Goal: Task Accomplishment & Management: Use online tool/utility

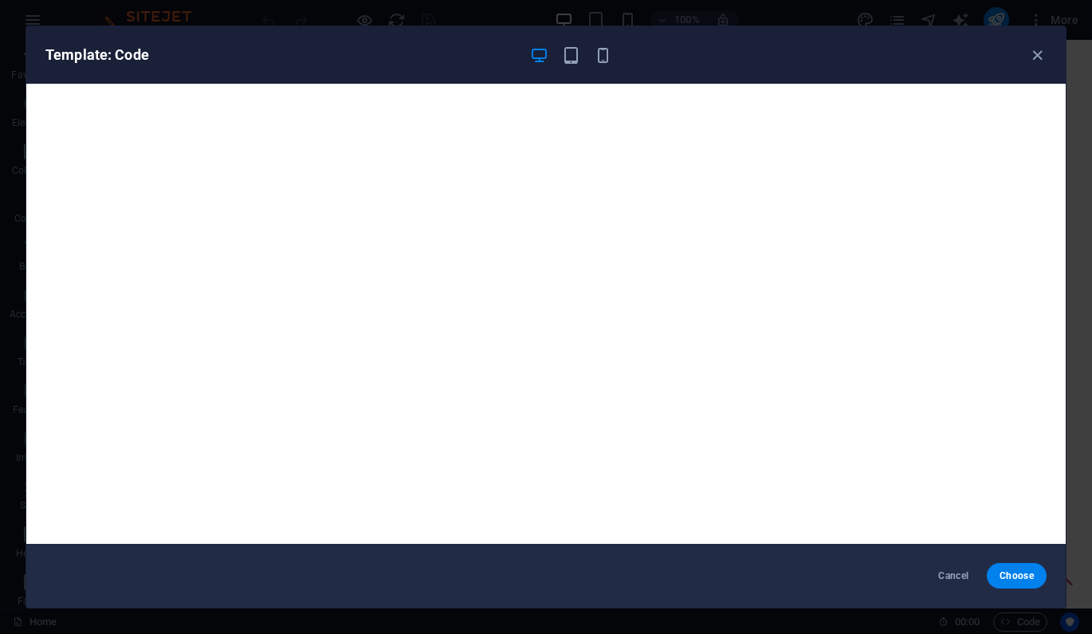
scroll to position [269, 0]
click at [951, 577] on span "Cancel" at bounding box center [954, 575] width 34 height 13
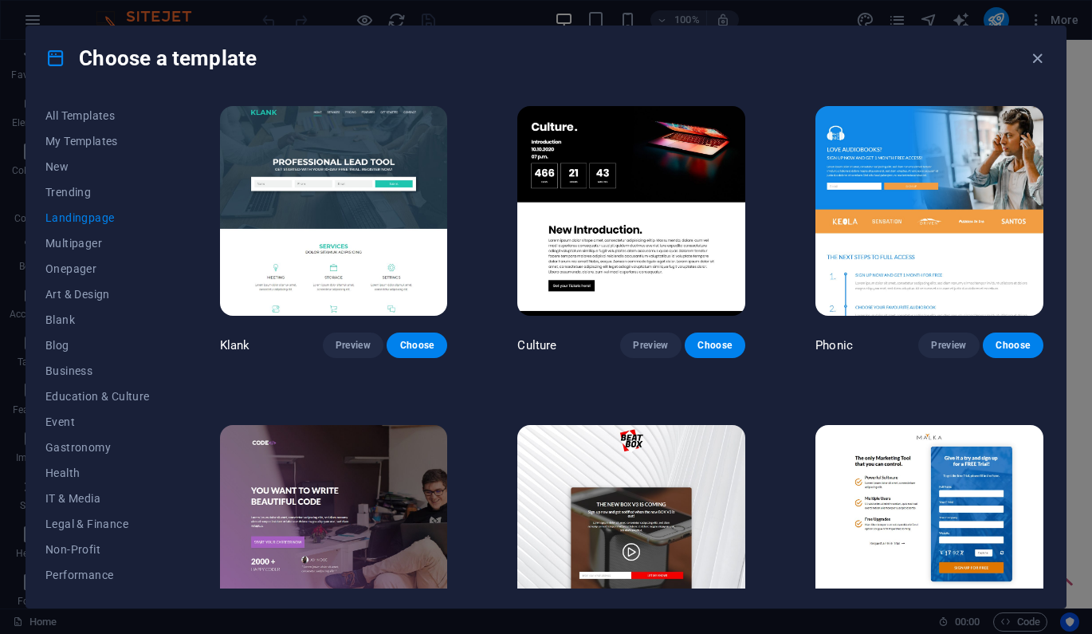
scroll to position [0, 0]
click at [902, 162] on img at bounding box center [930, 211] width 228 height 210
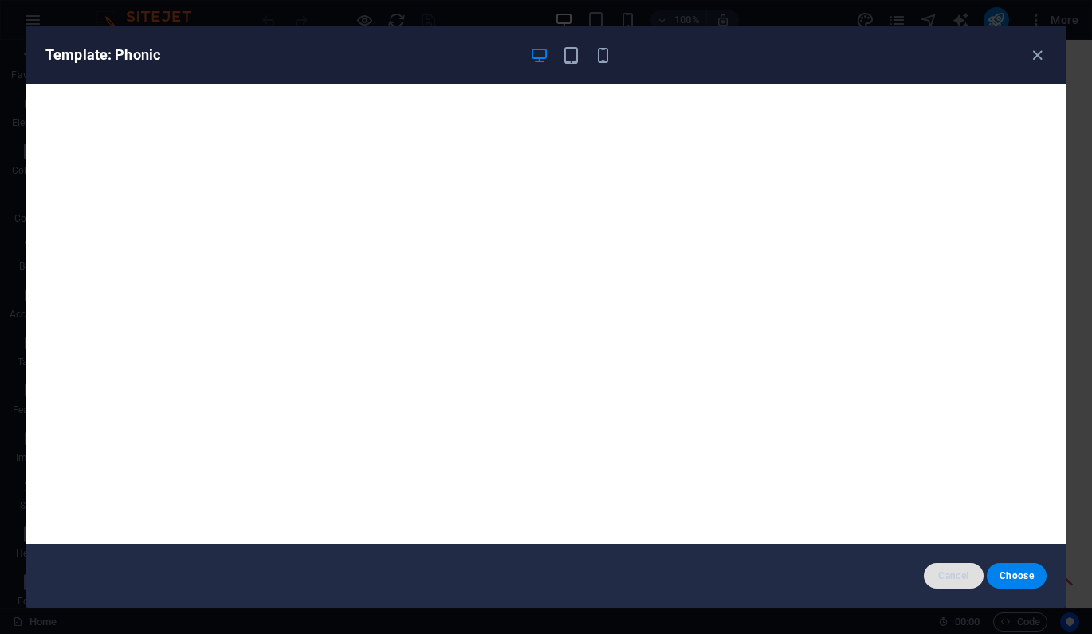
click at [944, 578] on span "Cancel" at bounding box center [954, 575] width 34 height 13
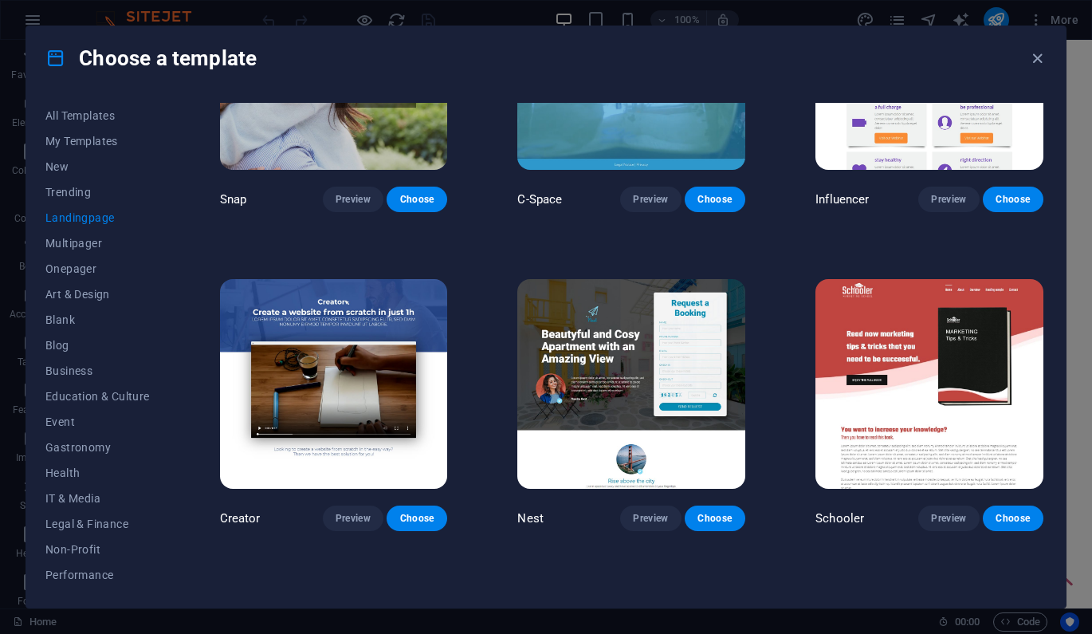
scroll to position [1424, 0]
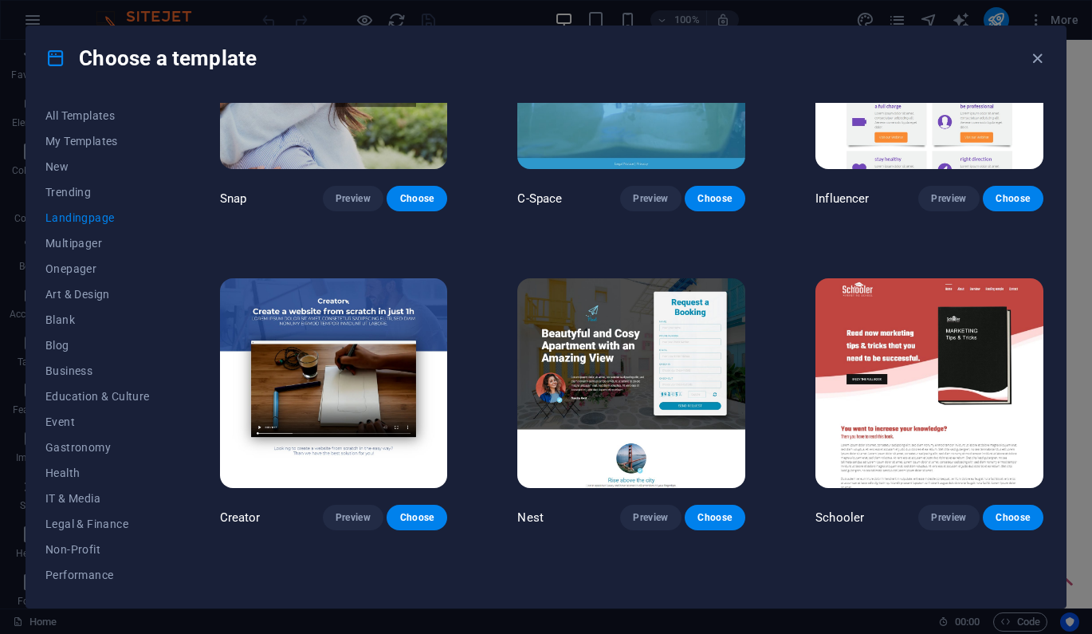
click at [301, 368] on img at bounding box center [334, 383] width 228 height 210
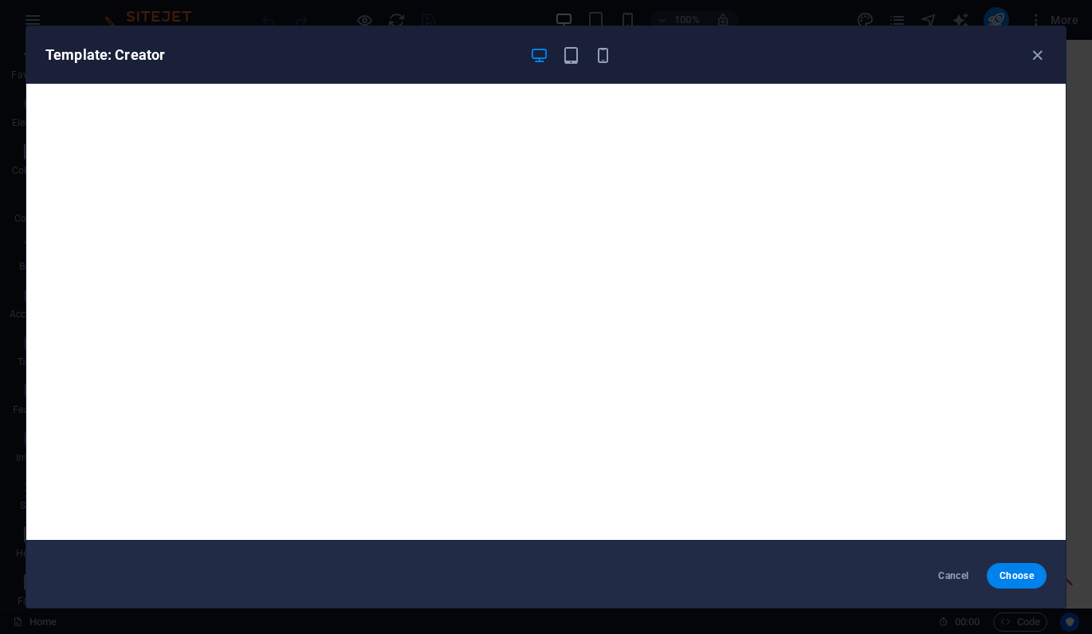
scroll to position [0, 0]
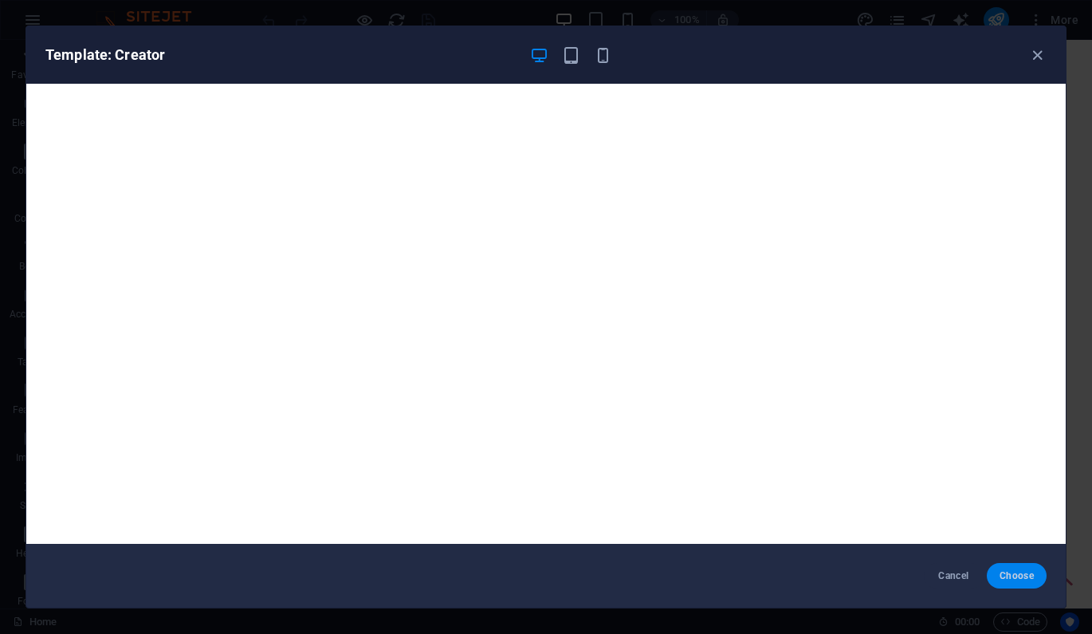
click at [1018, 568] on button "Choose" at bounding box center [1017, 576] width 60 height 26
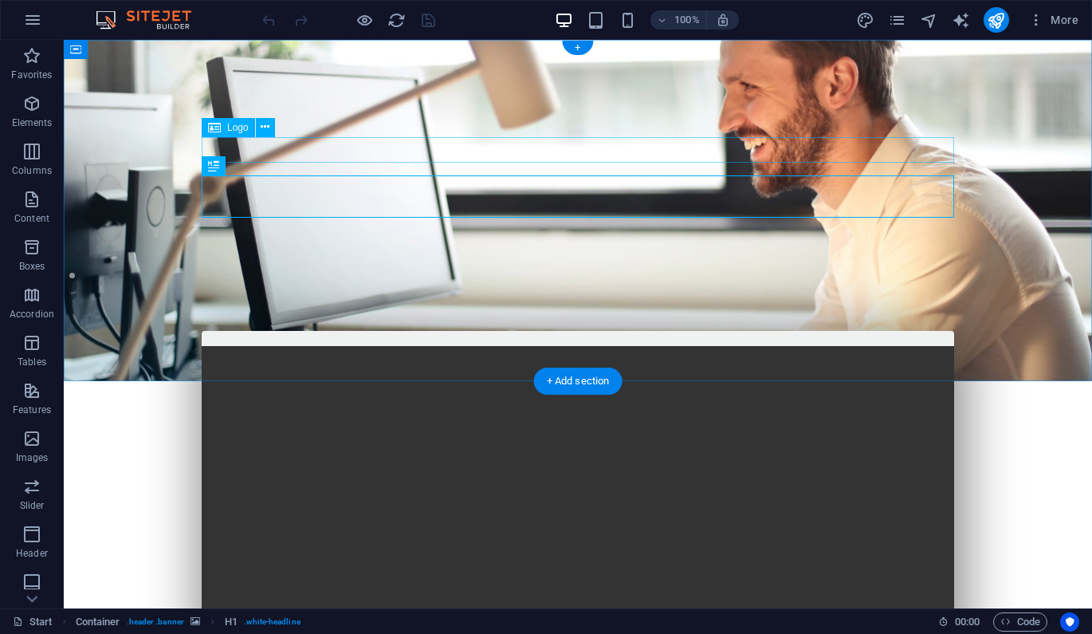
click at [580, 445] on div at bounding box center [578, 458] width 753 height 26
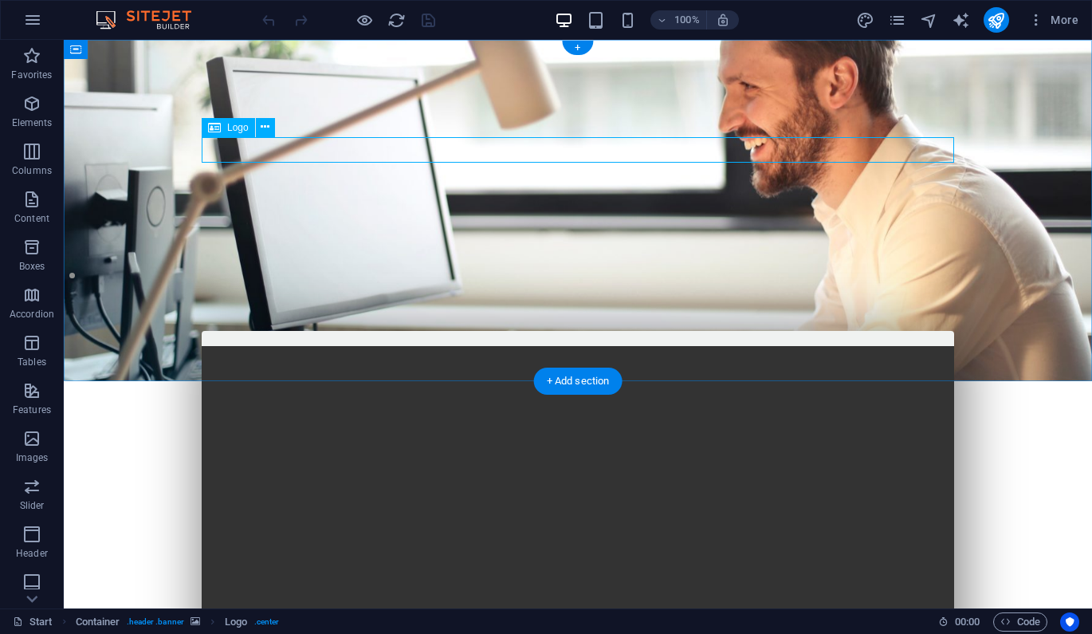
click at [220, 133] on icon at bounding box center [214, 127] width 13 height 19
click at [262, 128] on icon at bounding box center [265, 127] width 9 height 17
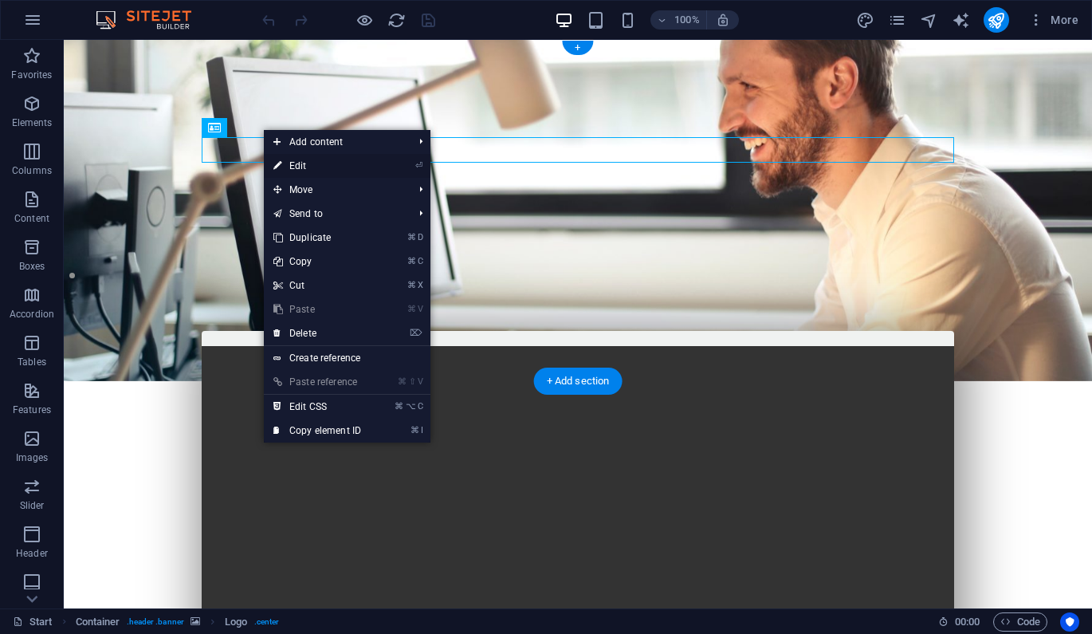
click at [303, 172] on link "⏎ Edit" at bounding box center [317, 166] width 107 height 24
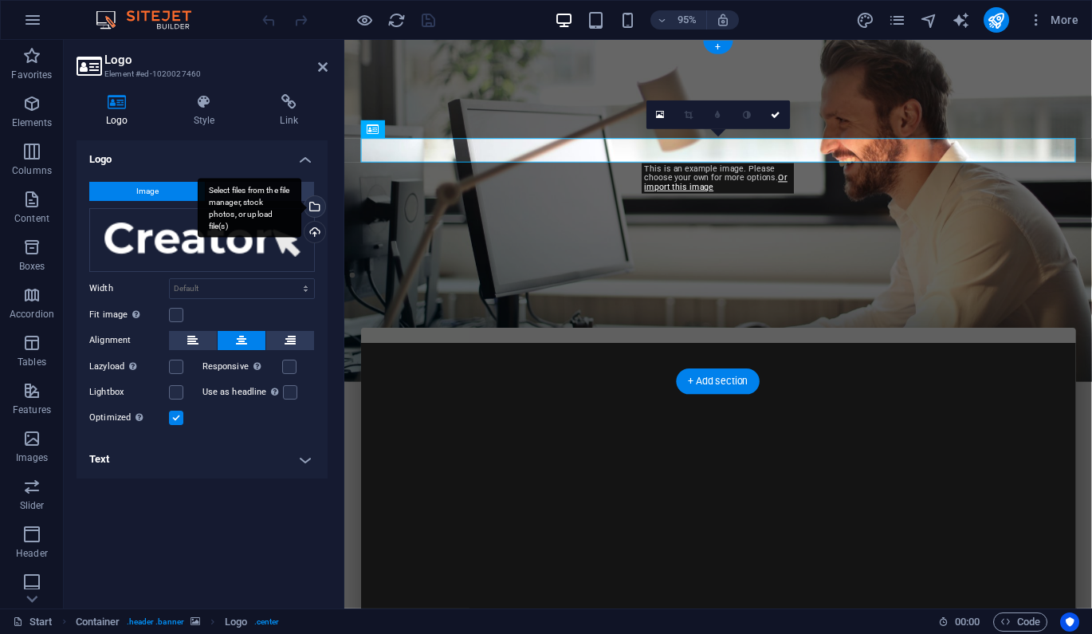
click at [301, 208] on div "Select files from the file manager, stock photos, or upload file(s)" at bounding box center [250, 208] width 104 height 60
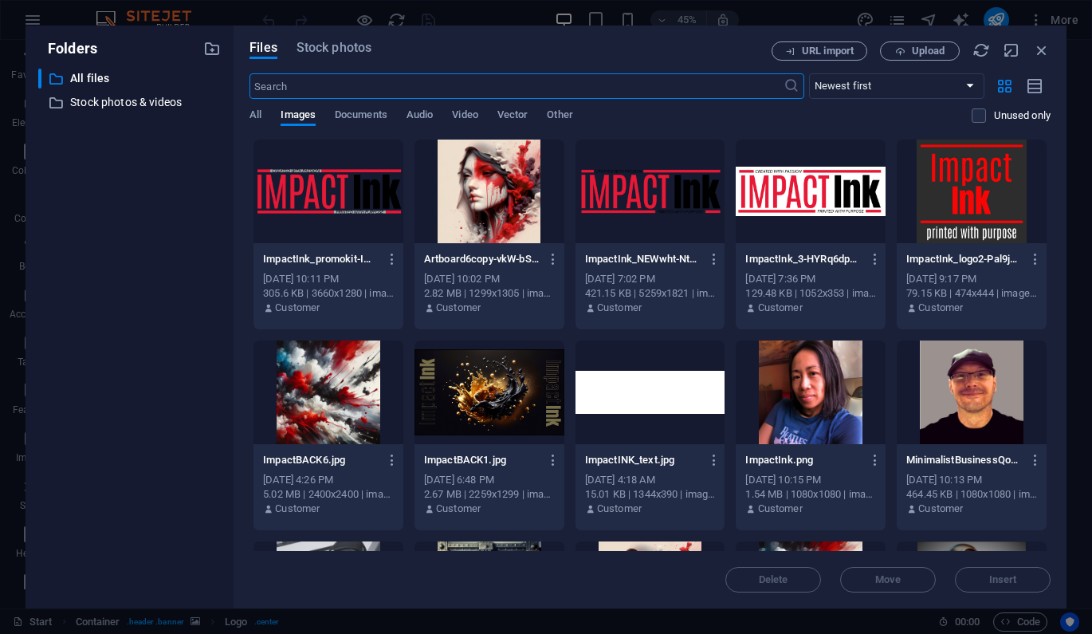
click at [629, 215] on div at bounding box center [651, 192] width 150 height 104
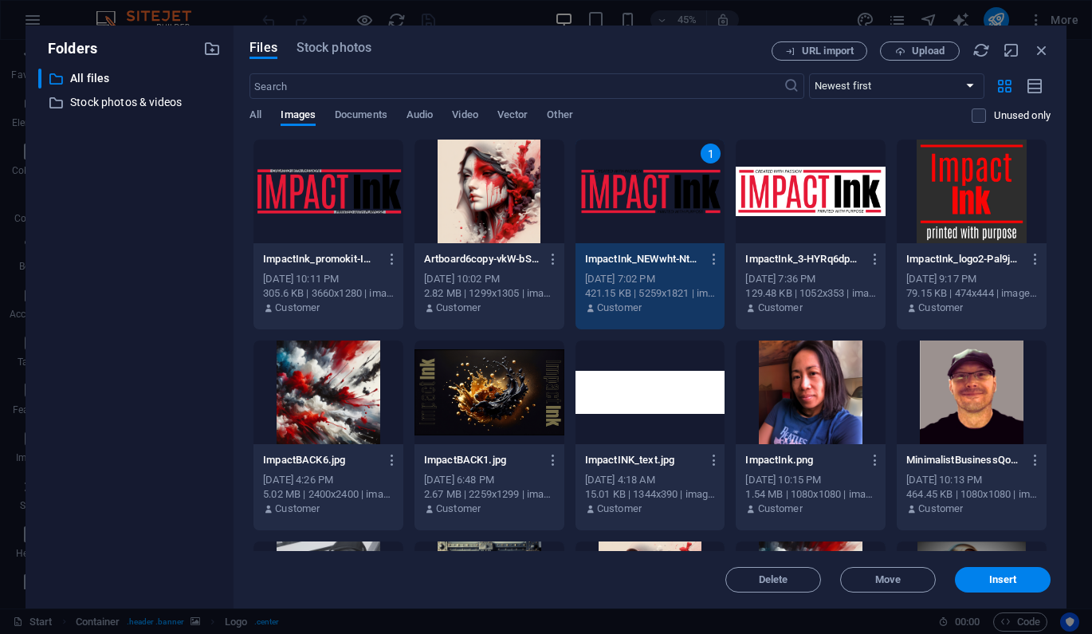
scroll to position [2, 0]
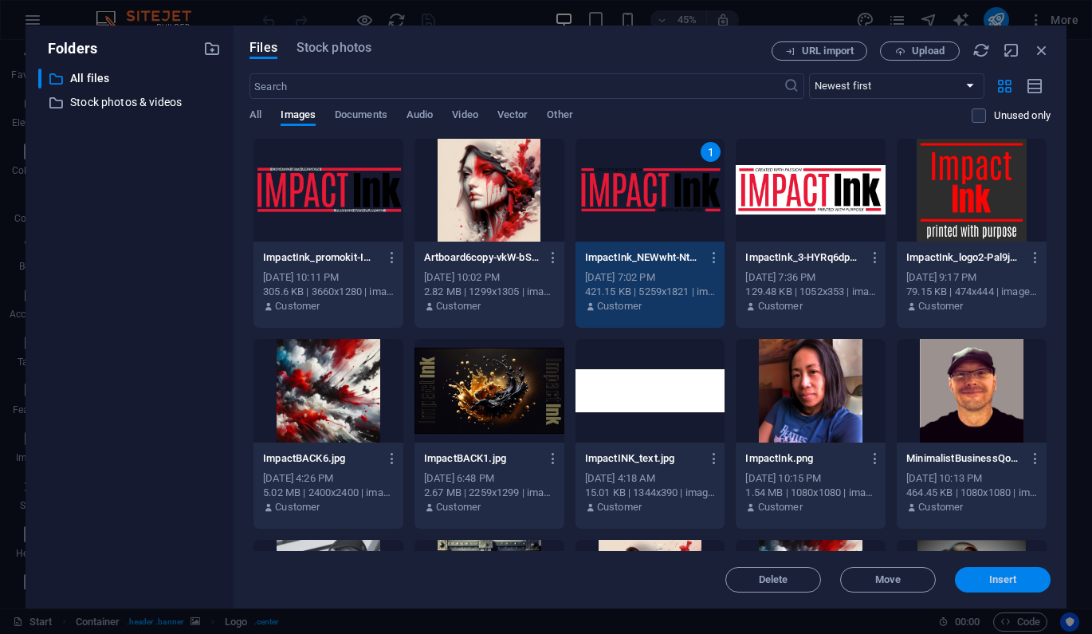
click at [1002, 581] on span "Insert" at bounding box center [1003, 580] width 28 height 10
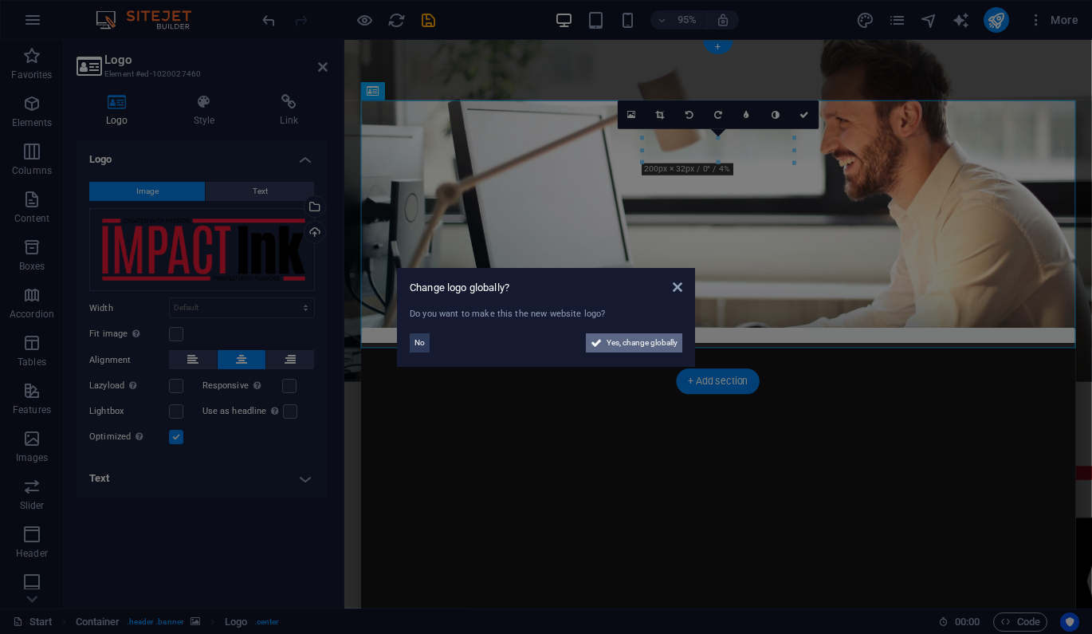
click at [630, 341] on span "Yes, change globally" at bounding box center [642, 342] width 71 height 19
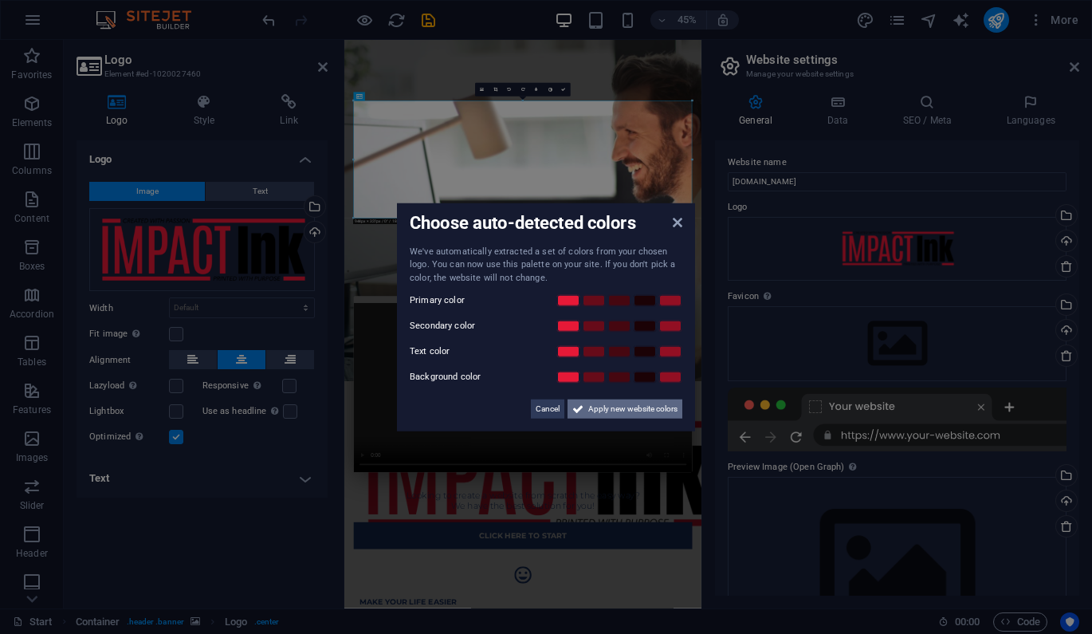
click at [600, 411] on span "Apply new website colors" at bounding box center [632, 408] width 89 height 19
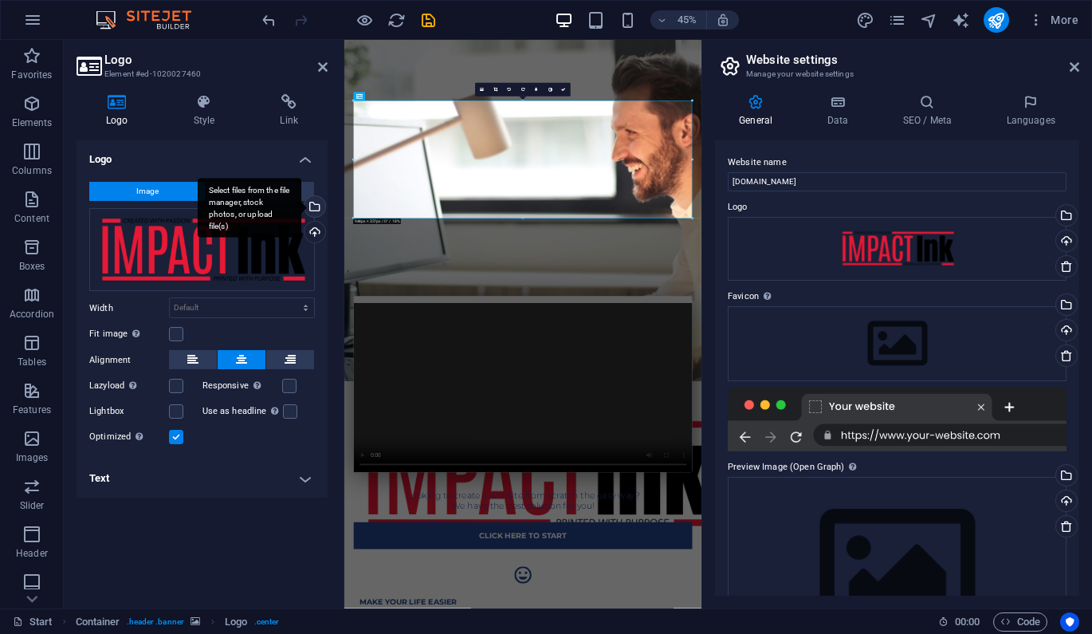
click at [320, 202] on div "Select files from the file manager, stock photos, or upload file(s)" at bounding box center [313, 208] width 24 height 24
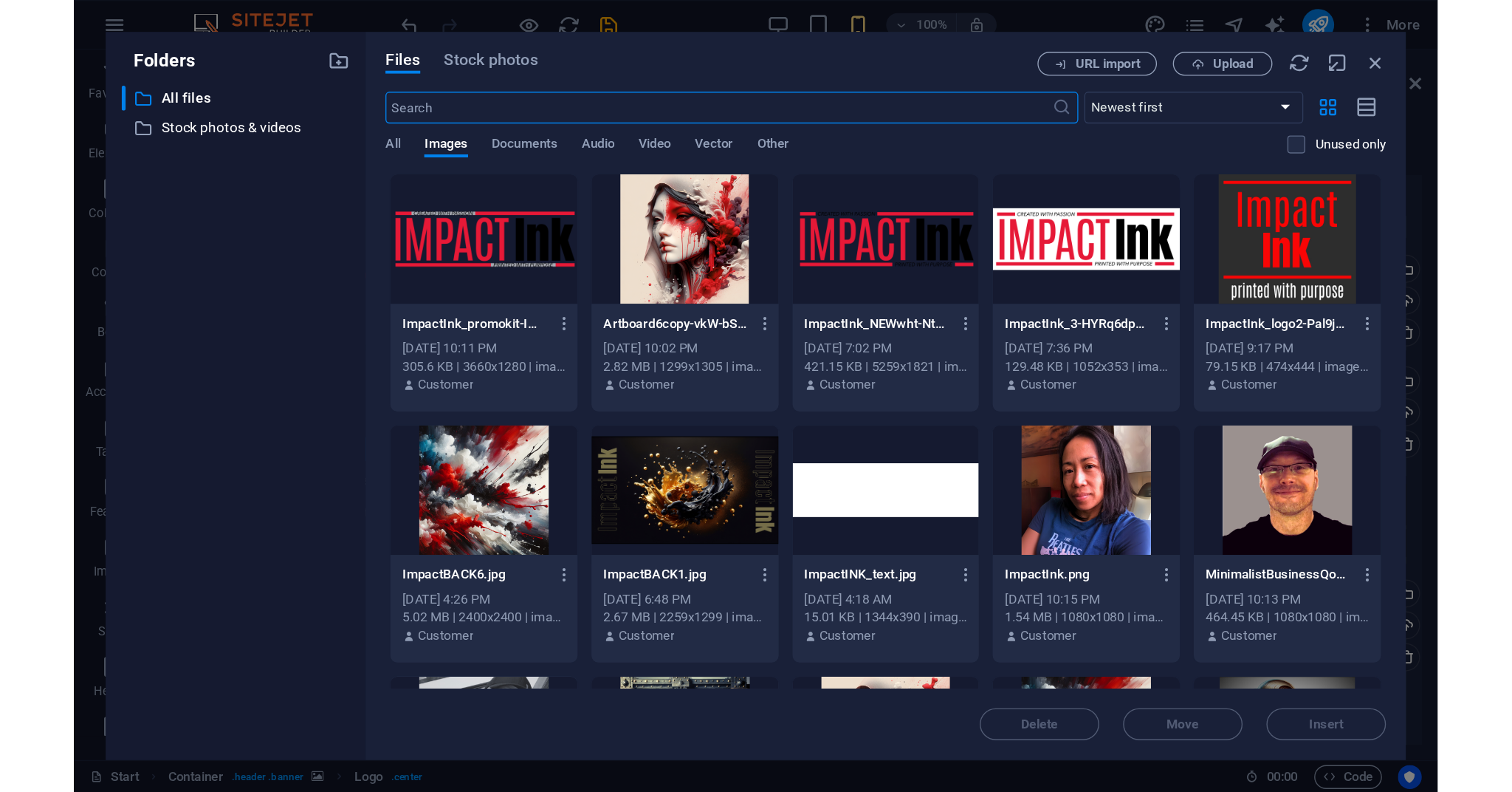
scroll to position [0, 0]
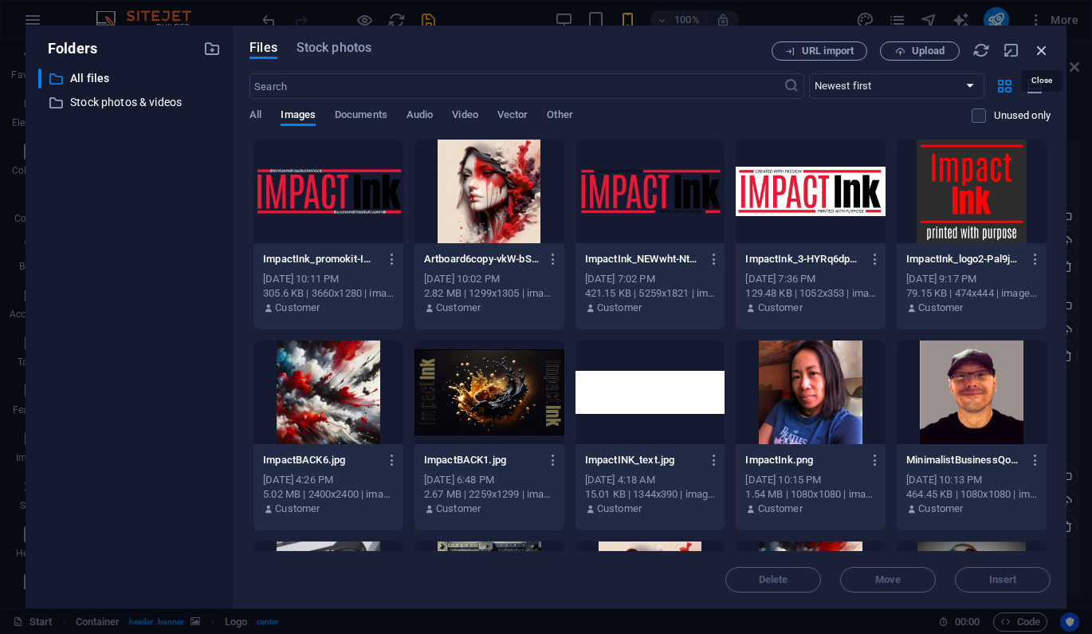
click at [1043, 50] on icon "button" at bounding box center [1042, 50] width 18 height 18
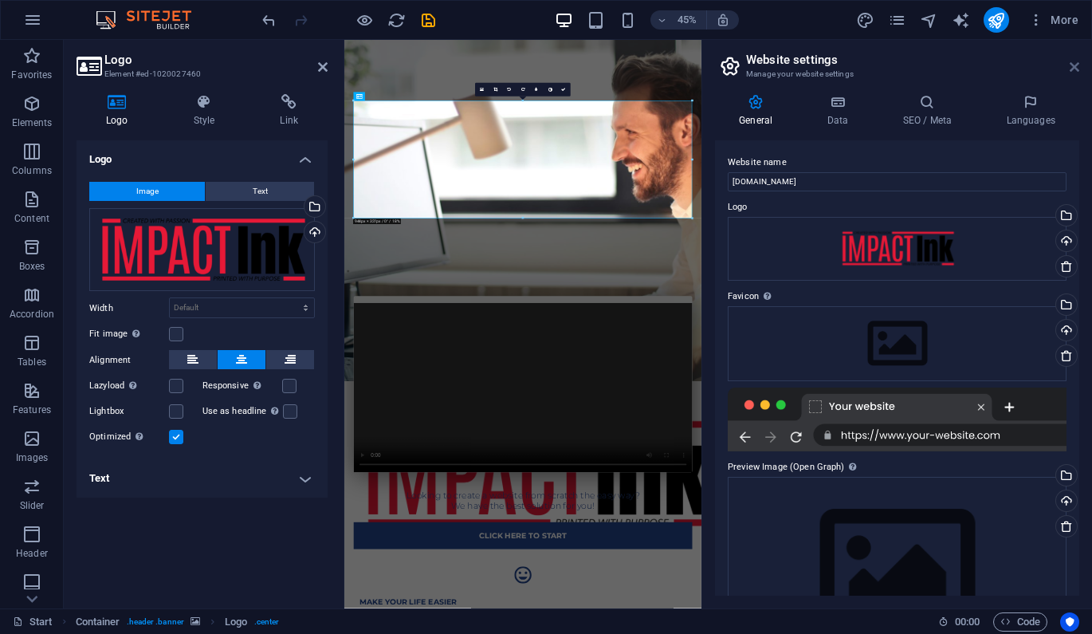
drag, startPoint x: 1075, startPoint y: 69, endPoint x: 736, endPoint y: 57, distance: 339.0
click at [1075, 69] on icon at bounding box center [1075, 67] width 10 height 13
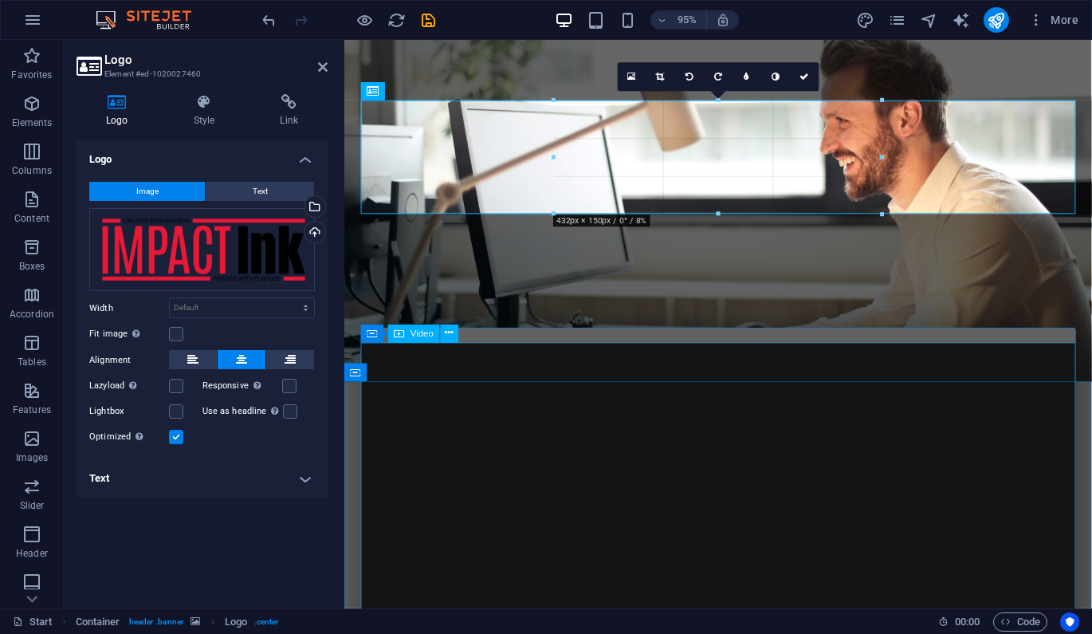
drag, startPoint x: 718, startPoint y: 347, endPoint x: 745, endPoint y: 217, distance: 132.7
type input "432"
select select "px"
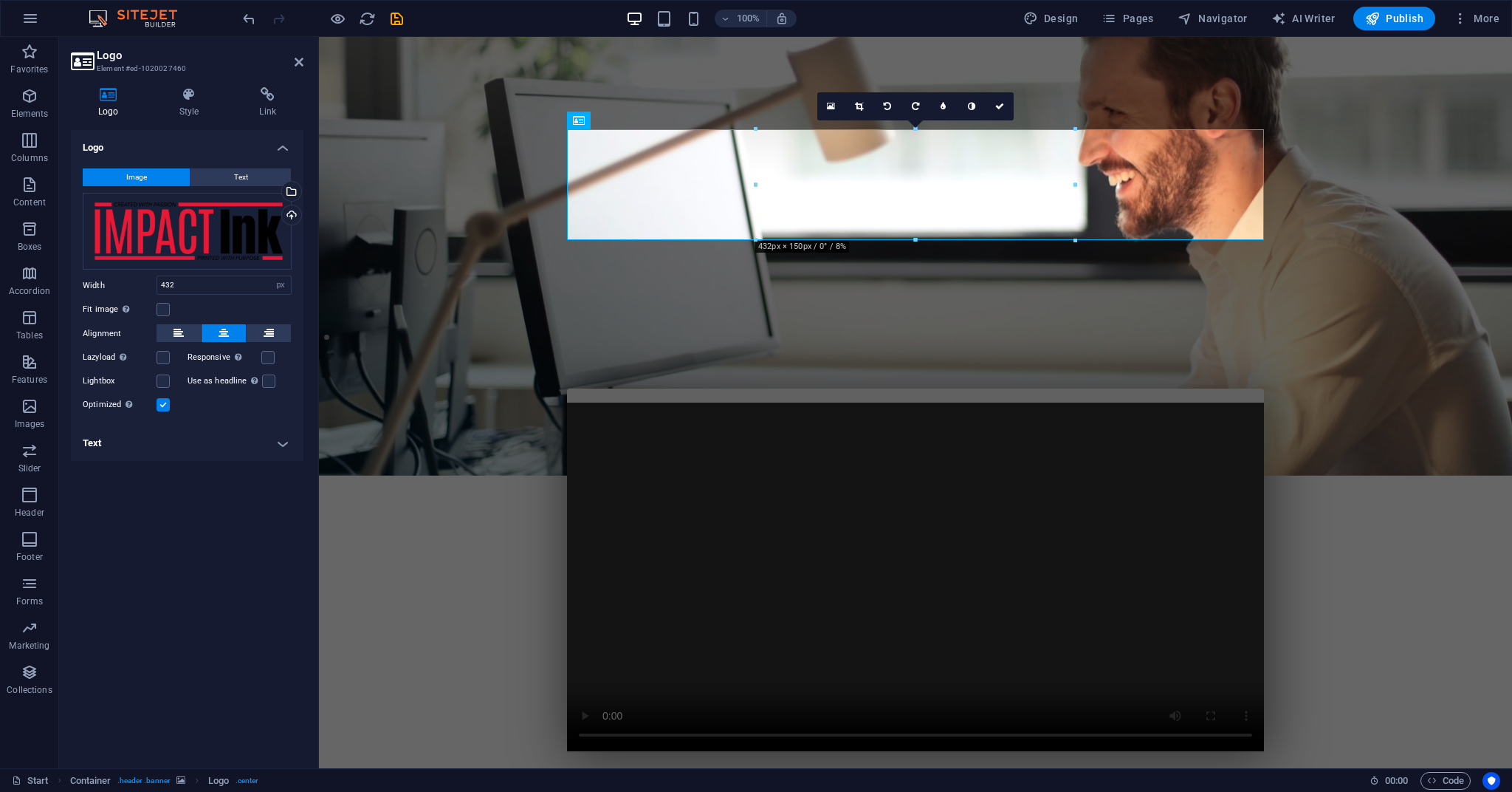
click at [1010, 379] on figure at bounding box center [915, 257] width 1193 height 439
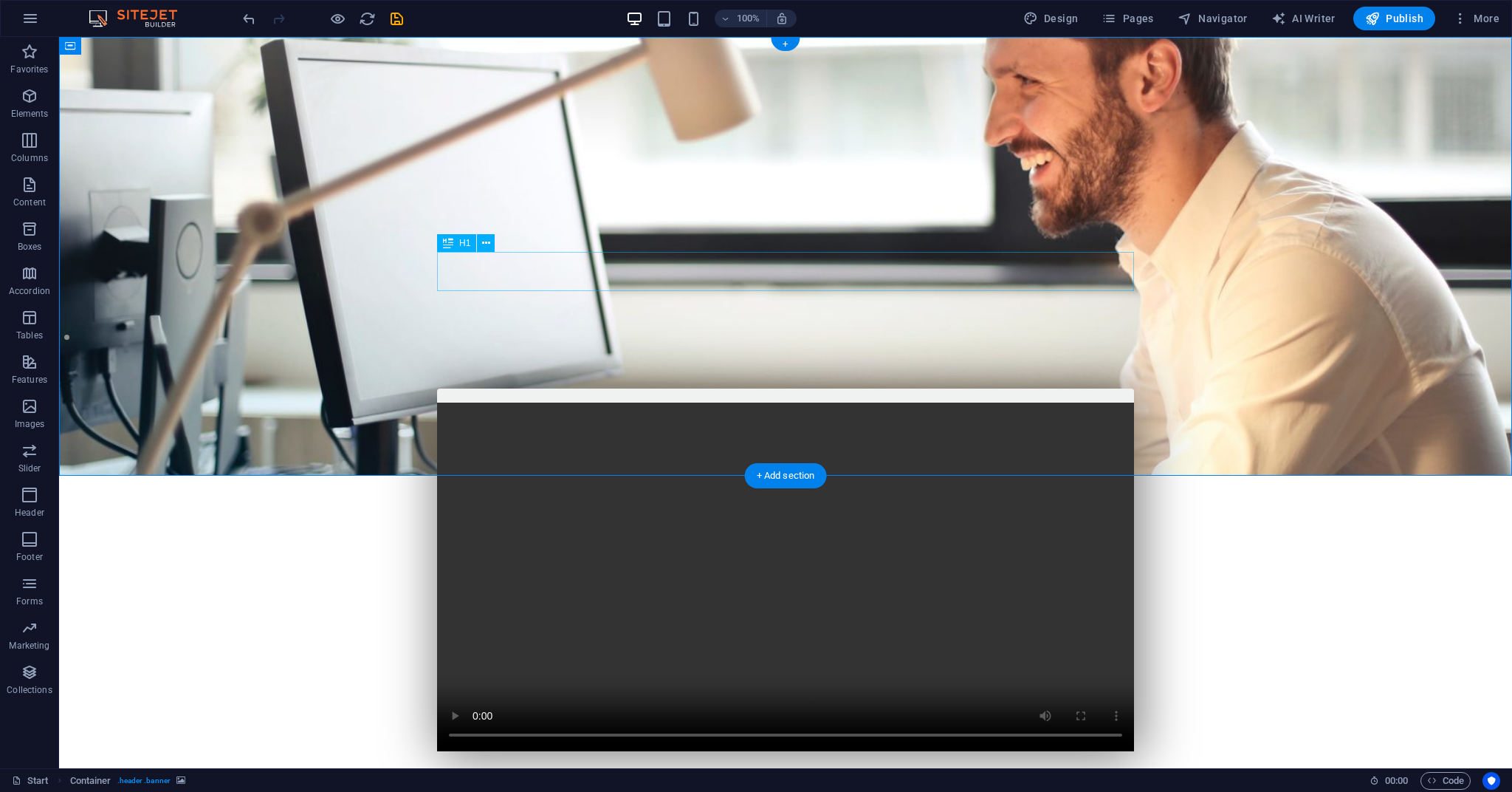
click at [610, 586] on div "Create a website from scratch in just 1h" at bounding box center [785, 677] width 697 height 40
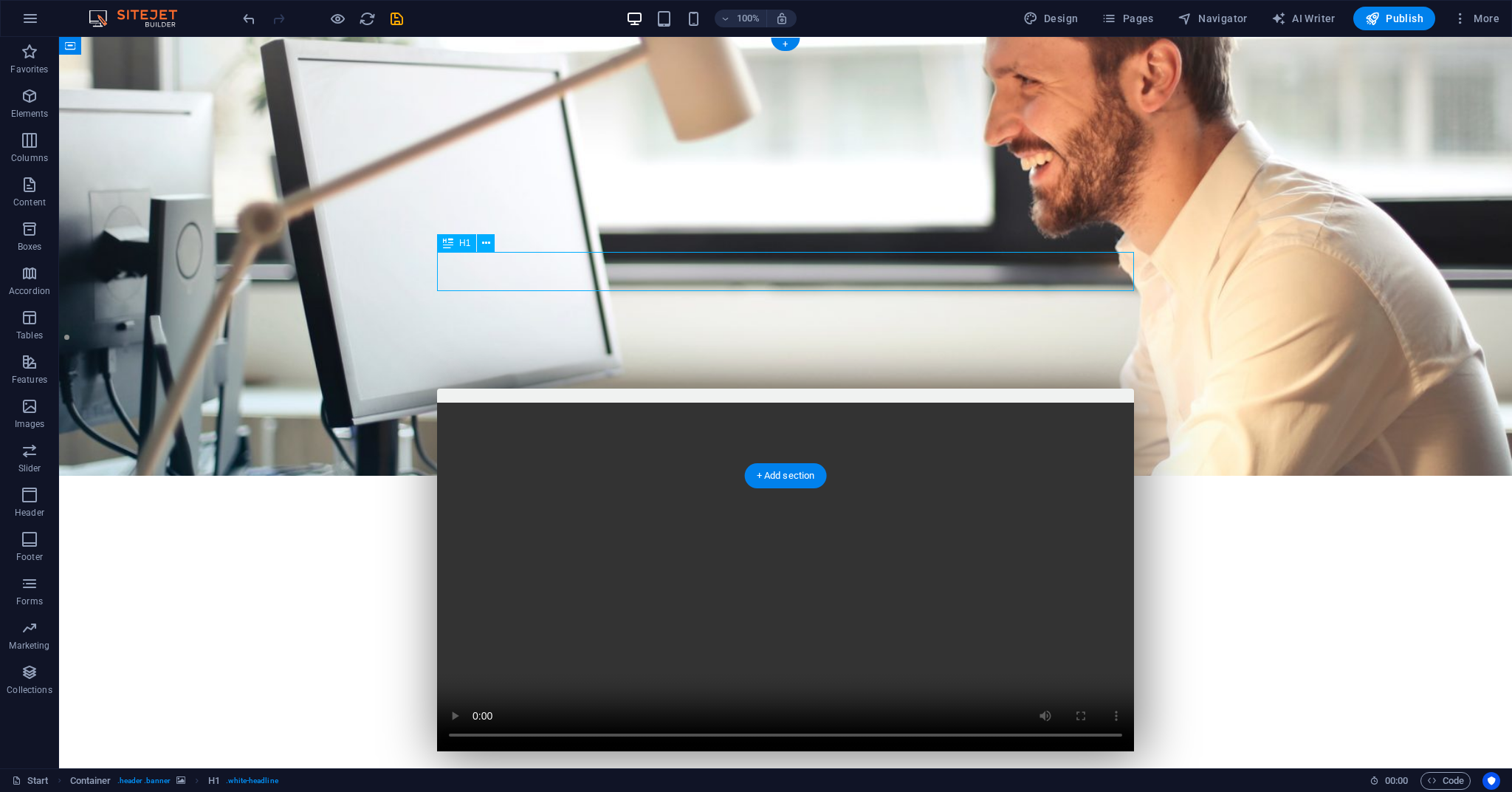
click at [610, 586] on div "Create a website from scratch in just 1h" at bounding box center [785, 677] width 697 height 40
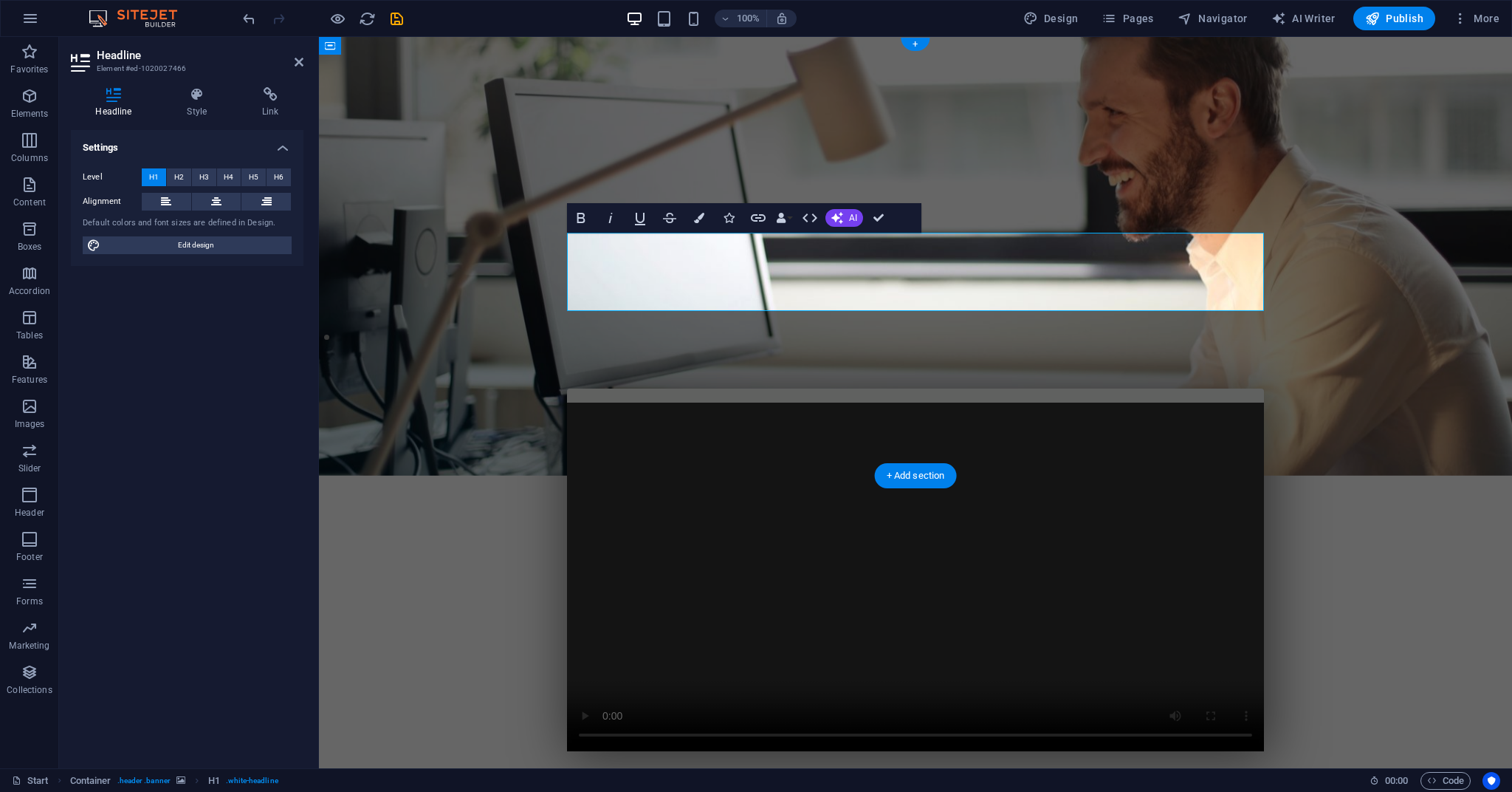
drag, startPoint x: 856, startPoint y: 284, endPoint x: 870, endPoint y: 249, distance: 37.7
click at [870, 586] on h1 "Let us help you make in impact with your promotion" at bounding box center [915, 698] width 697 height 80
click at [1010, 586] on h1 "Let us help you with your next promotional eventpromotion" at bounding box center [915, 698] width 697 height 80
click at [920, 586] on h1 "Let us help you with your next promotional event" at bounding box center [915, 698] width 697 height 80
click at [1010, 586] on h1 "Let us help you make an impact with your next promotional event" at bounding box center [915, 698] width 697 height 80
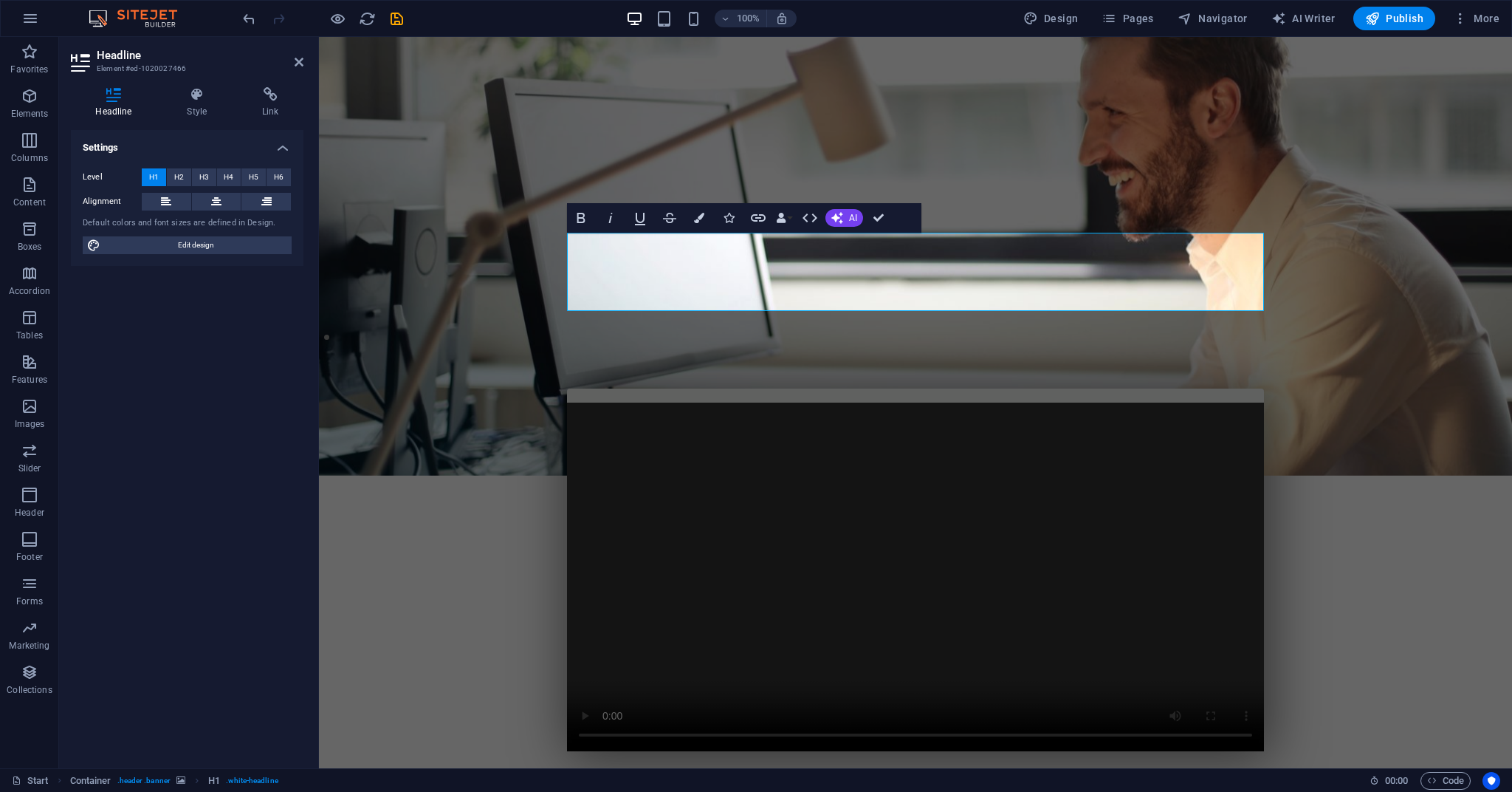
click at [1010, 351] on figure at bounding box center [915, 257] width 1193 height 439
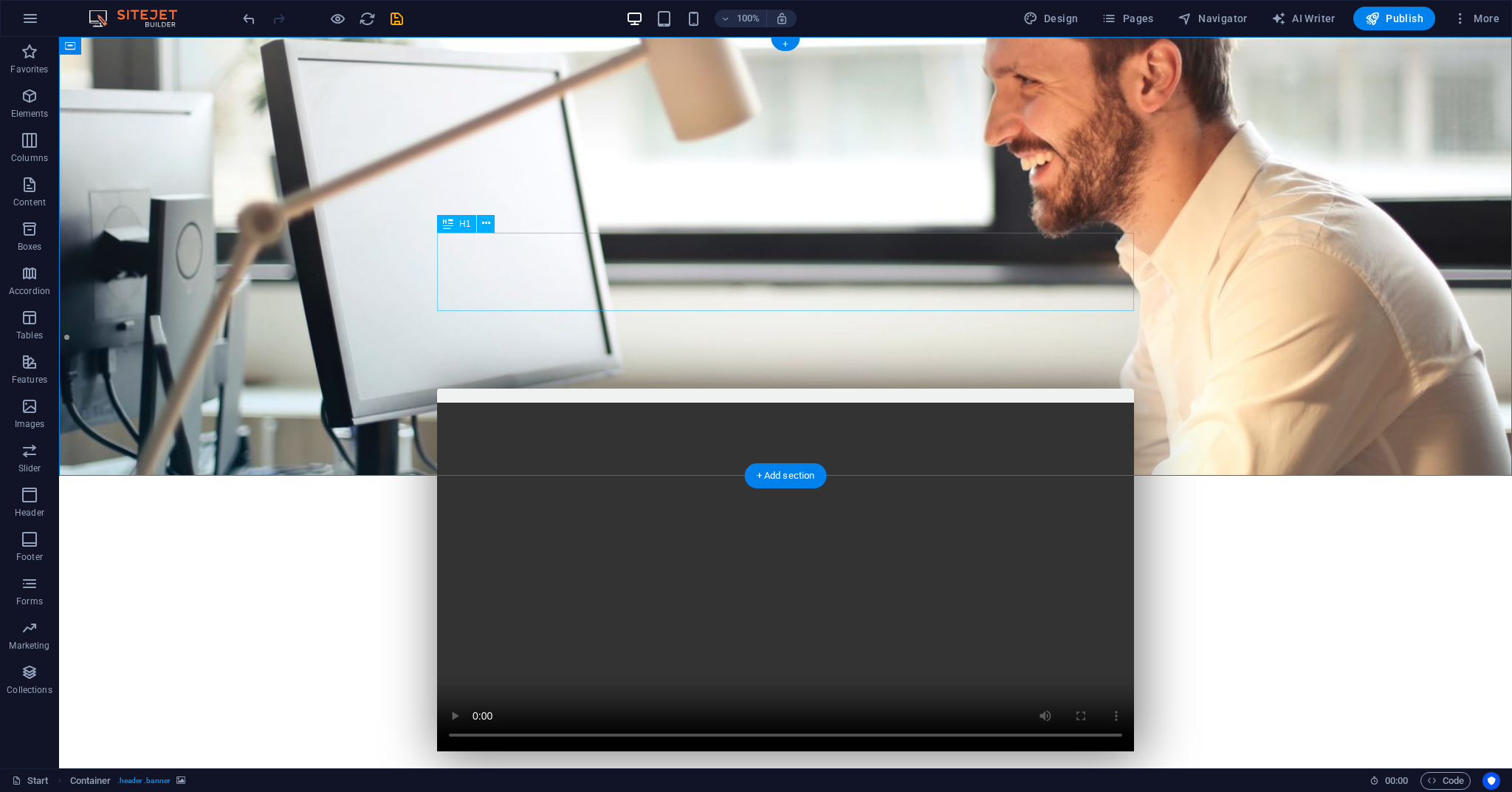
click at [655, 586] on div "Let us help you make an impact with your next promotional event!" at bounding box center [785, 698] width 697 height 80
click at [631, 586] on div "Let us help you make an impact with your next promotional event!" at bounding box center [785, 698] width 697 height 80
click at [484, 224] on icon at bounding box center [486, 223] width 8 height 16
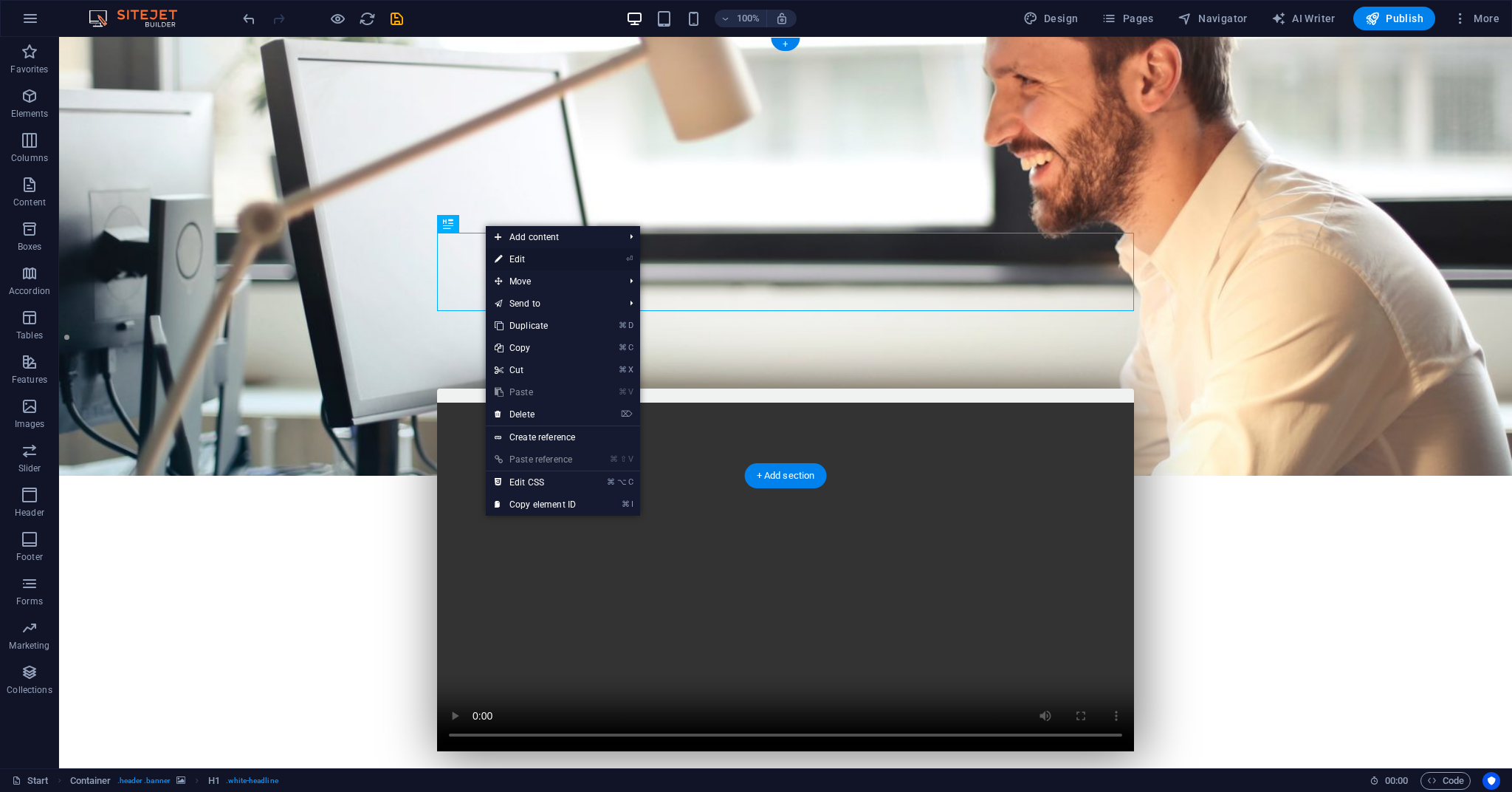
click at [510, 253] on link "⏎ Edit" at bounding box center [535, 259] width 99 height 22
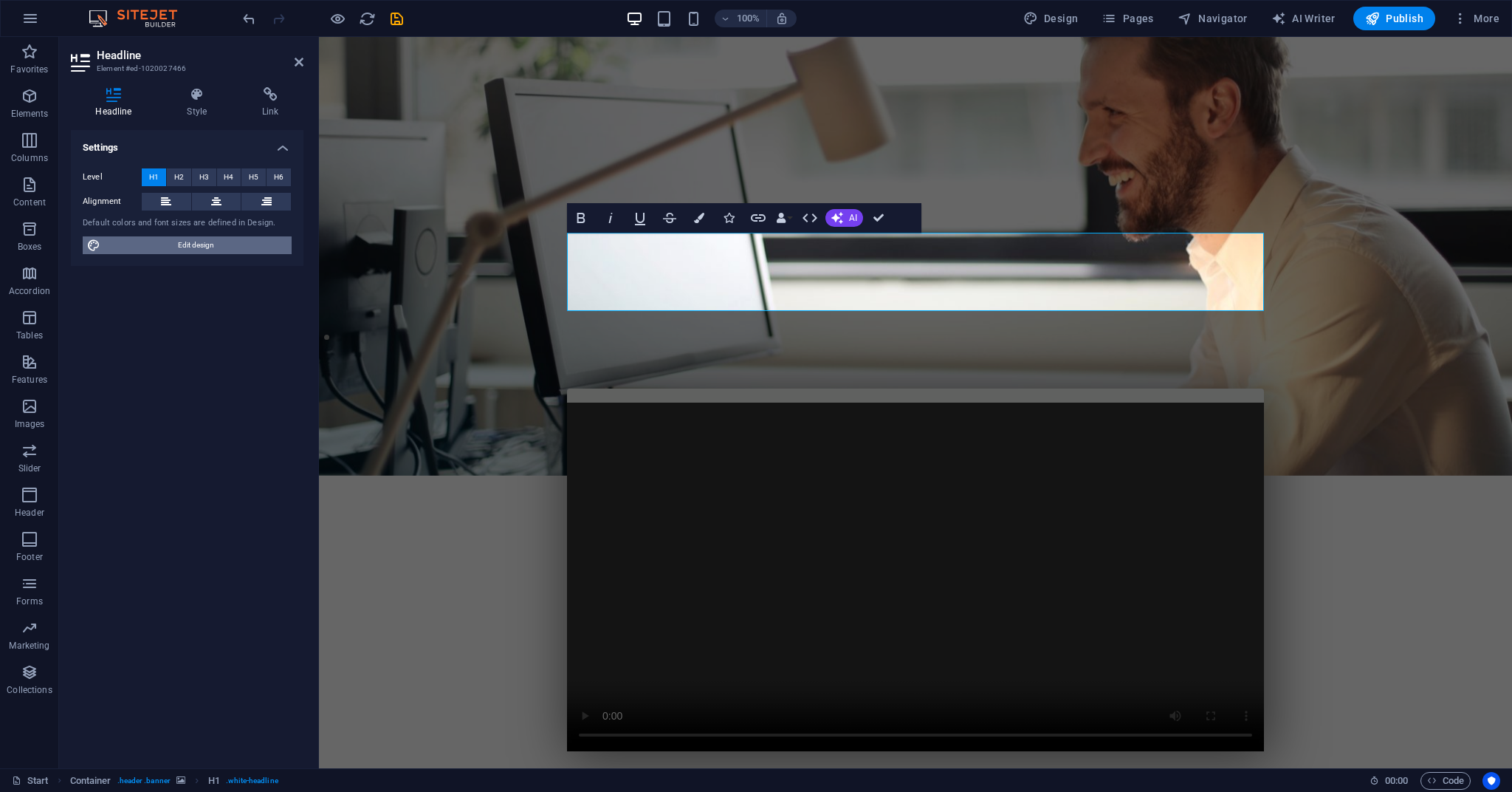
click at [223, 241] on span "Edit design" at bounding box center [195, 245] width 182 height 18
select select "px"
select select "300"
select select "px"
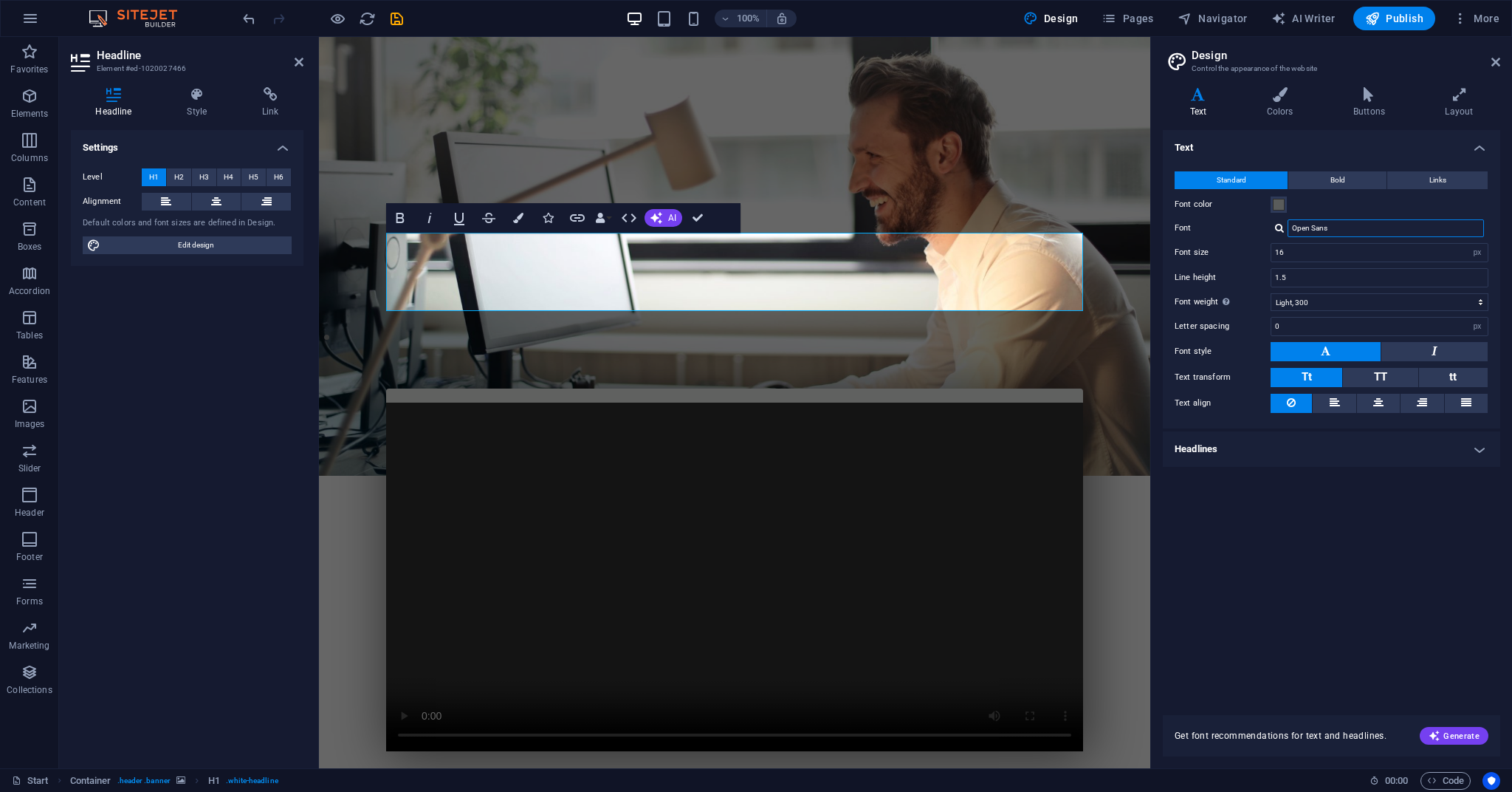
click at [1010, 228] on input "Open Sans" at bounding box center [1385, 228] width 196 height 18
click at [1010, 228] on div at bounding box center [1280, 228] width 9 height 9
click at [1010, 249] on div "Montserrat" at bounding box center [1388, 247] width 194 height 16
type input "Montserrat"
click at [1010, 250] on input "16" at bounding box center [1380, 252] width 217 height 18
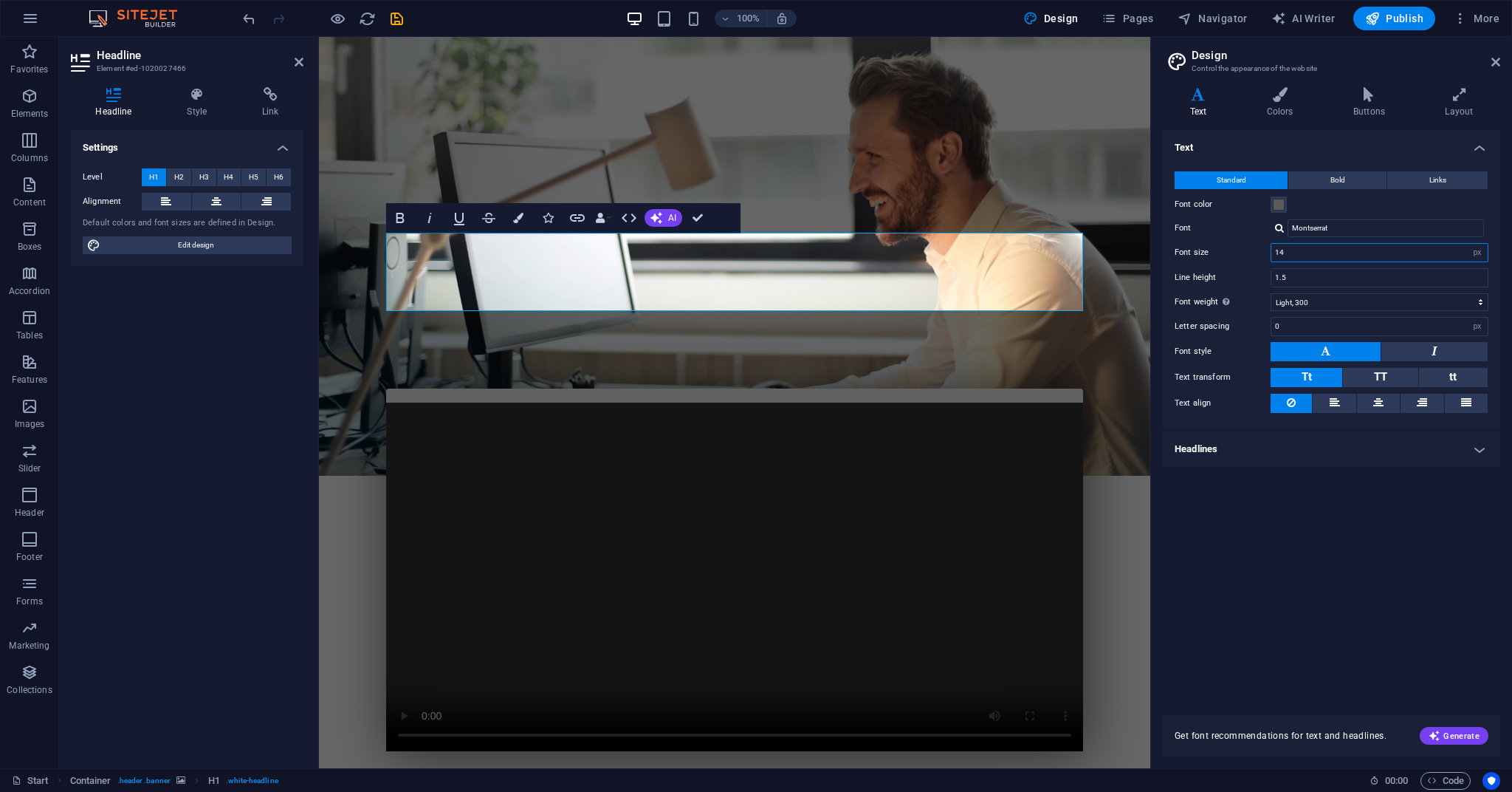
type input "14"
click at [1010, 212] on div "Font color" at bounding box center [1331, 204] width 314 height 18
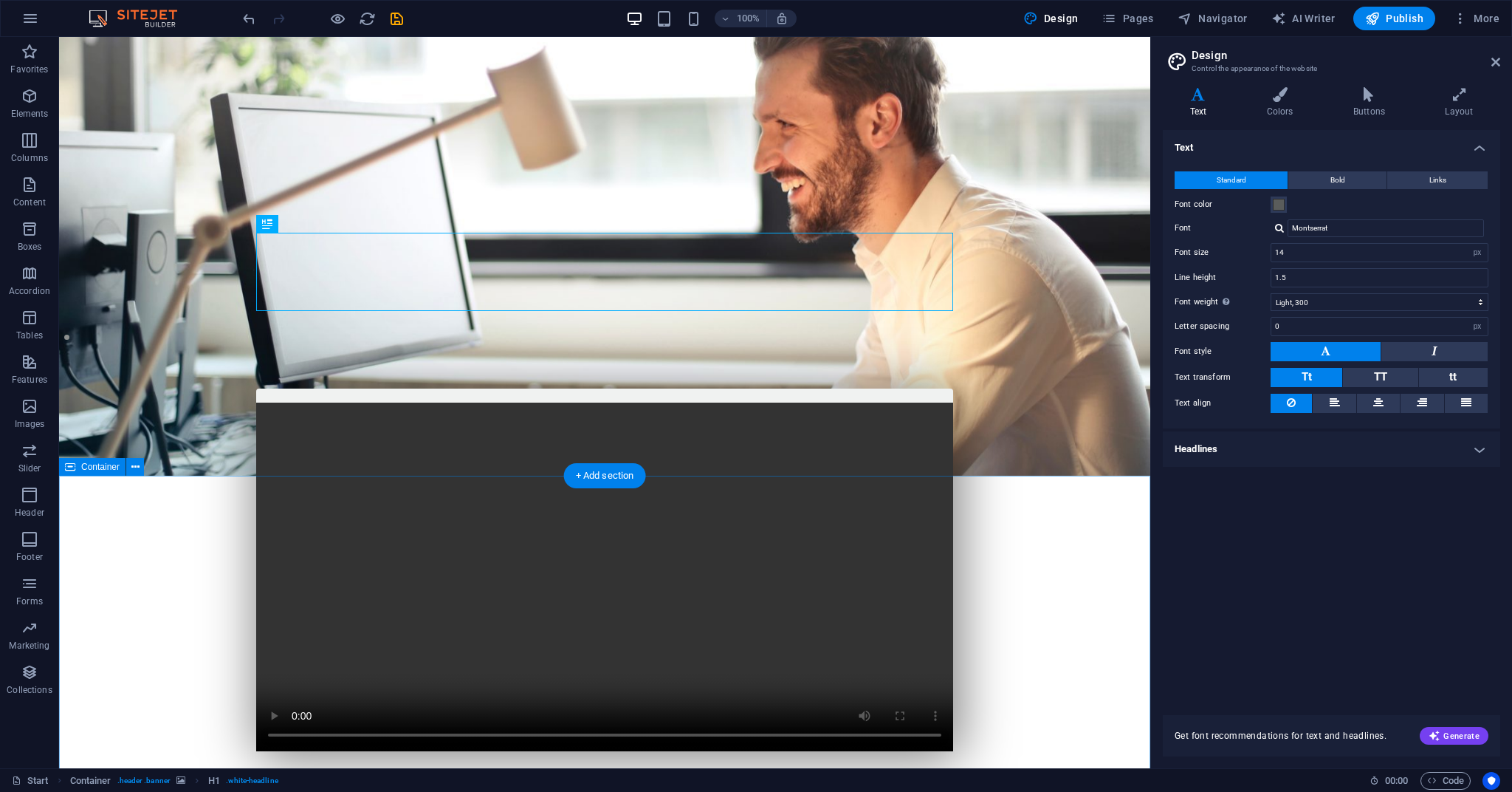
click at [435, 586] on div "Lorem ipsum dolor sit amet, consetetur sadipscing elitr, sed diam nonumy eirmod…" at bounding box center [605, 759] width 697 height 43
click at [816, 586] on div "Lorem ipsum dolor sit amet, consetetur sadipscing elitr, sed diam nonumy eirmod…" at bounding box center [605, 759] width 697 height 43
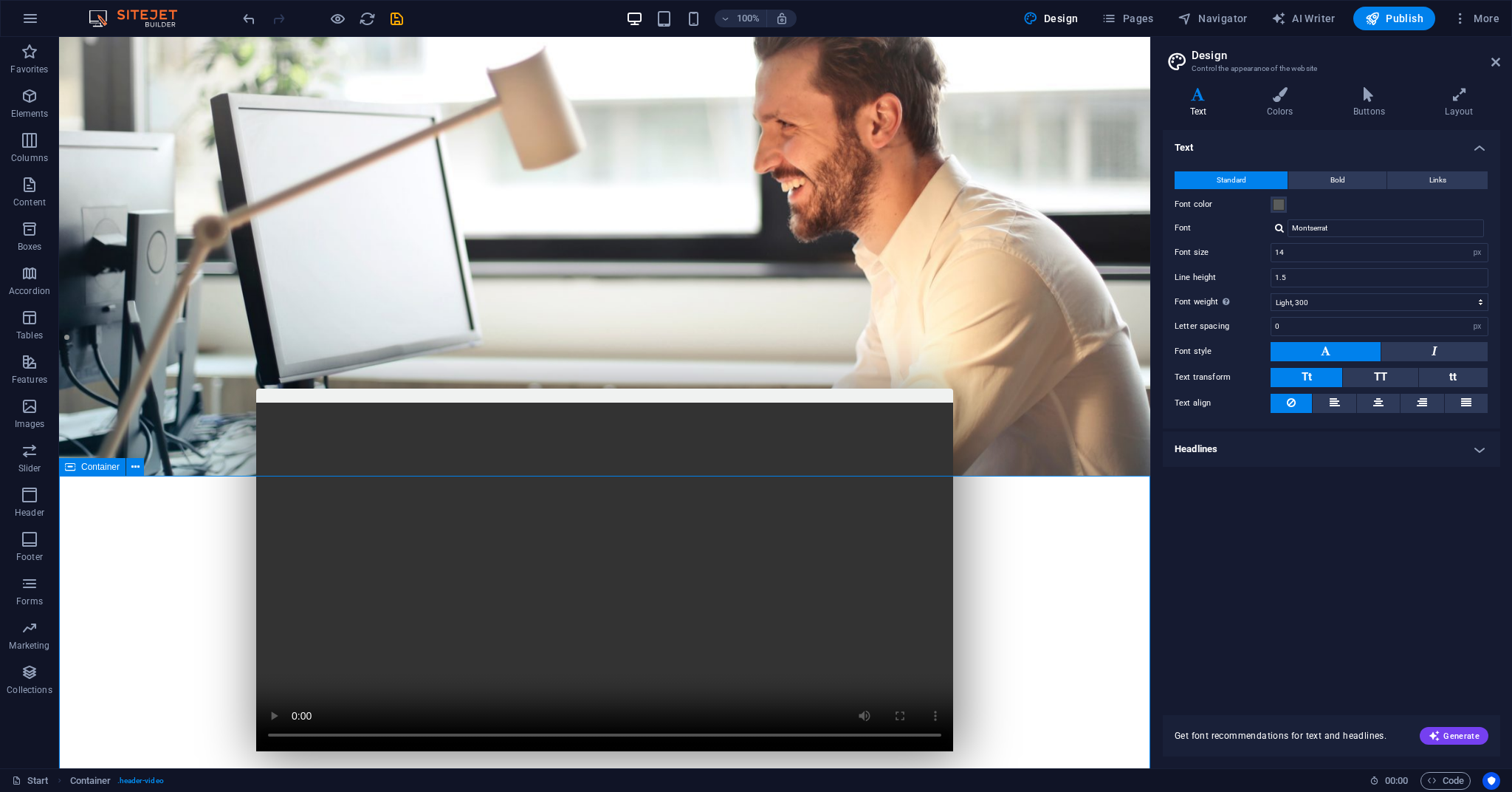
click at [624, 348] on figure at bounding box center [605, 257] width 1091 height 439
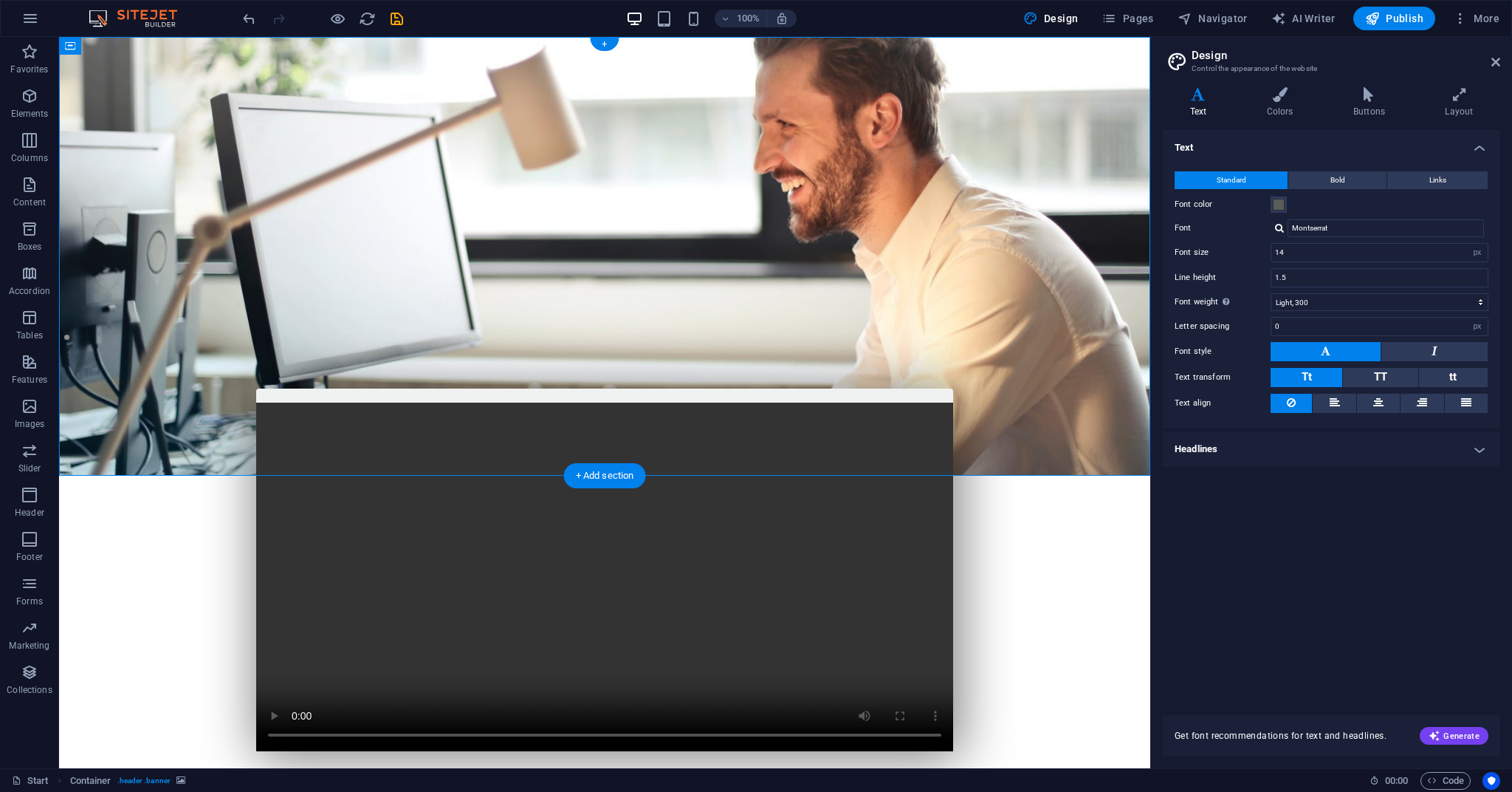
scroll to position [1, 0]
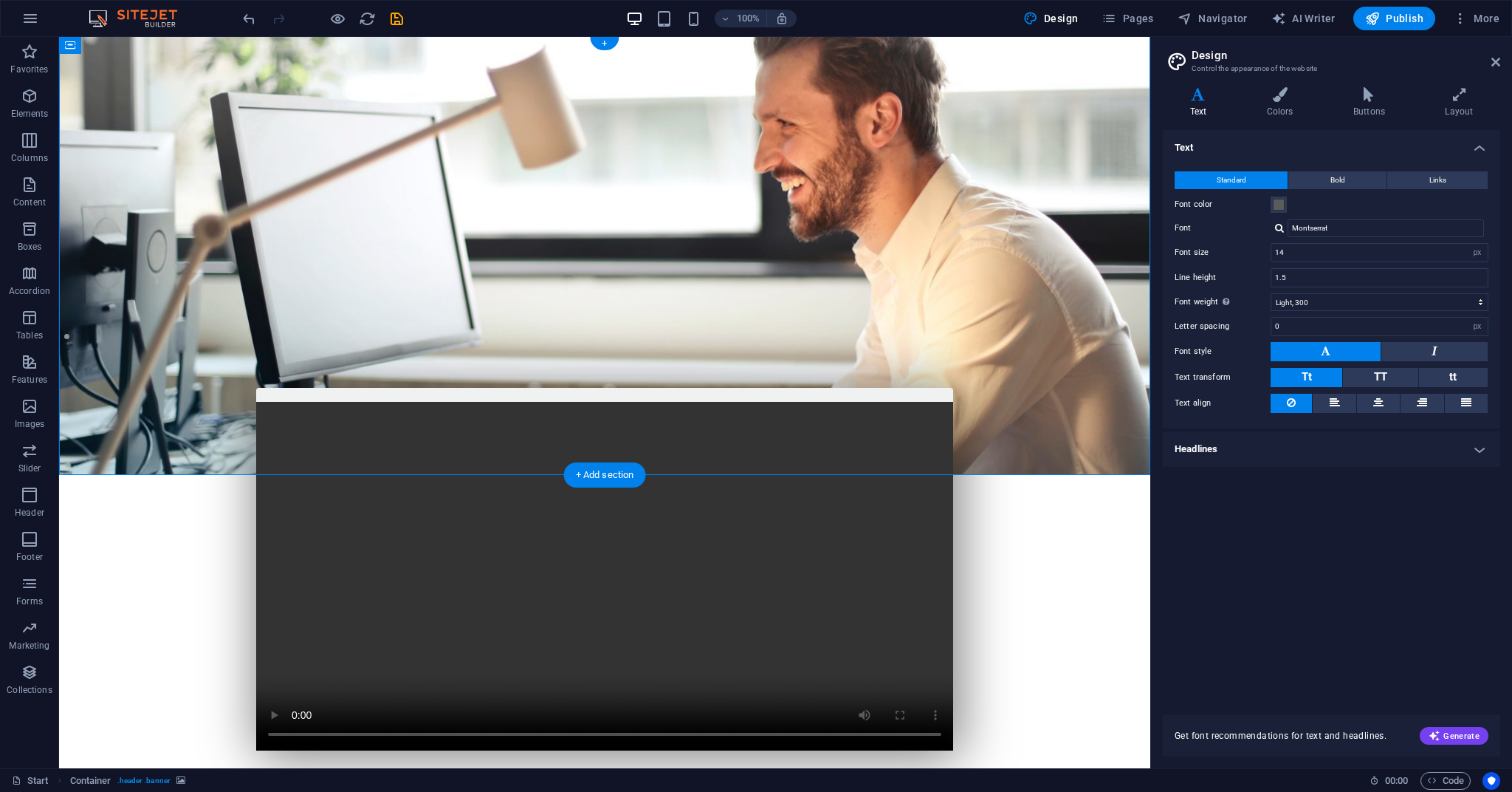
click at [617, 358] on figure at bounding box center [605, 256] width 1091 height 439
select select "vh"
select select "banner"
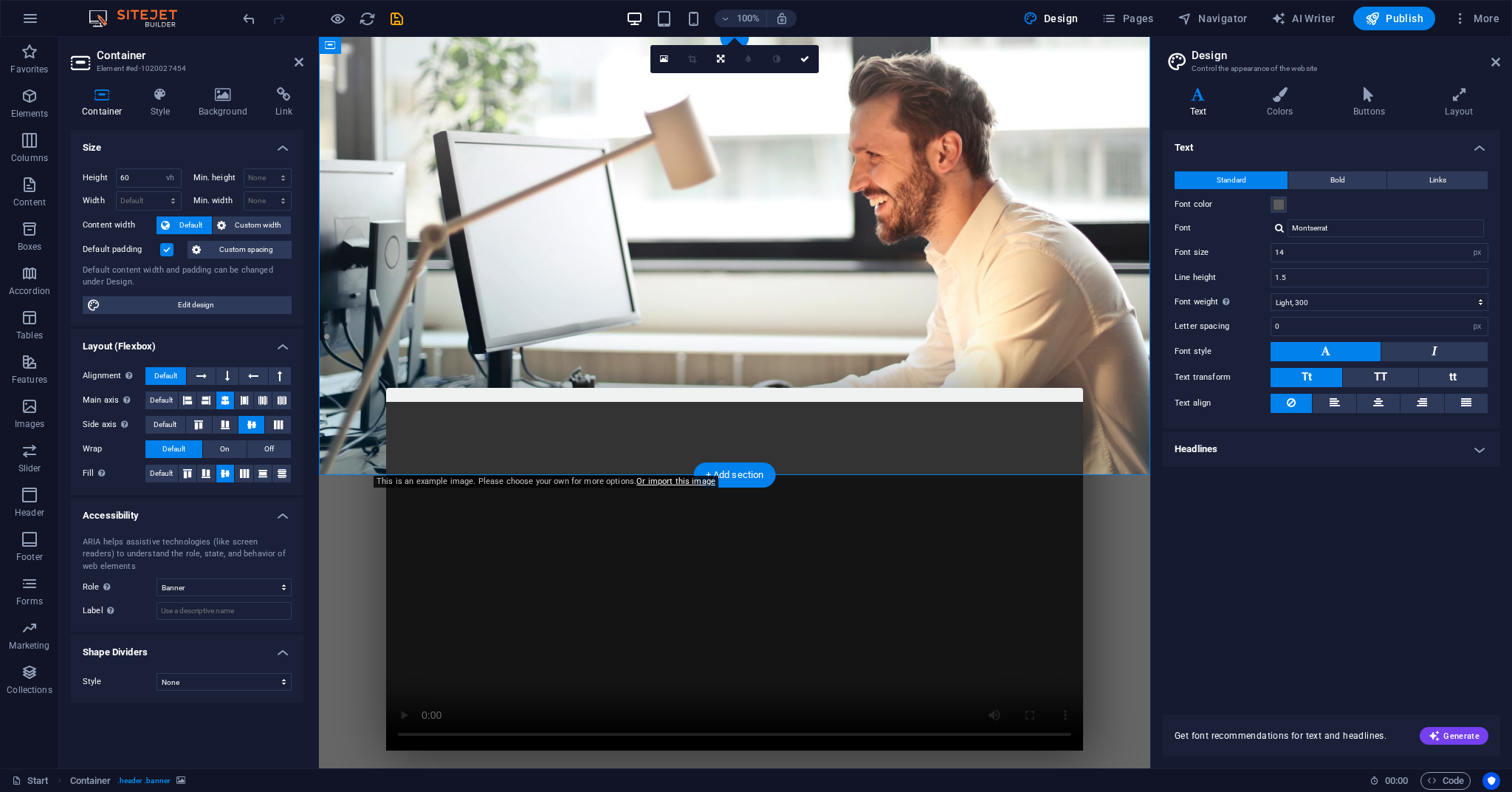
click at [569, 346] on figure at bounding box center [734, 256] width 831 height 439
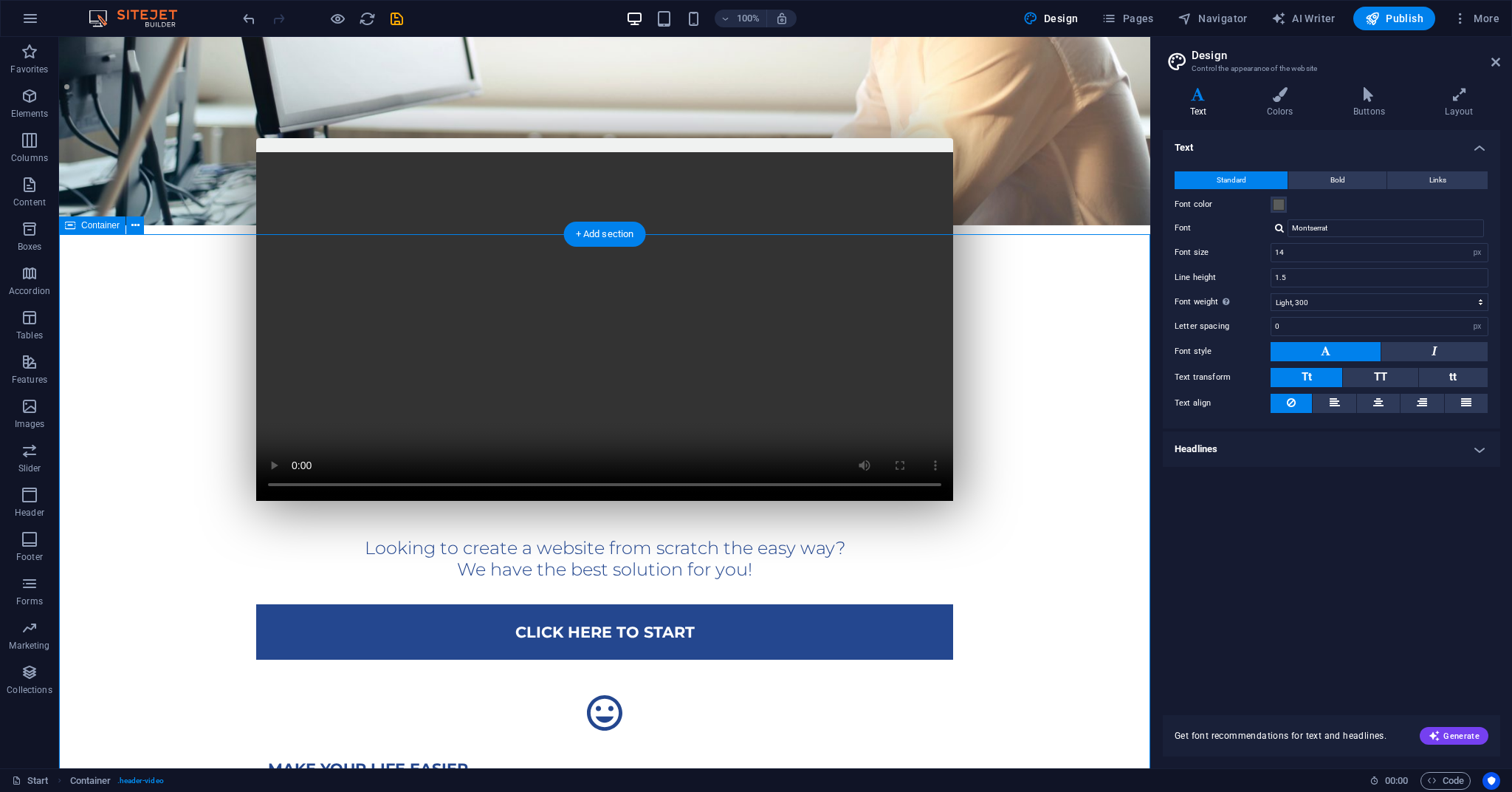
scroll to position [252, 0]
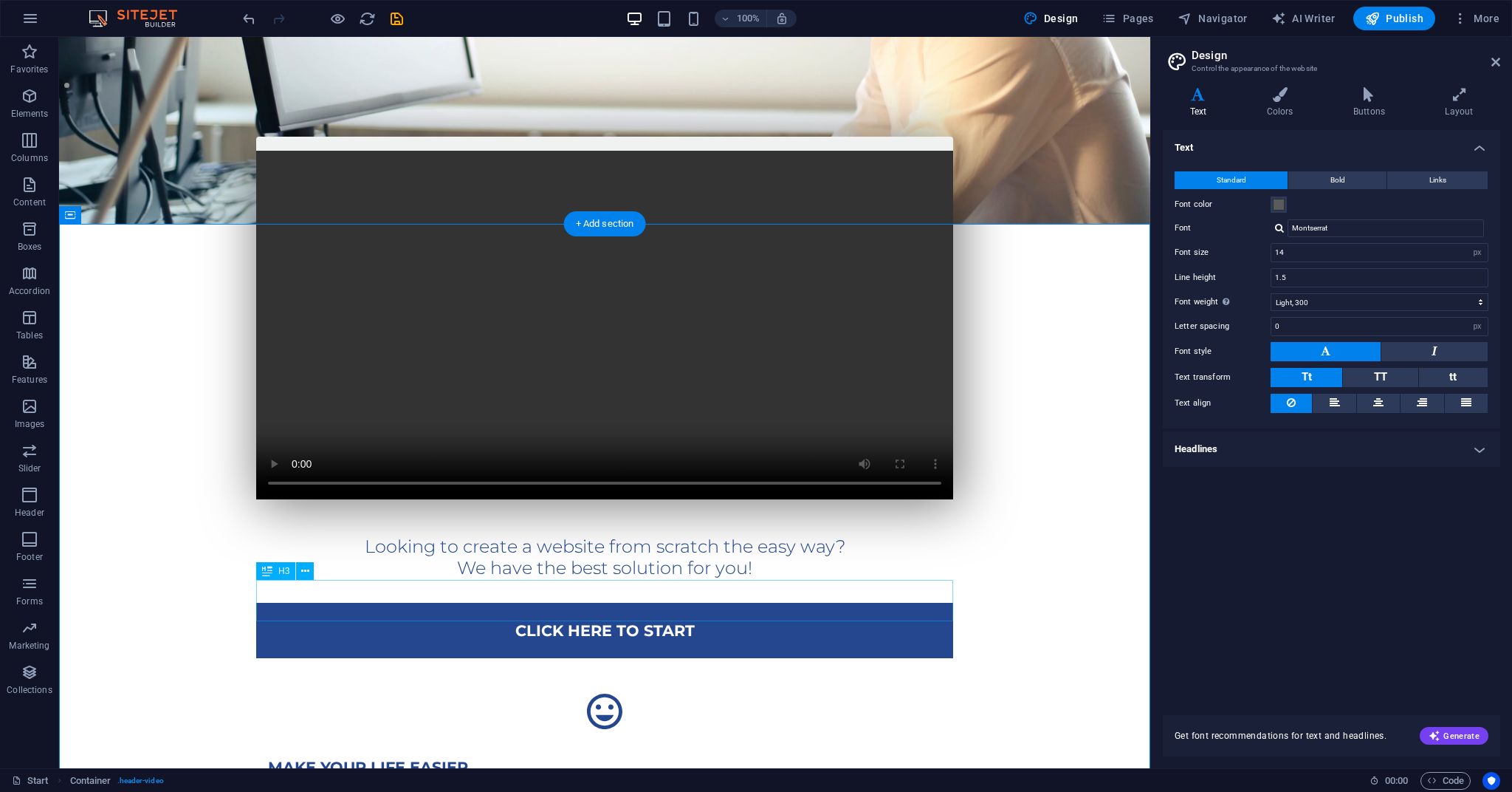
click at [588, 579] on div "Looking to create a website from scratch the easy way? We have the best solutio…" at bounding box center [605, 558] width 697 height 43
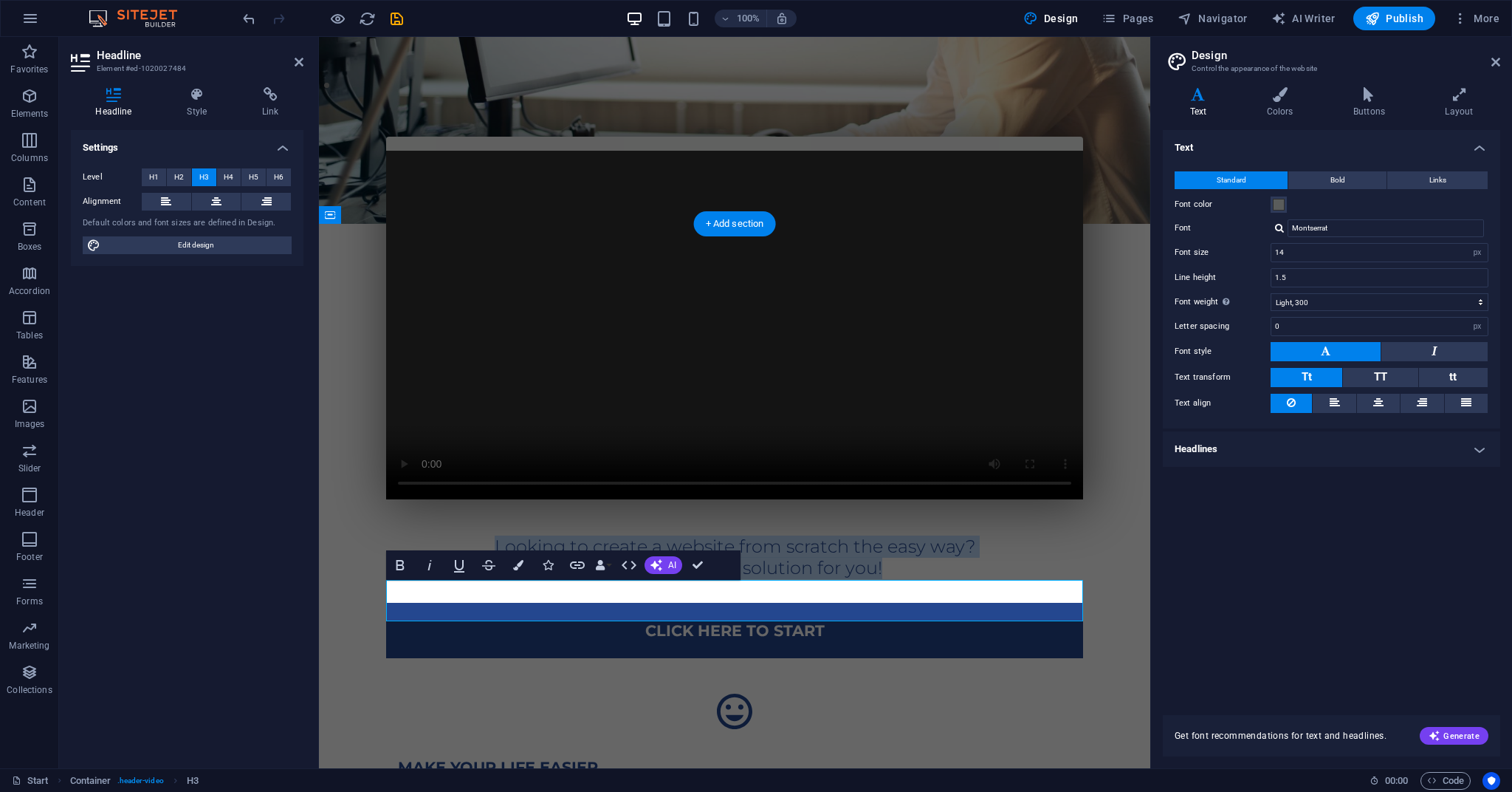
scroll to position [251, 0]
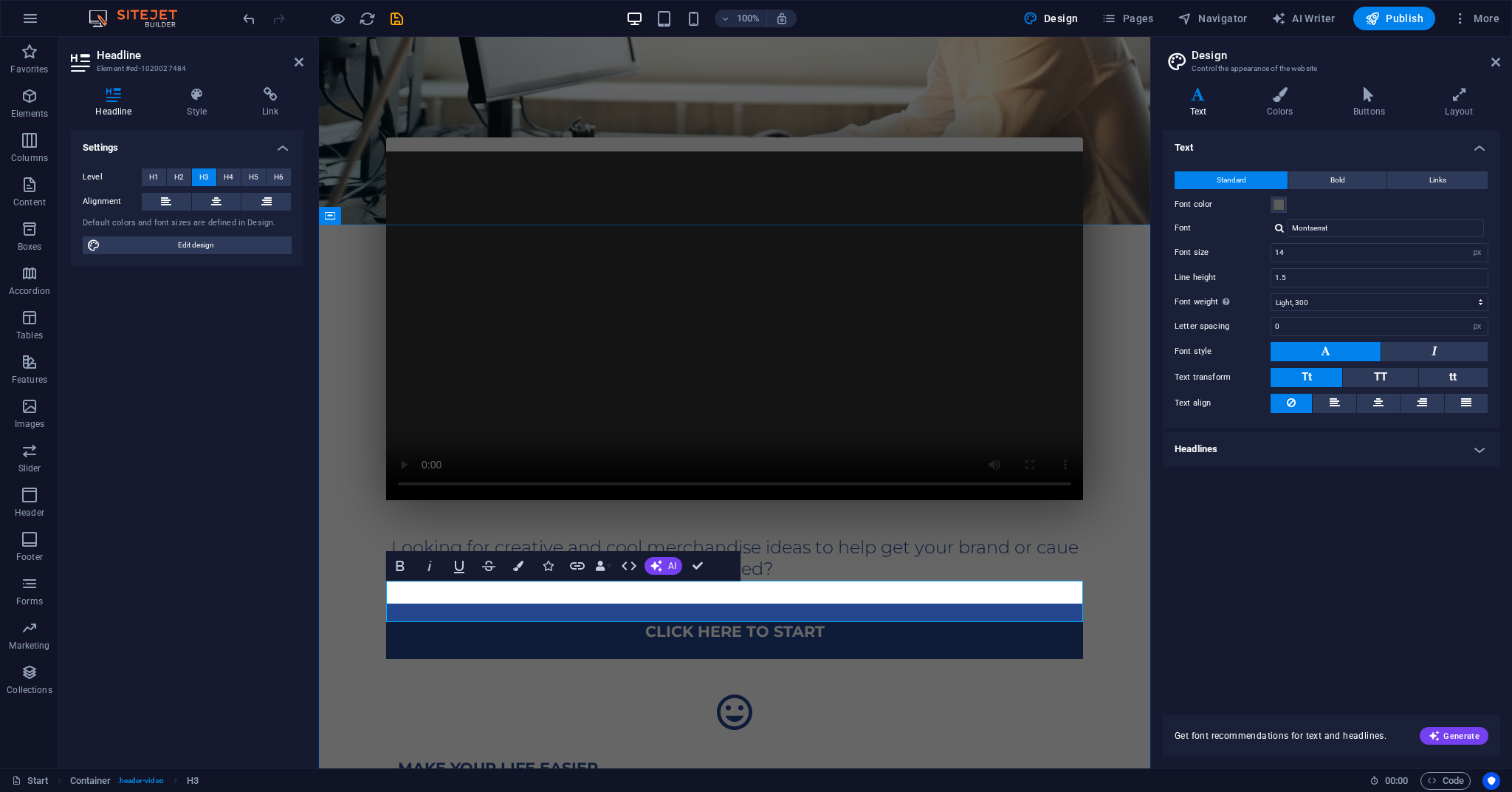
click at [1010, 580] on h3 "Looking for creative and cool merchandise ideas to help get your brand or caue …" at bounding box center [734, 559] width 697 height 43
click at [832, 580] on h3 "Looking for creative and cool merchandise ideas to help get your brand or cause…" at bounding box center [734, 559] width 697 height 43
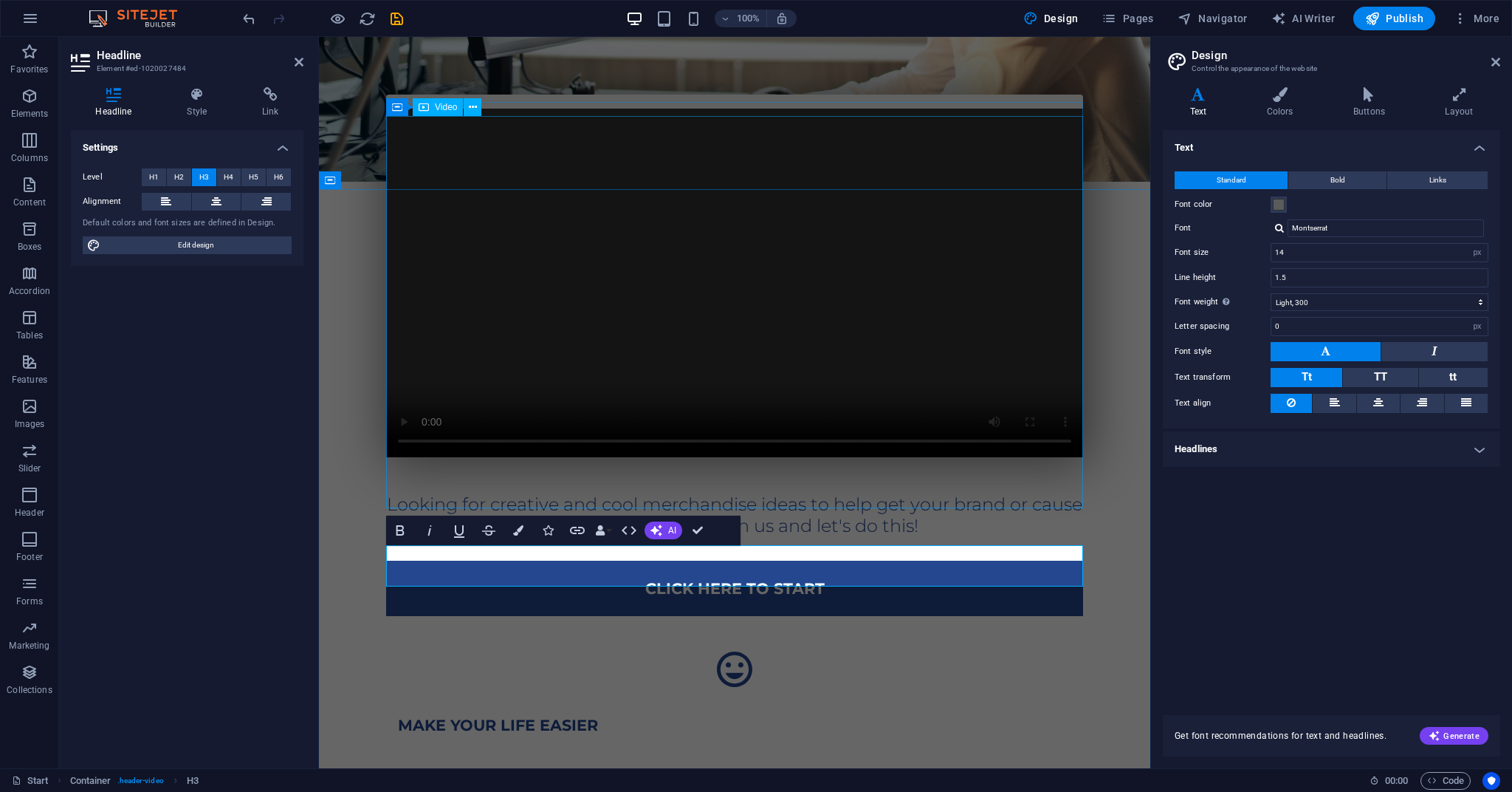
scroll to position [310, 0]
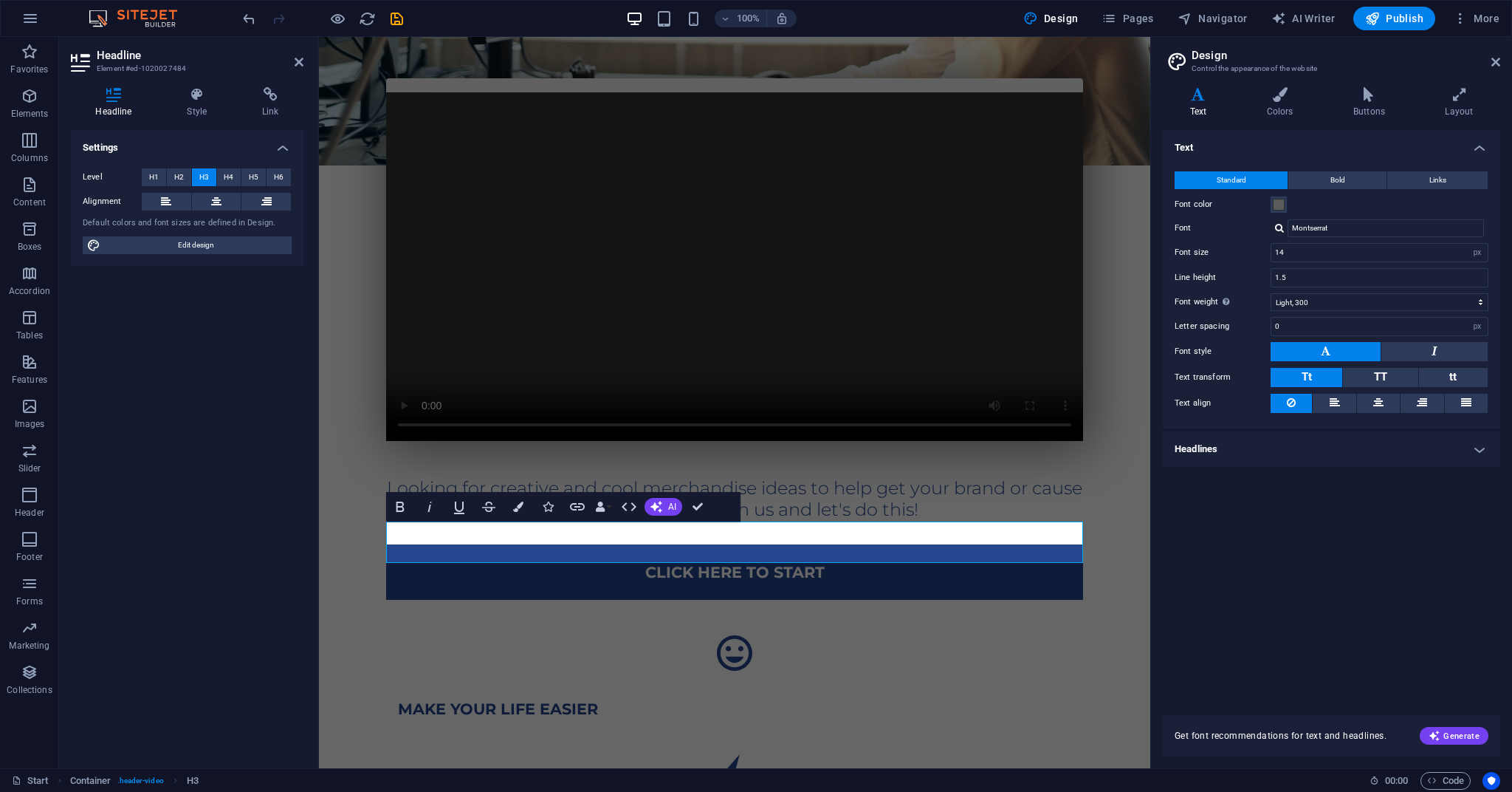
click at [1010, 586] on div at bounding box center [1152, 402] width 3 height 731
click at [1010, 586] on div "Looking for creative and cool merchandise ideas to help get your brand or cause…" at bounding box center [734, 526] width 831 height 1013
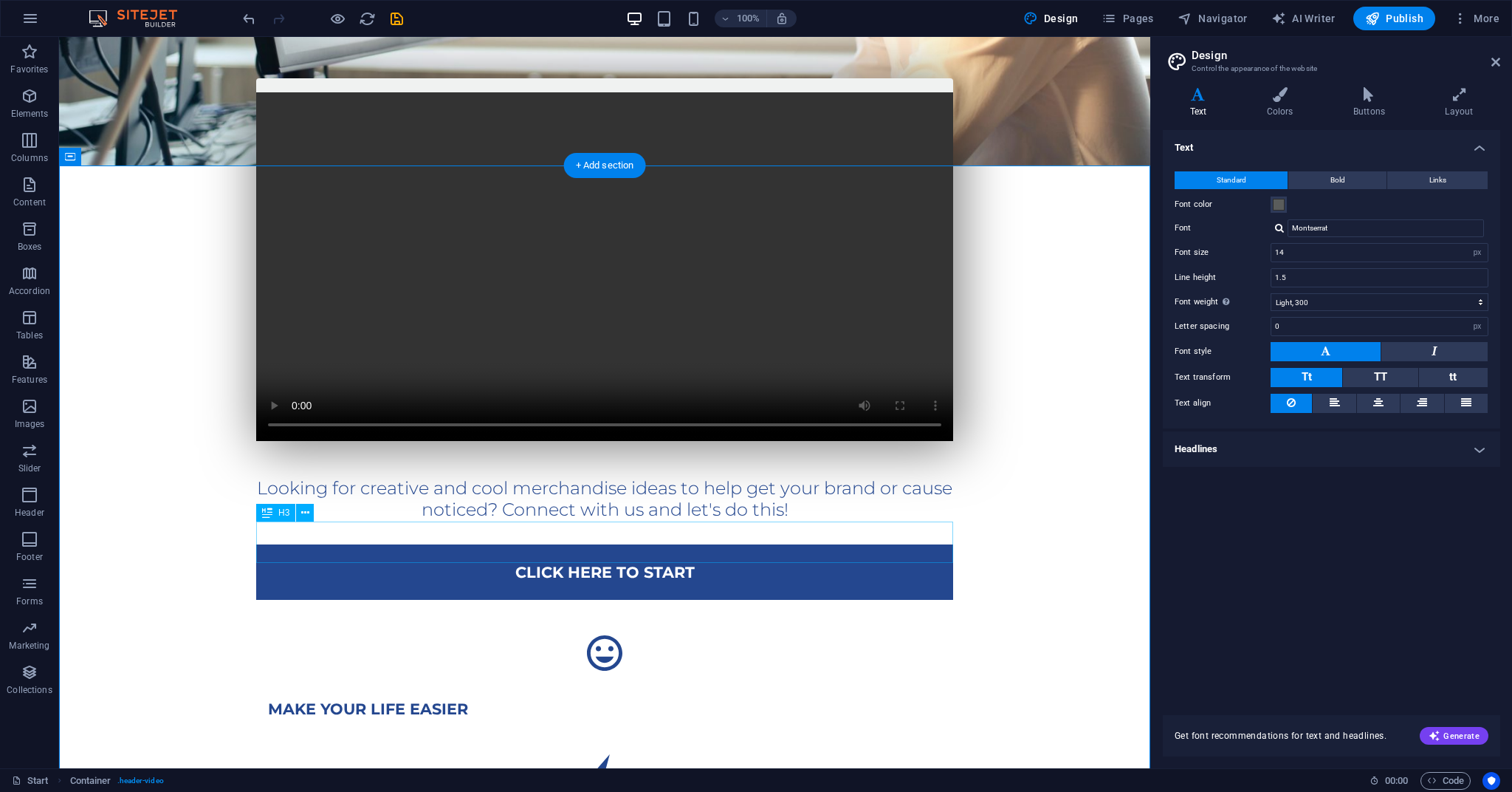
click at [542, 521] on div "Looking for creative and cool merchandise ideas to help get your brand or cause…" at bounding box center [605, 499] width 697 height 43
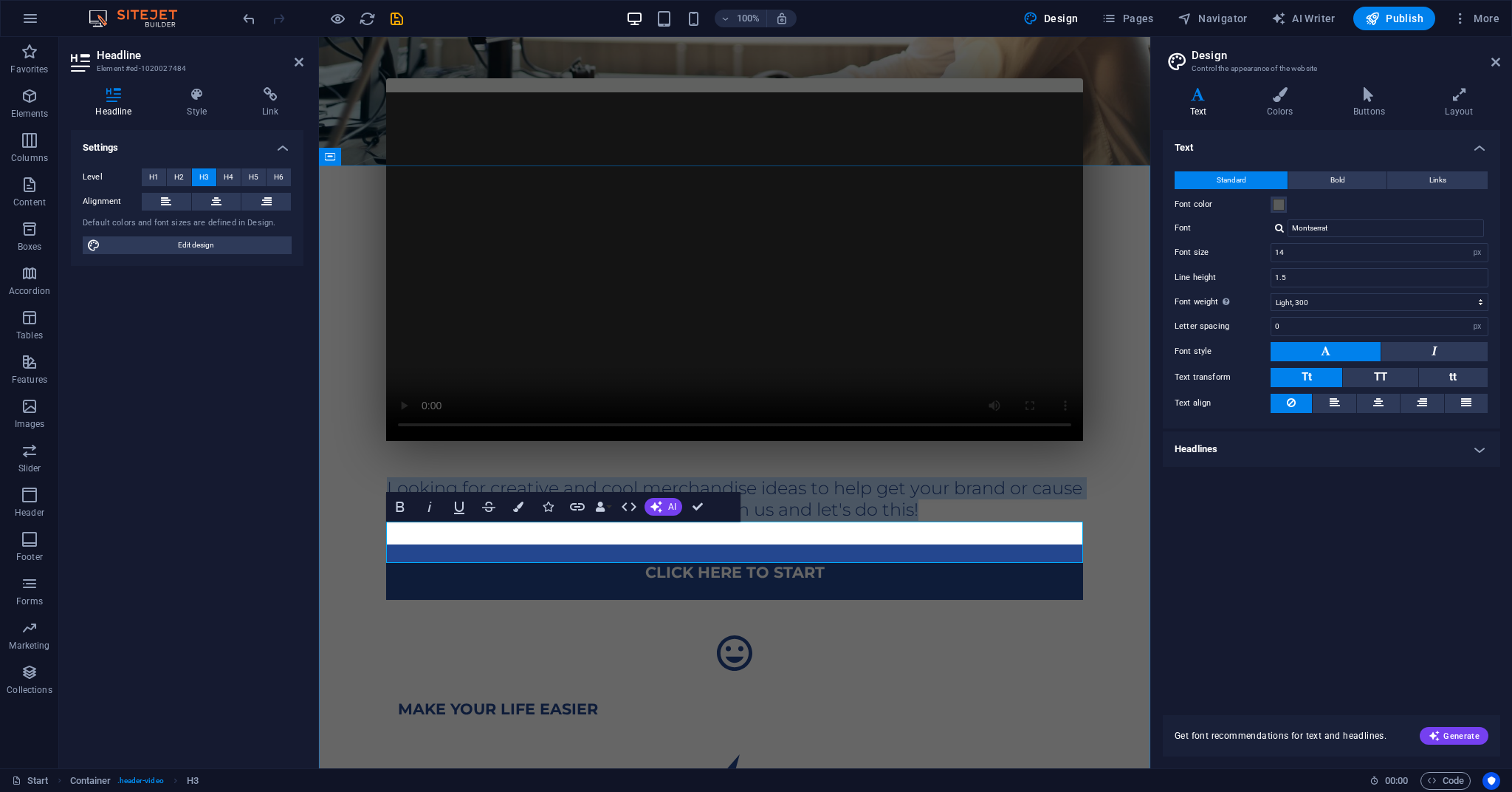
click at [668, 521] on h3 "Looking for creative and cool merchandise ideas to help get your brand or cause…" at bounding box center [734, 499] width 697 height 43
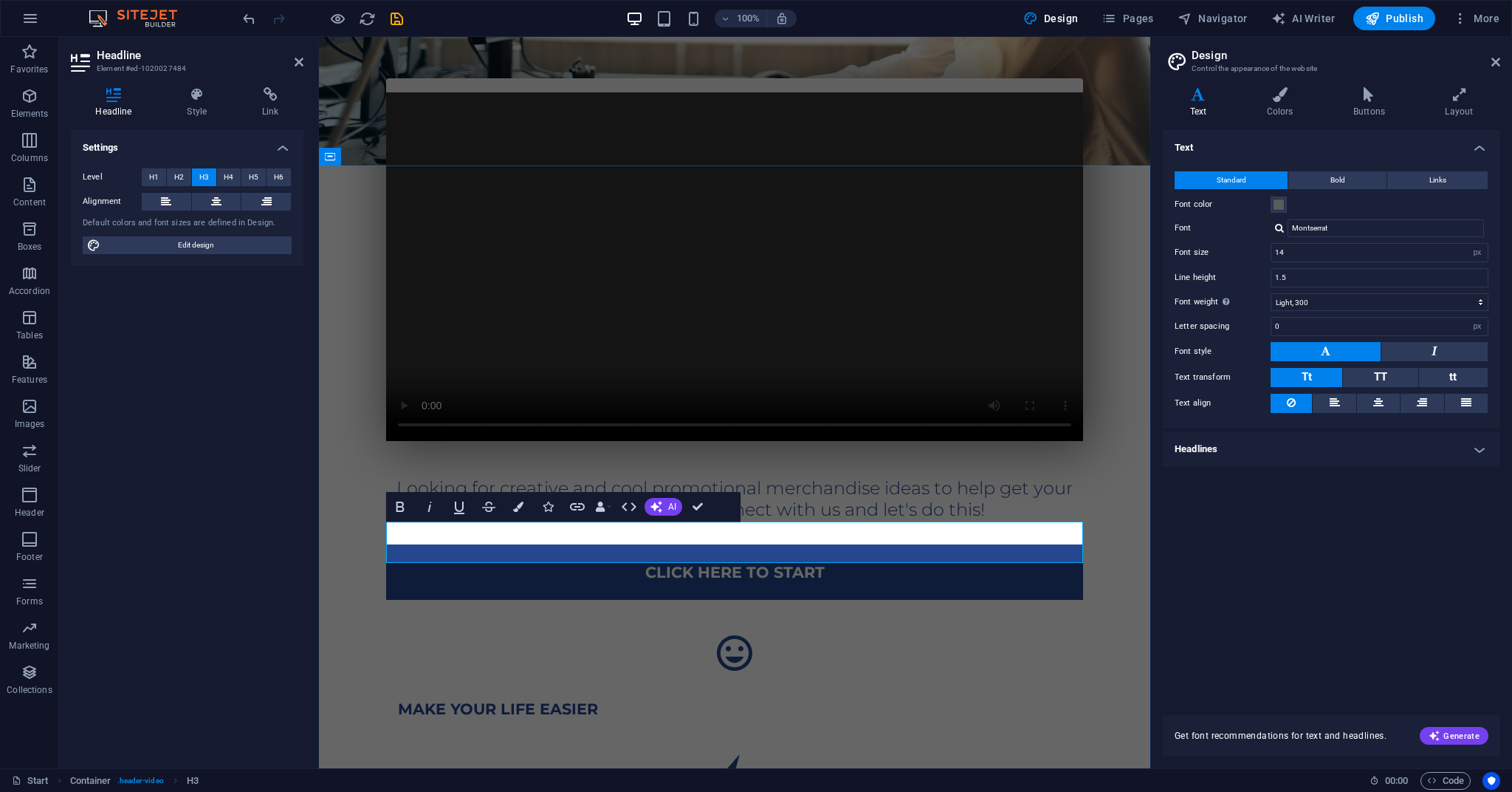
click at [559, 521] on h3 "Looking for creative and cool promotional merchandise ideas to help get your br…" at bounding box center [734, 499] width 697 height 43
click at [1010, 556] on div "Looking for creative and cool promotional merchandise ideas to help get your br…" at bounding box center [734, 526] width 831 height 1013
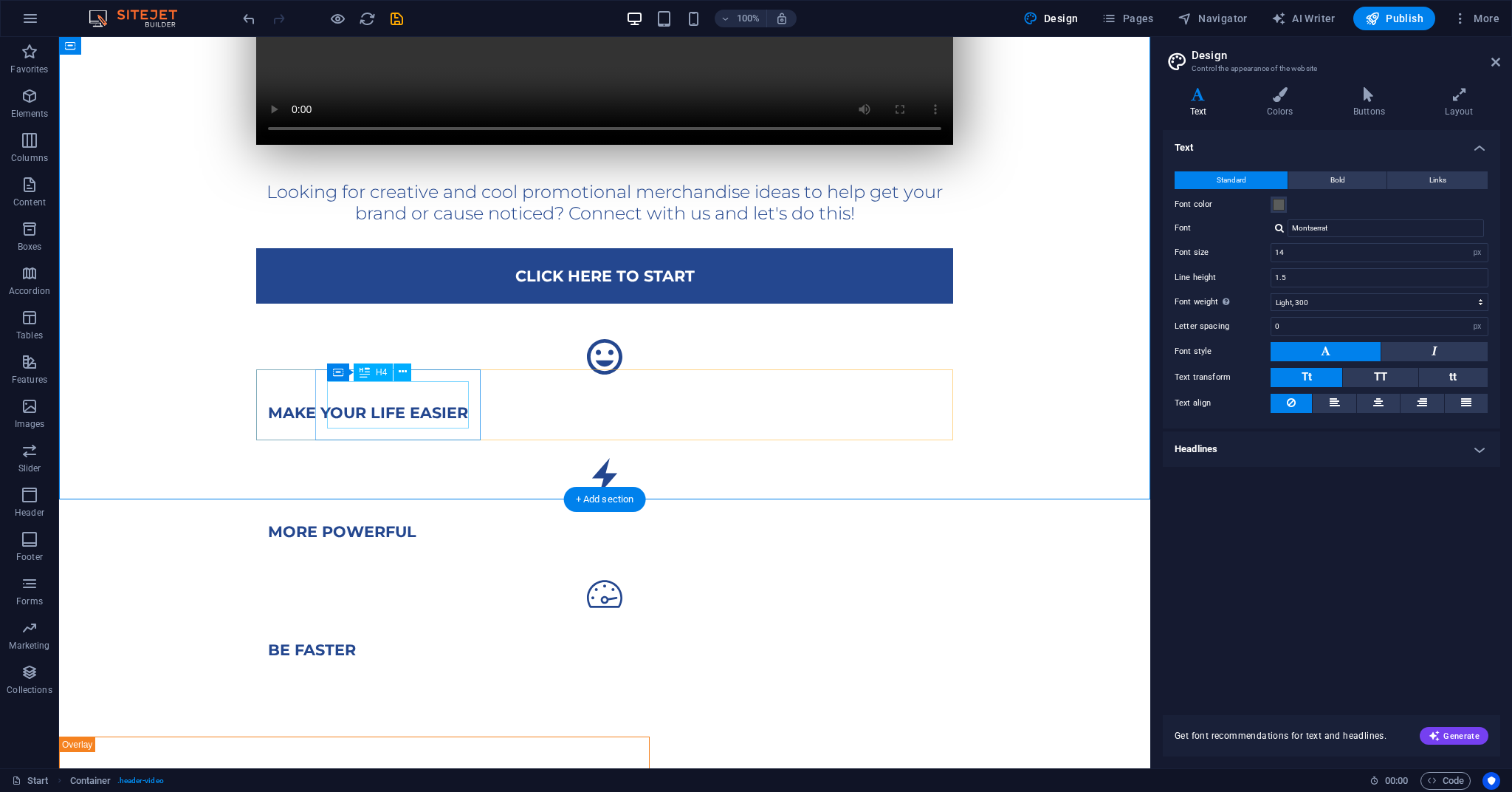
scroll to position [609, 0]
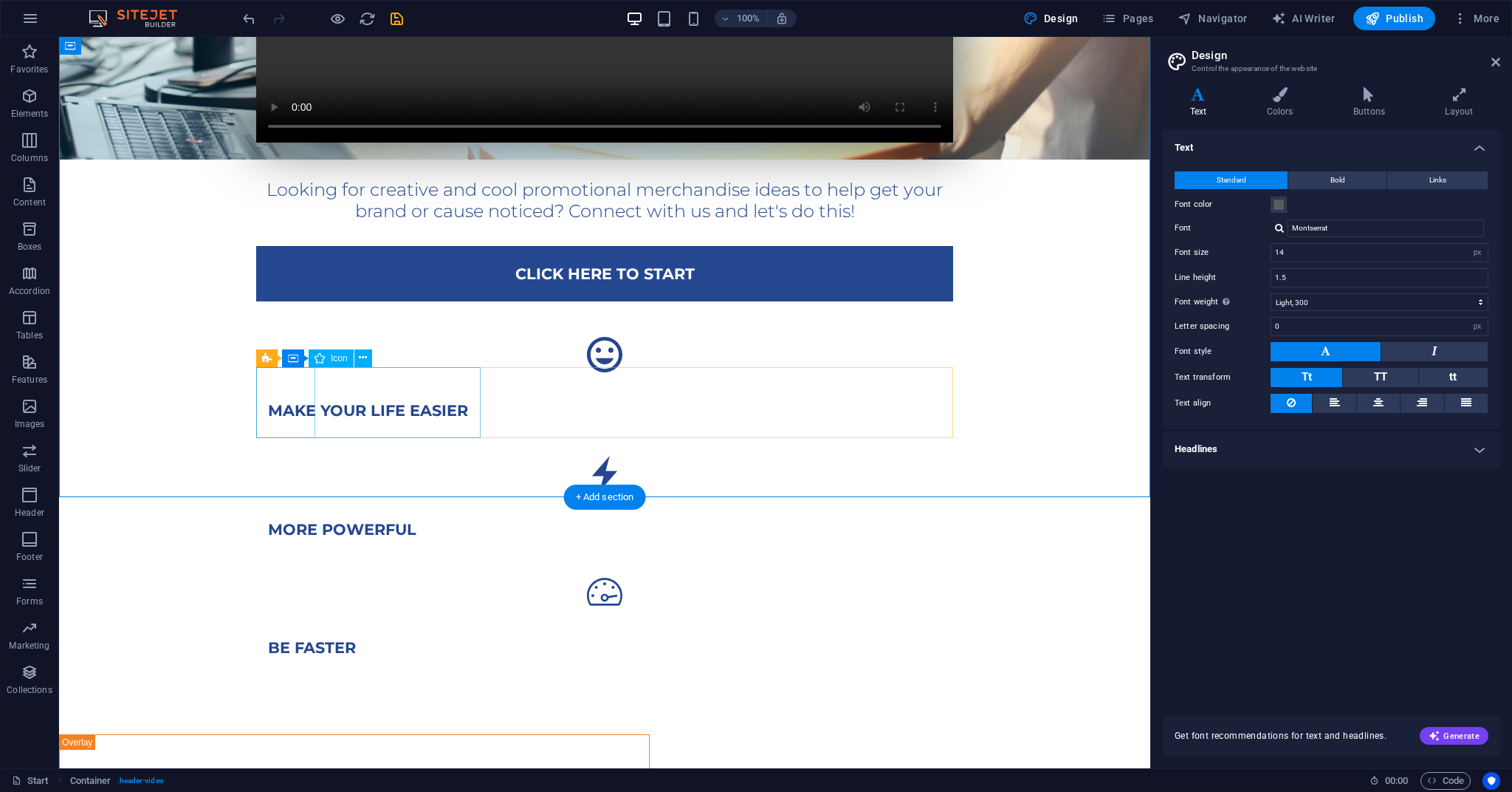
click at [282, 384] on figure at bounding box center [605, 355] width 697 height 59
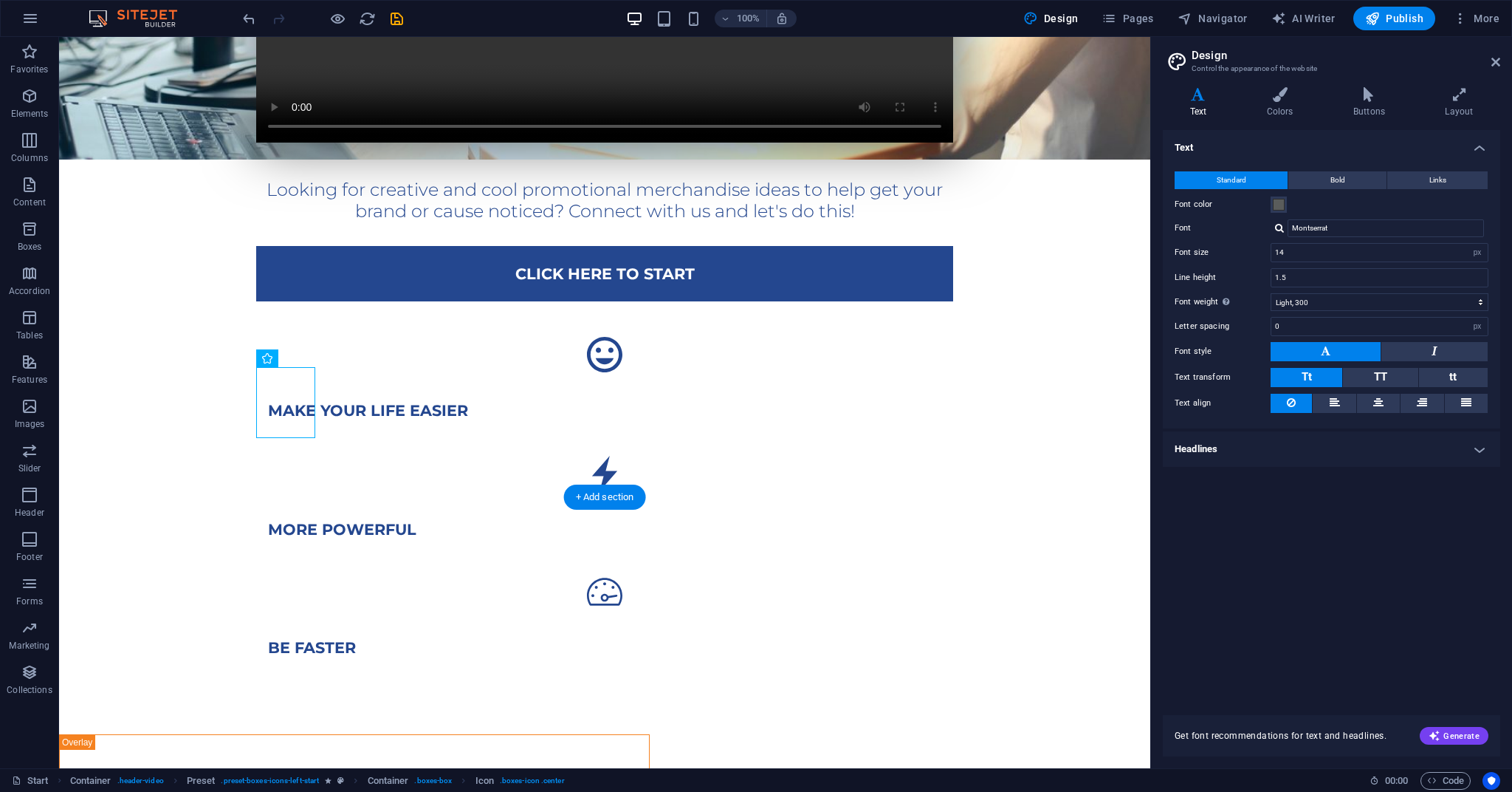
click at [290, 384] on figure at bounding box center [605, 355] width 697 height 59
select select "xMidYMid"
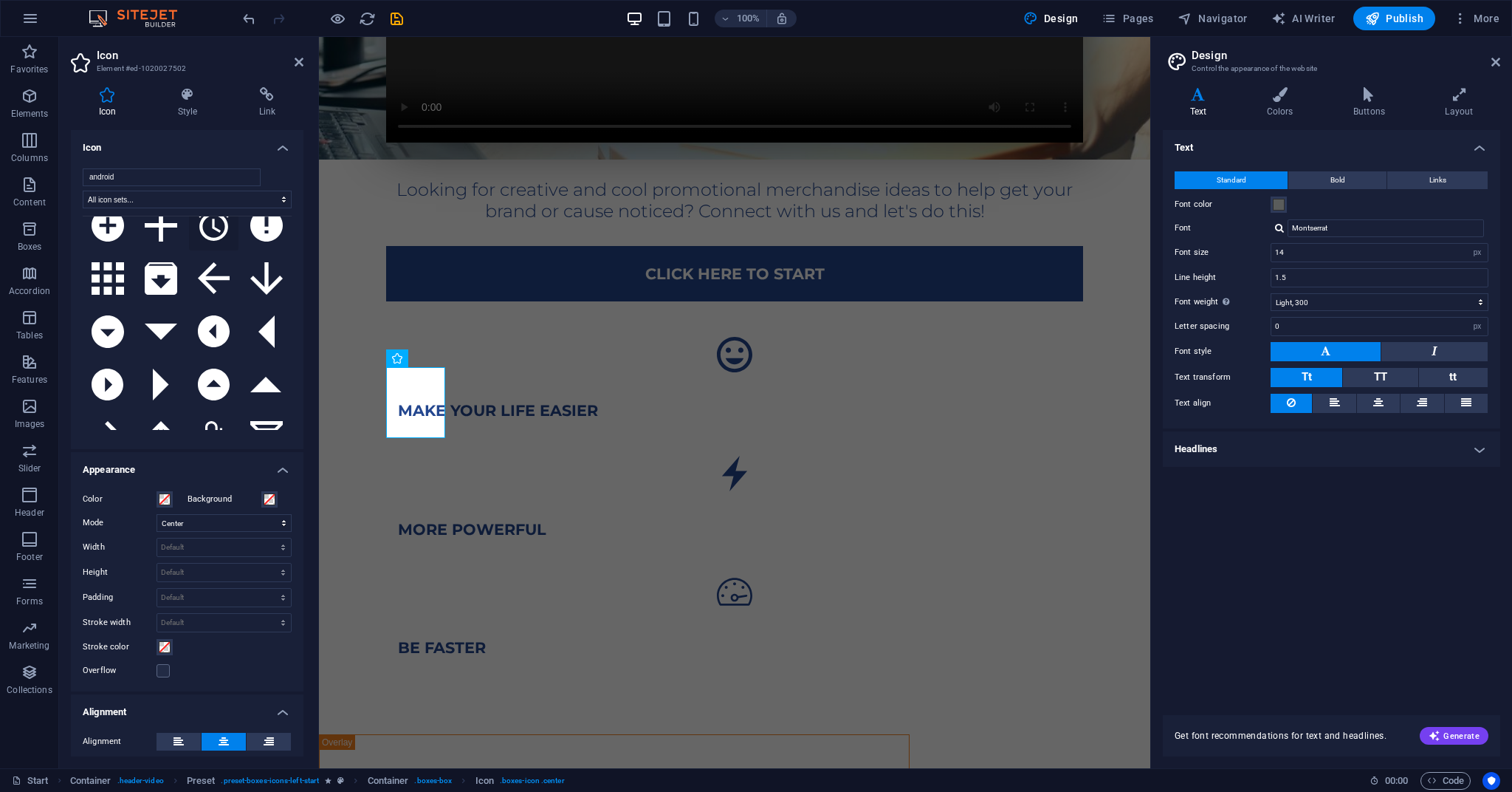
scroll to position [76, 0]
click at [269, 242] on icon at bounding box center [266, 225] width 32 height 32
click at [610, 451] on div "Looking for creative and cool promotional merchandise ideas to help get your br…" at bounding box center [734, 226] width 831 height 1013
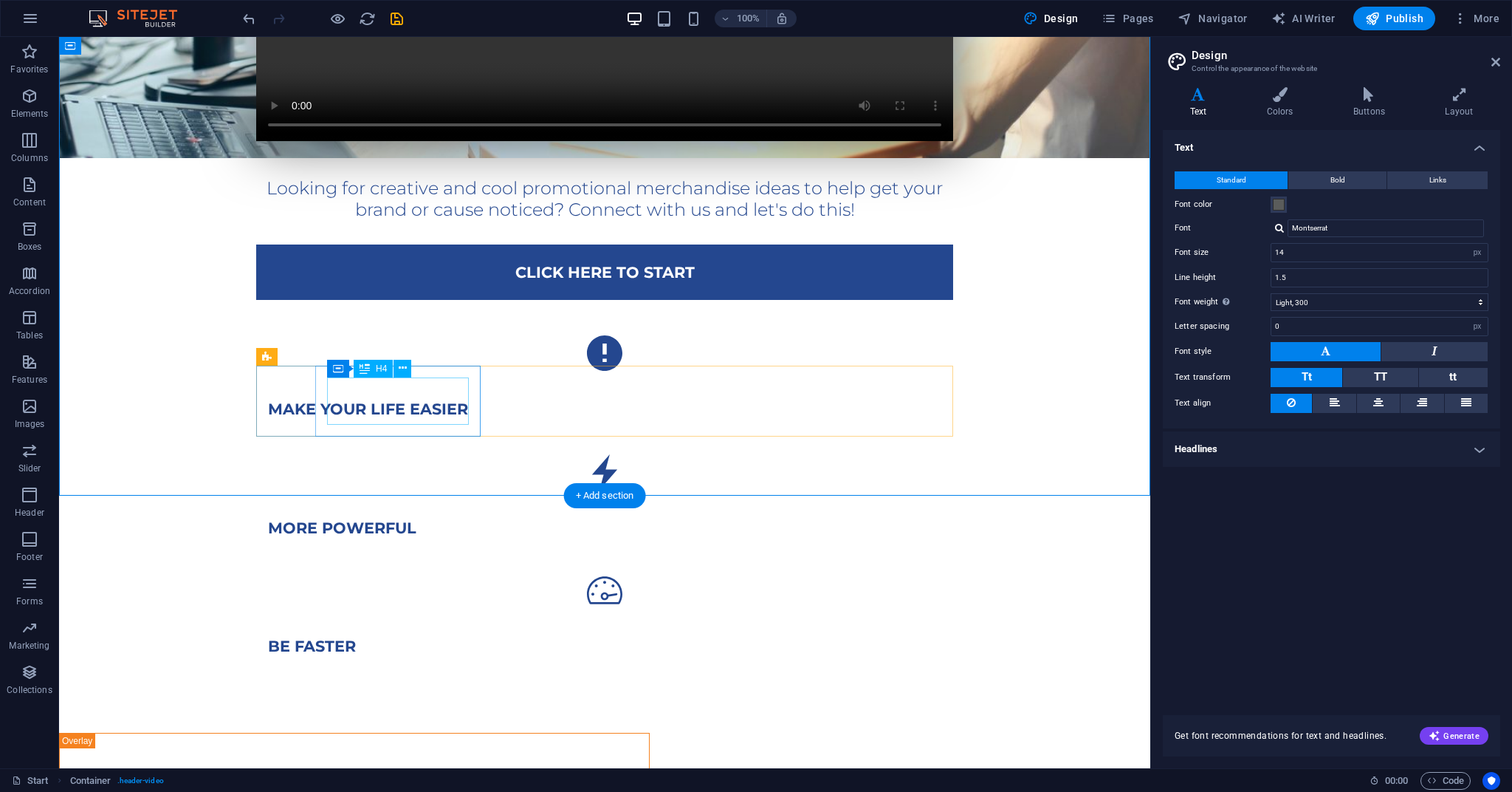
click at [381, 411] on div "make your life Easier" at bounding box center [604, 409] width 673 height 19
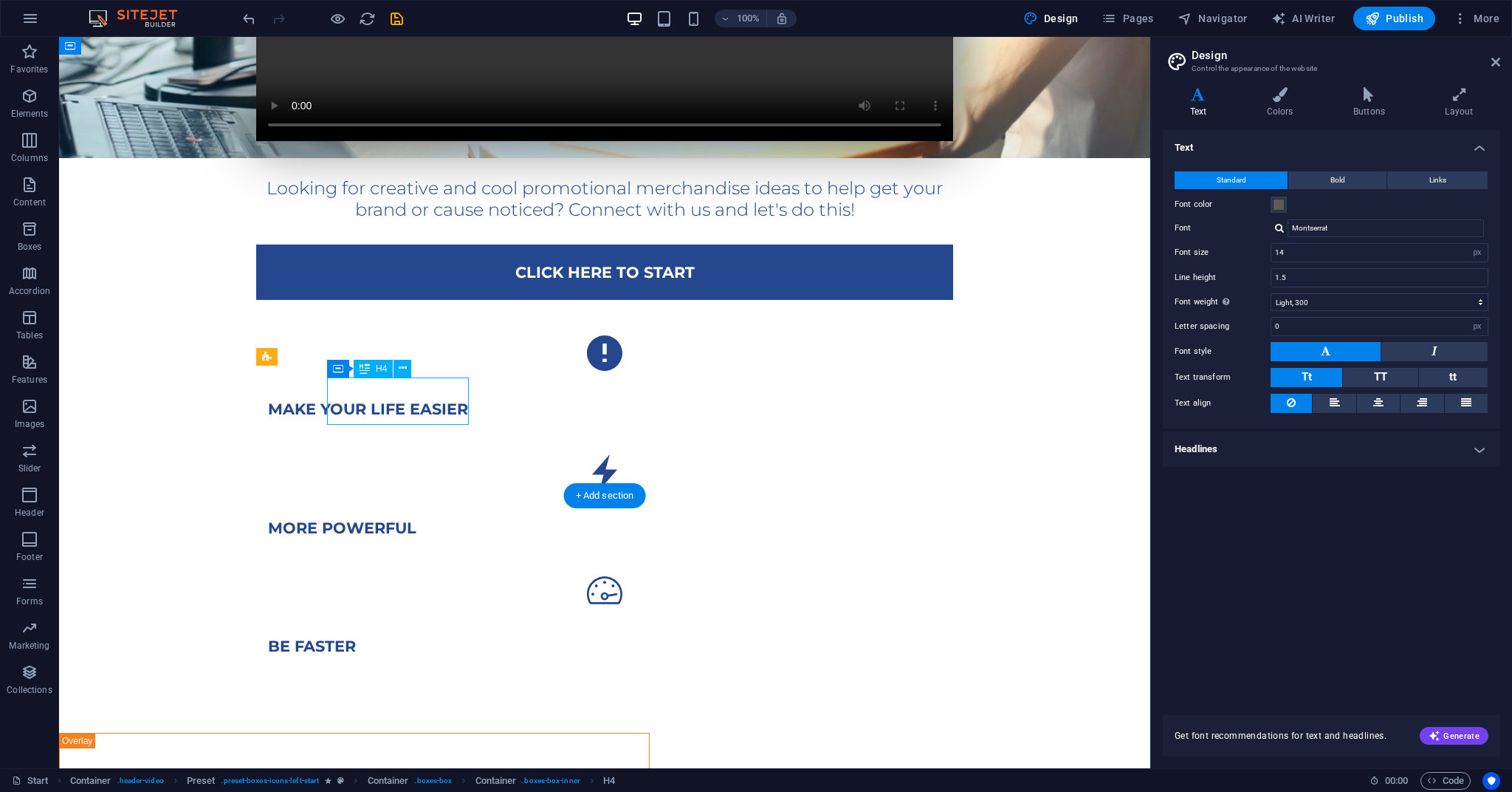
click at [381, 411] on div "make your life Easier" at bounding box center [604, 409] width 673 height 19
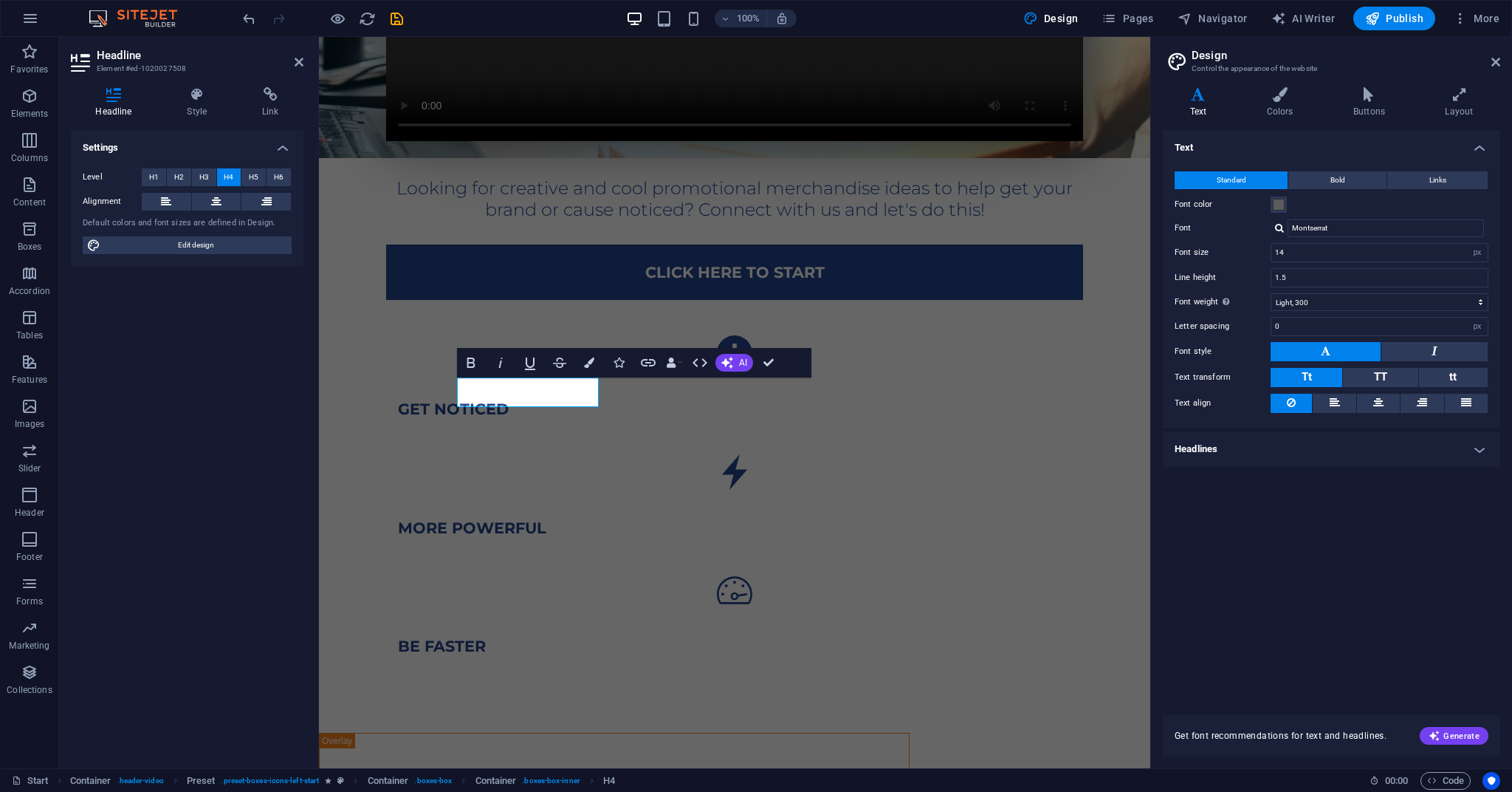
click at [664, 443] on figure at bounding box center [734, 472] width 697 height 59
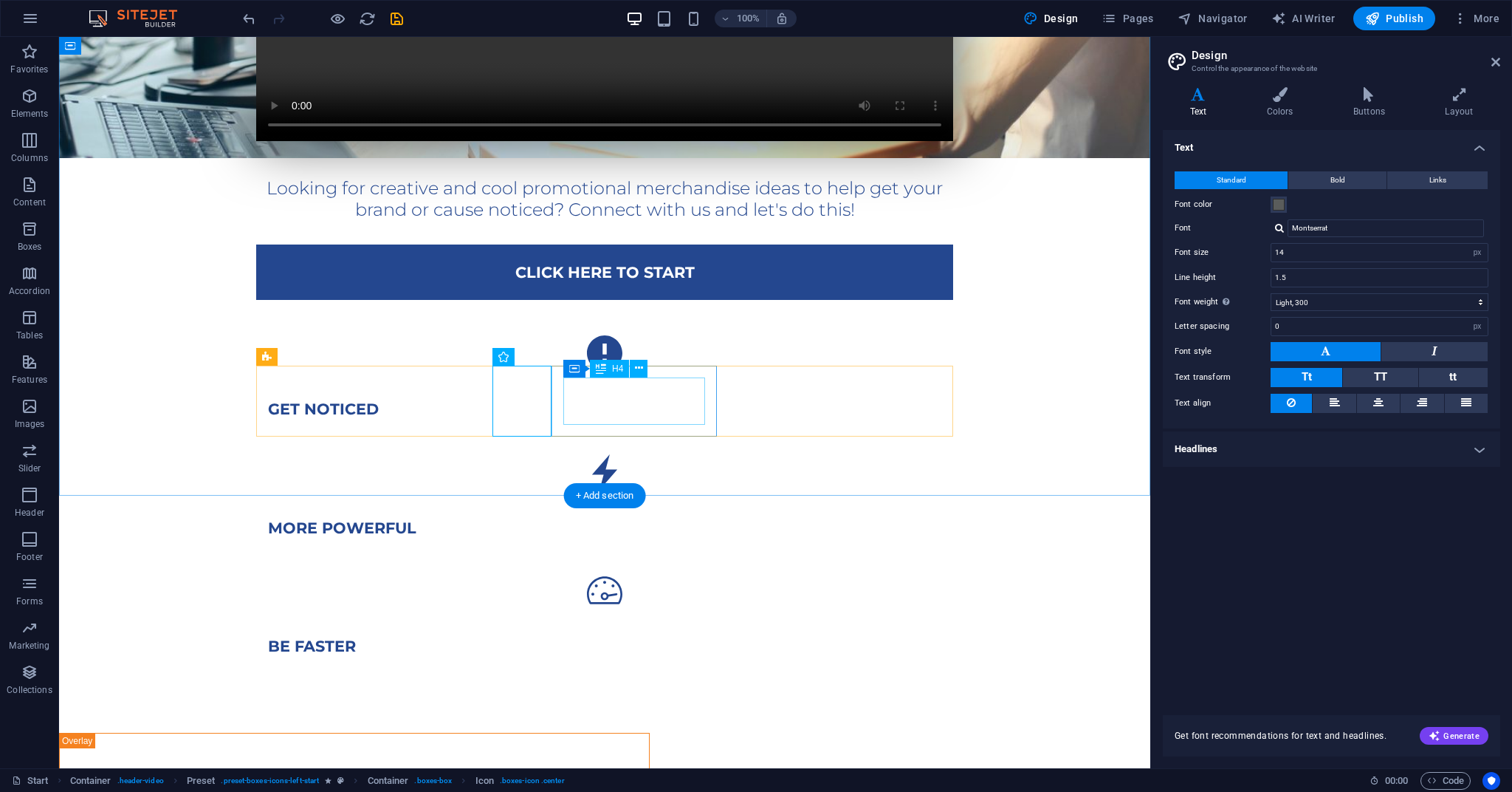
click at [656, 519] on div "more powerful" at bounding box center [604, 528] width 673 height 19
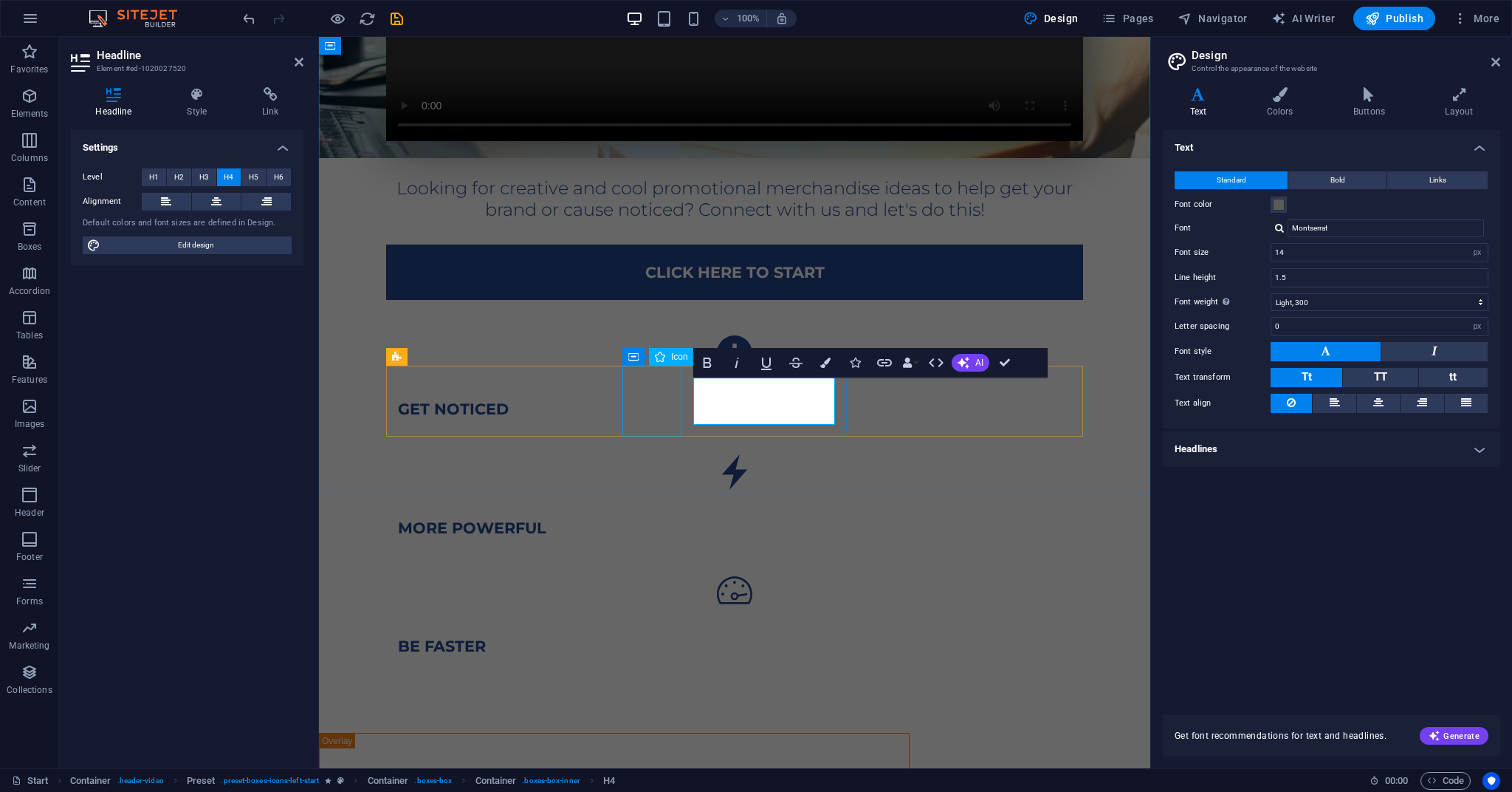
click at [645, 443] on figure at bounding box center [734, 472] width 697 height 59
select select "xMidYMid"
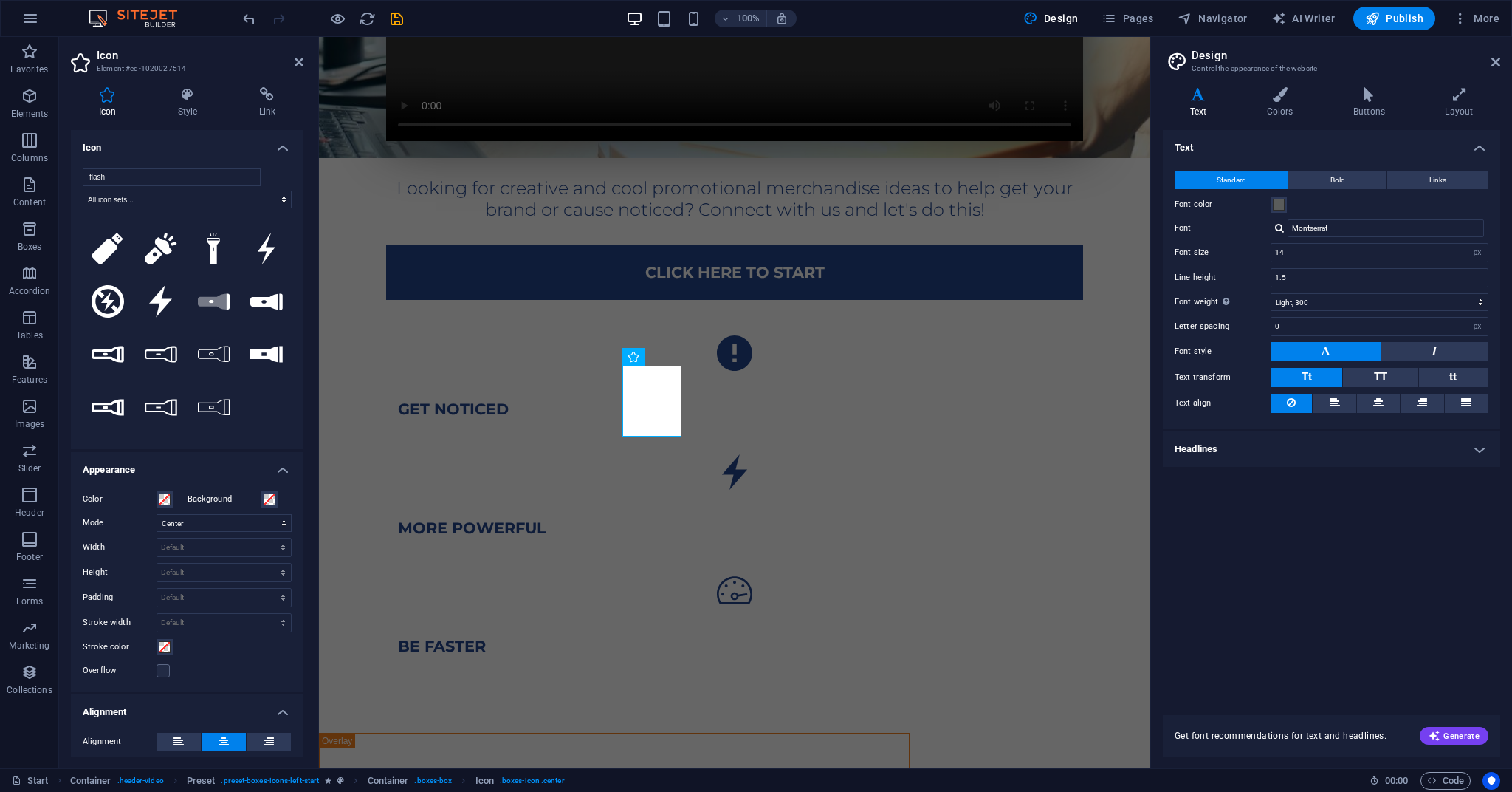
scroll to position [0, 0]
click at [245, 177] on input "flash" at bounding box center [171, 177] width 178 height 18
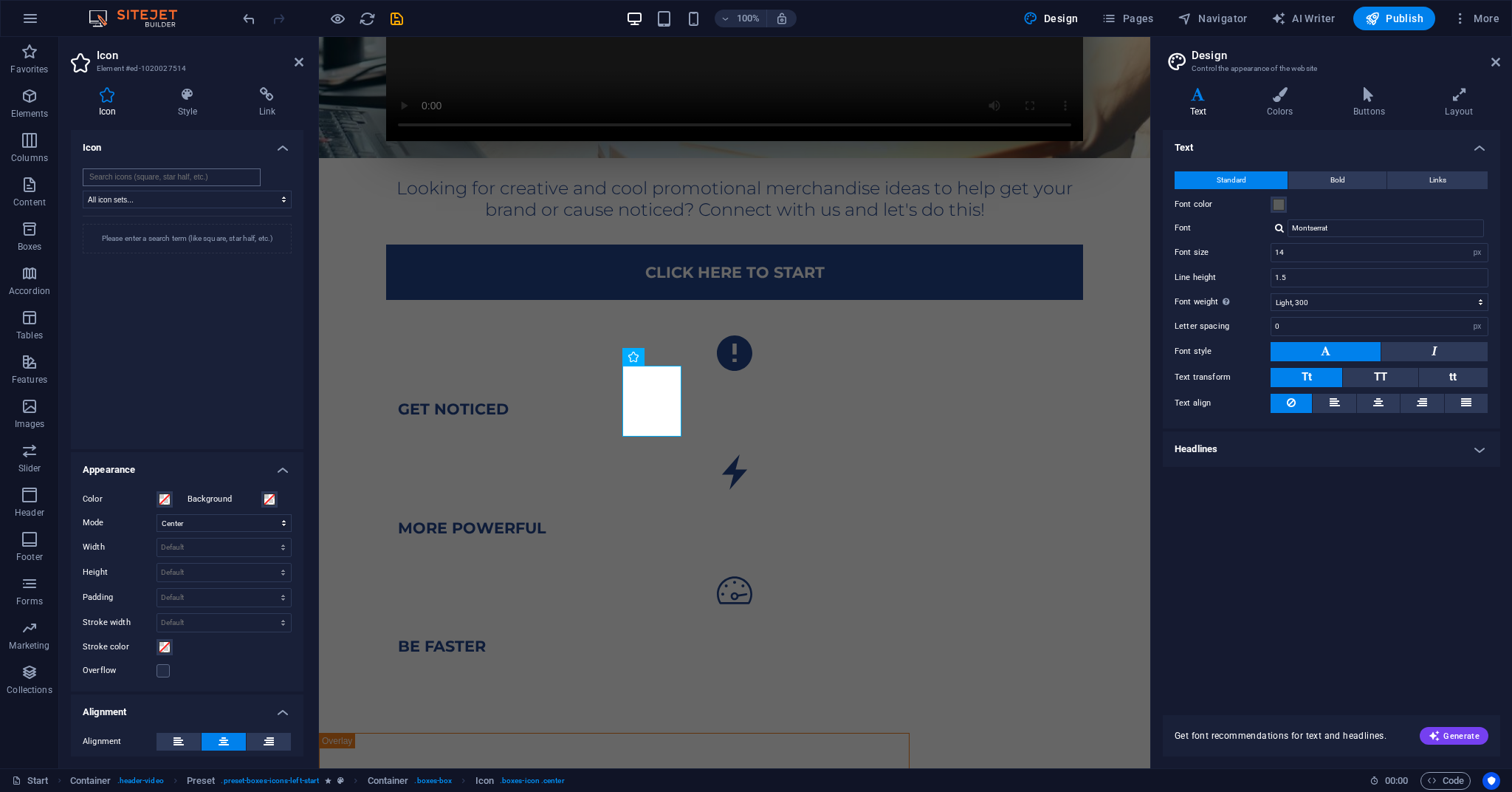
click at [125, 176] on input "search" at bounding box center [171, 177] width 178 height 18
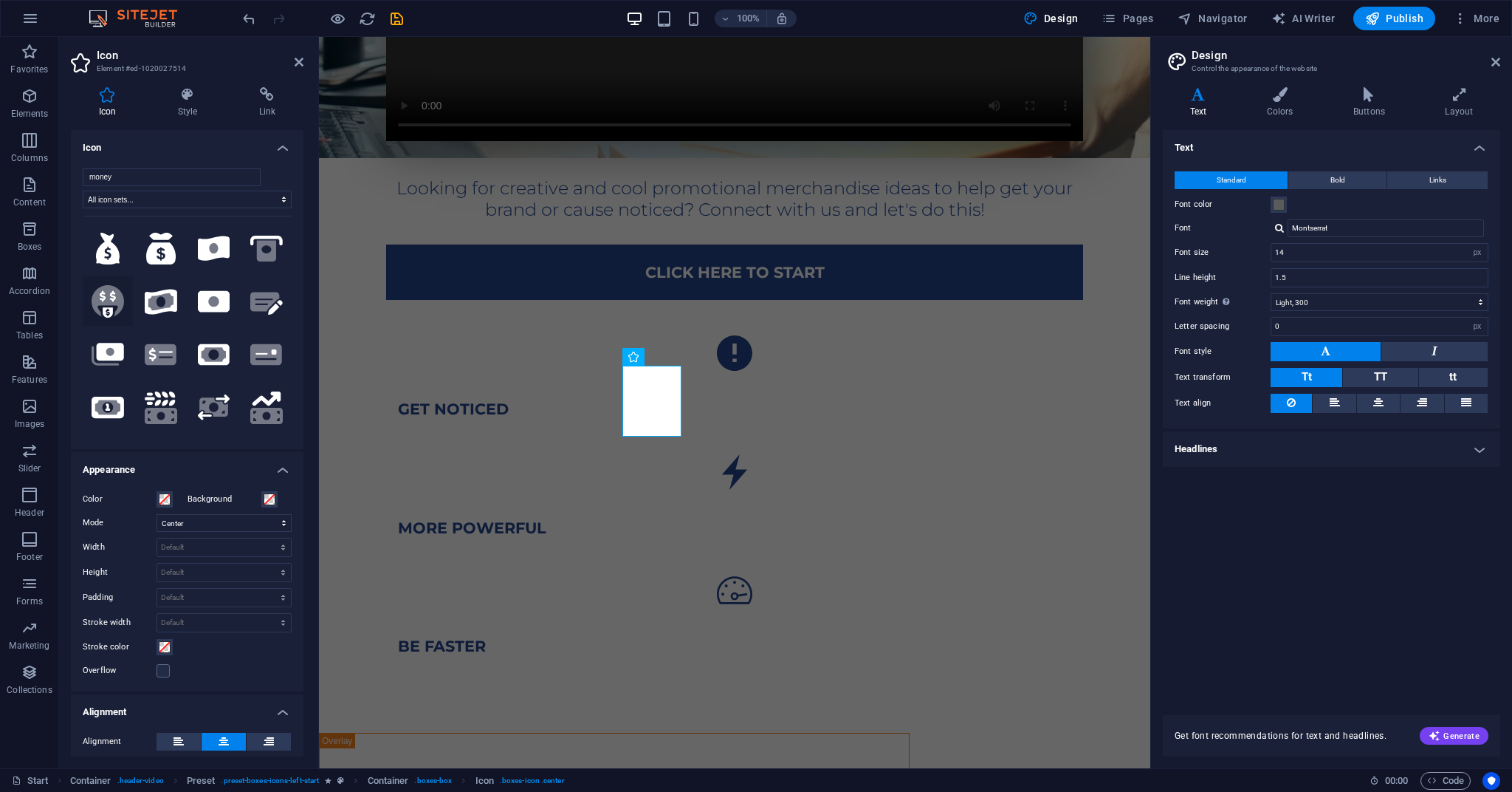
type input "money"
click at [111, 306] on icon at bounding box center [107, 300] width 32 height 31
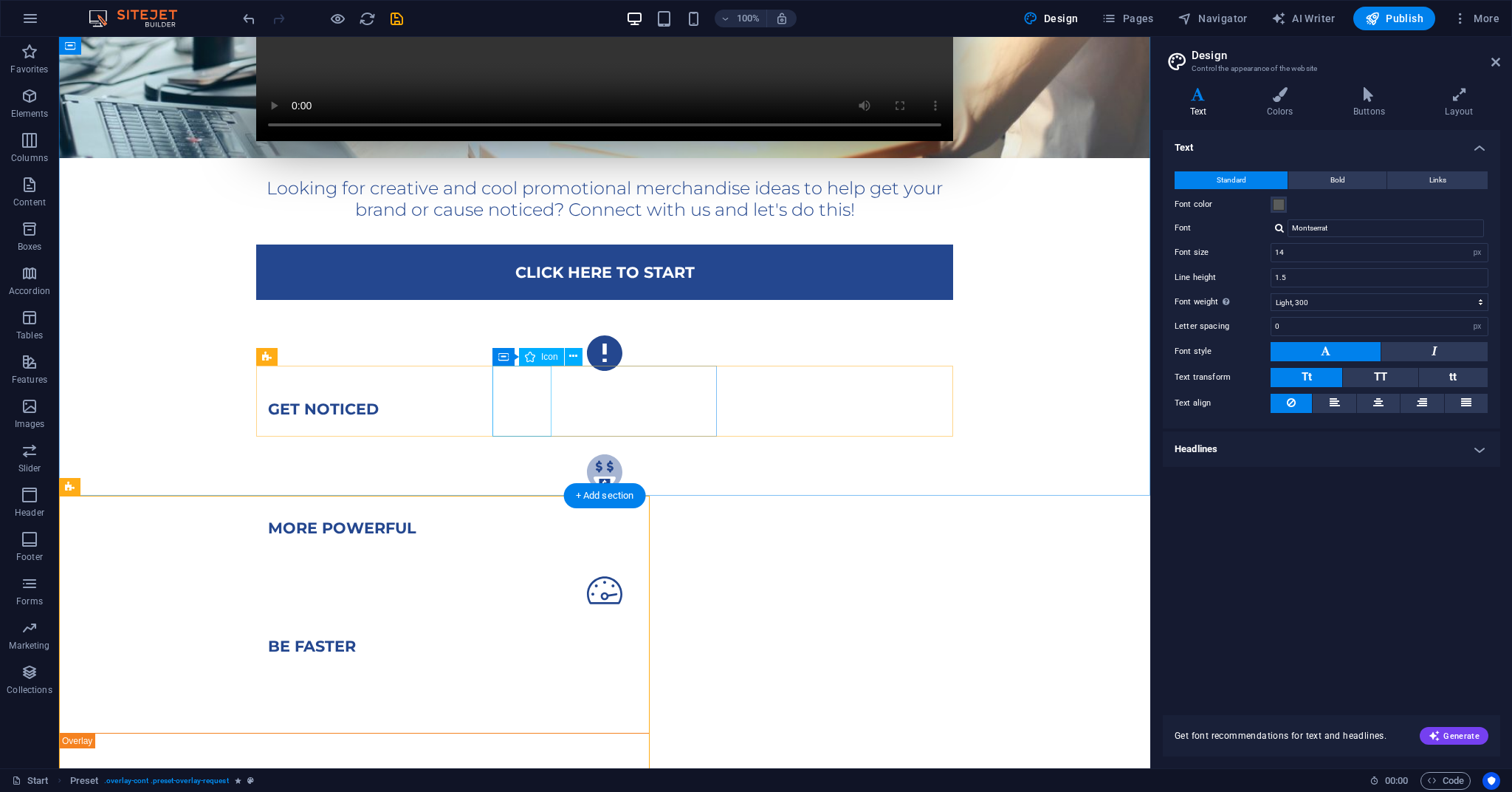
click at [524, 443] on figure ".fa-secondary{opacity:.4}" at bounding box center [605, 472] width 697 height 59
select select "xMidYMid"
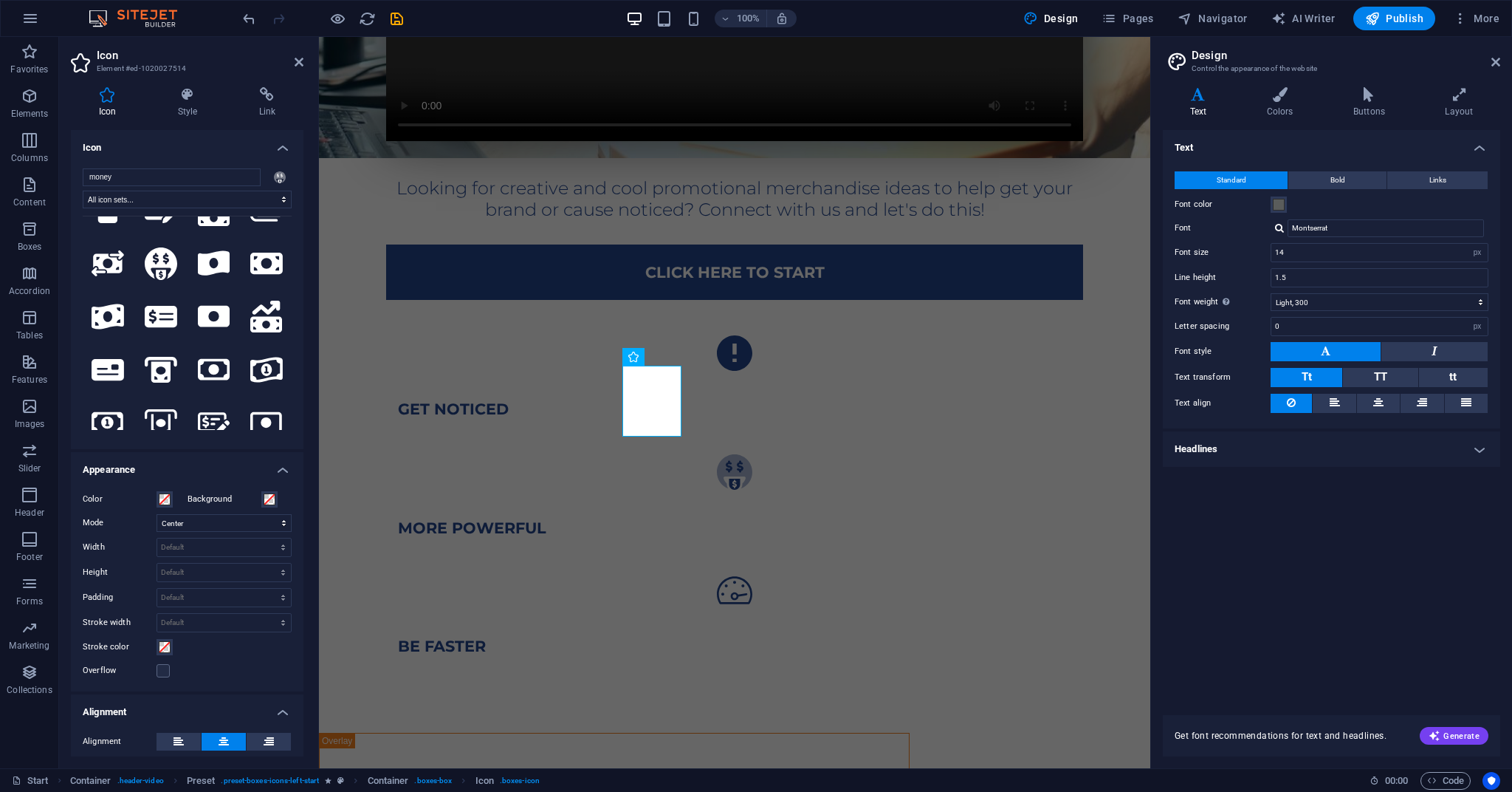
scroll to position [355, 0]
click at [201, 415] on icon at bounding box center [214, 424] width 32 height 23
click at [907, 459] on div "Looking for creative and cool promotional merchandise ideas to help get your br…" at bounding box center [734, 226] width 831 height 1013
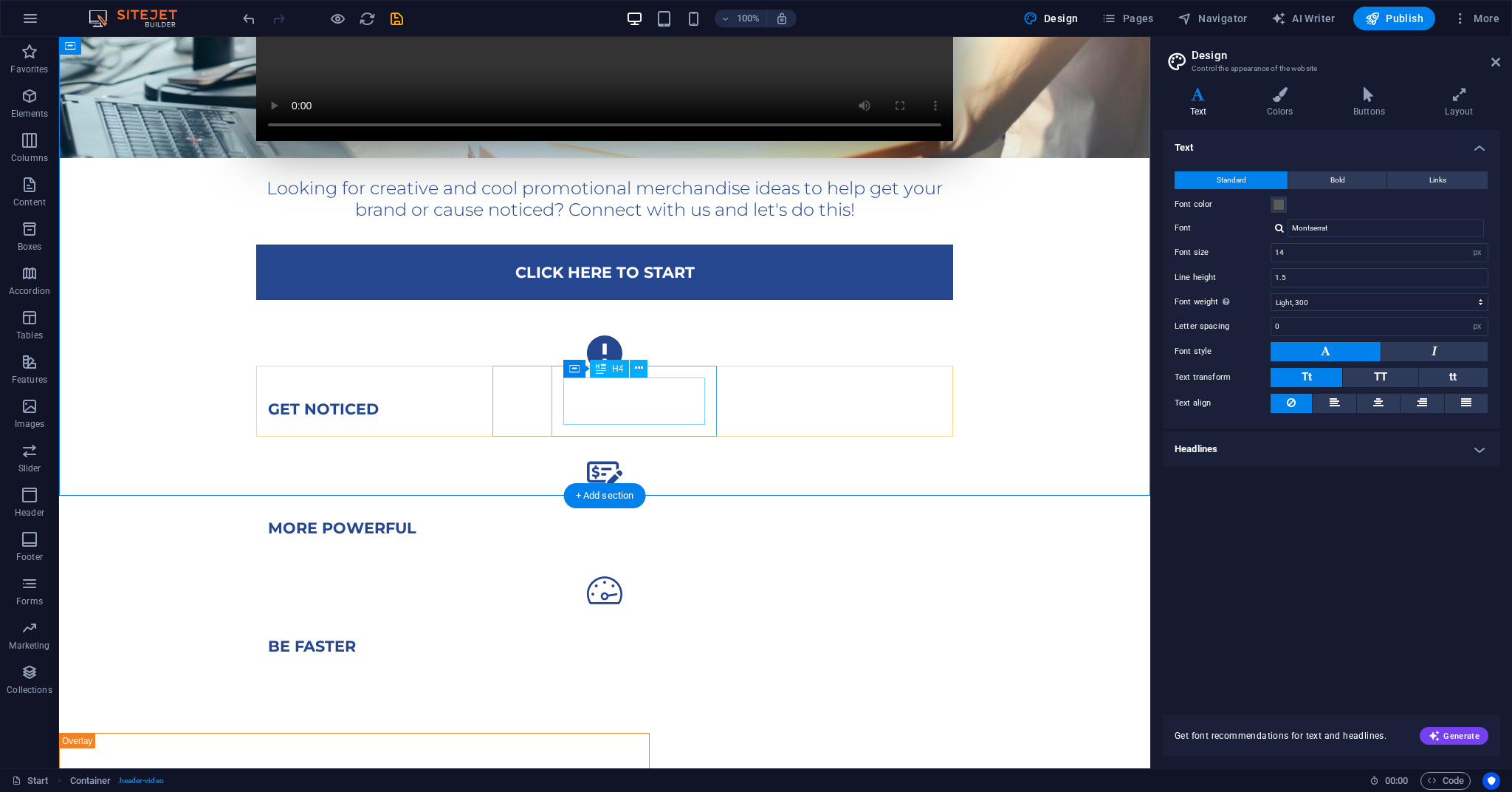
click at [588, 519] on div "more powerful" at bounding box center [604, 528] width 673 height 19
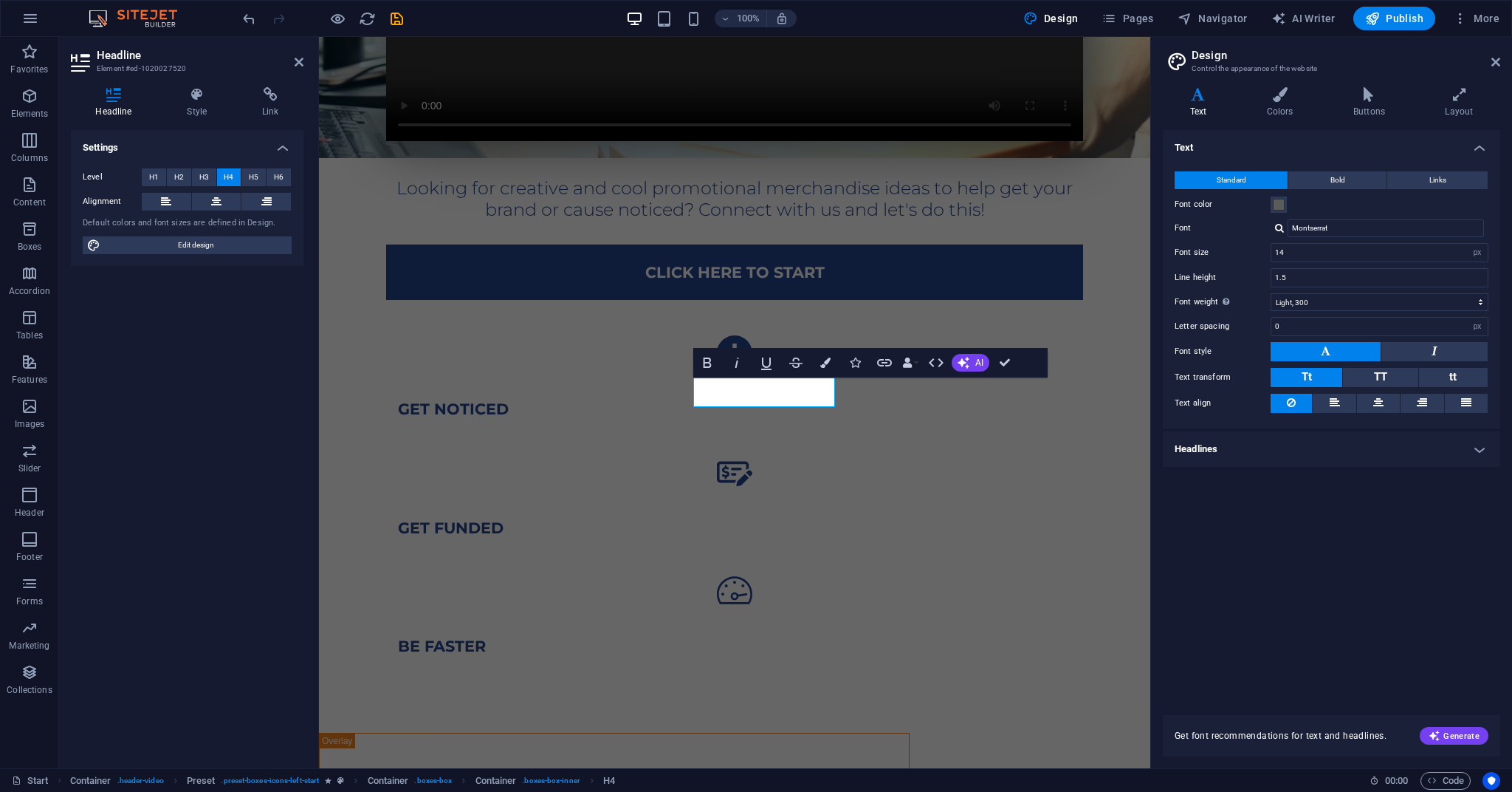
click at [893, 560] on figure at bounding box center [734, 590] width 697 height 59
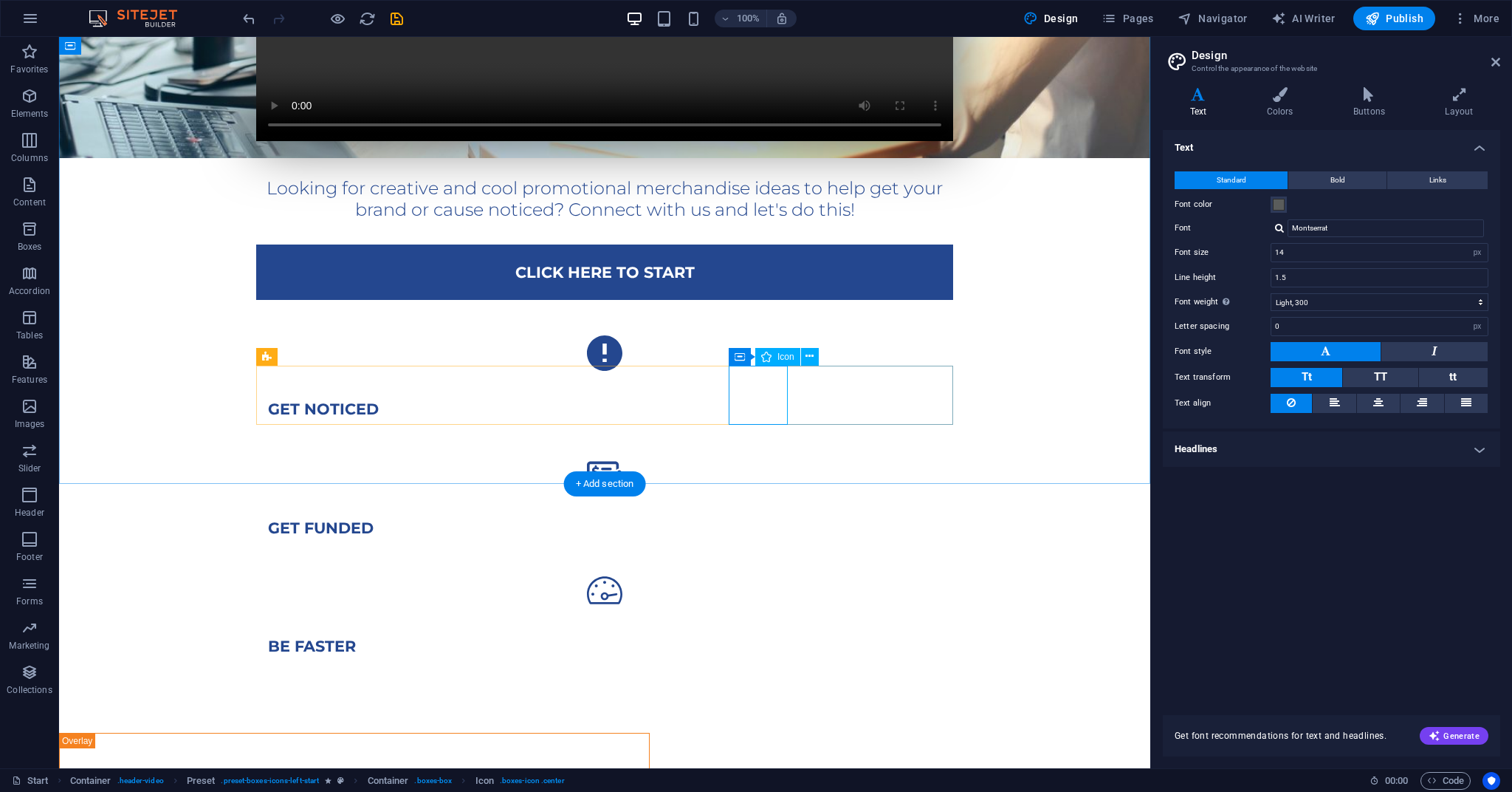
click at [759, 560] on figure at bounding box center [605, 590] width 697 height 59
select select "xMidYMid"
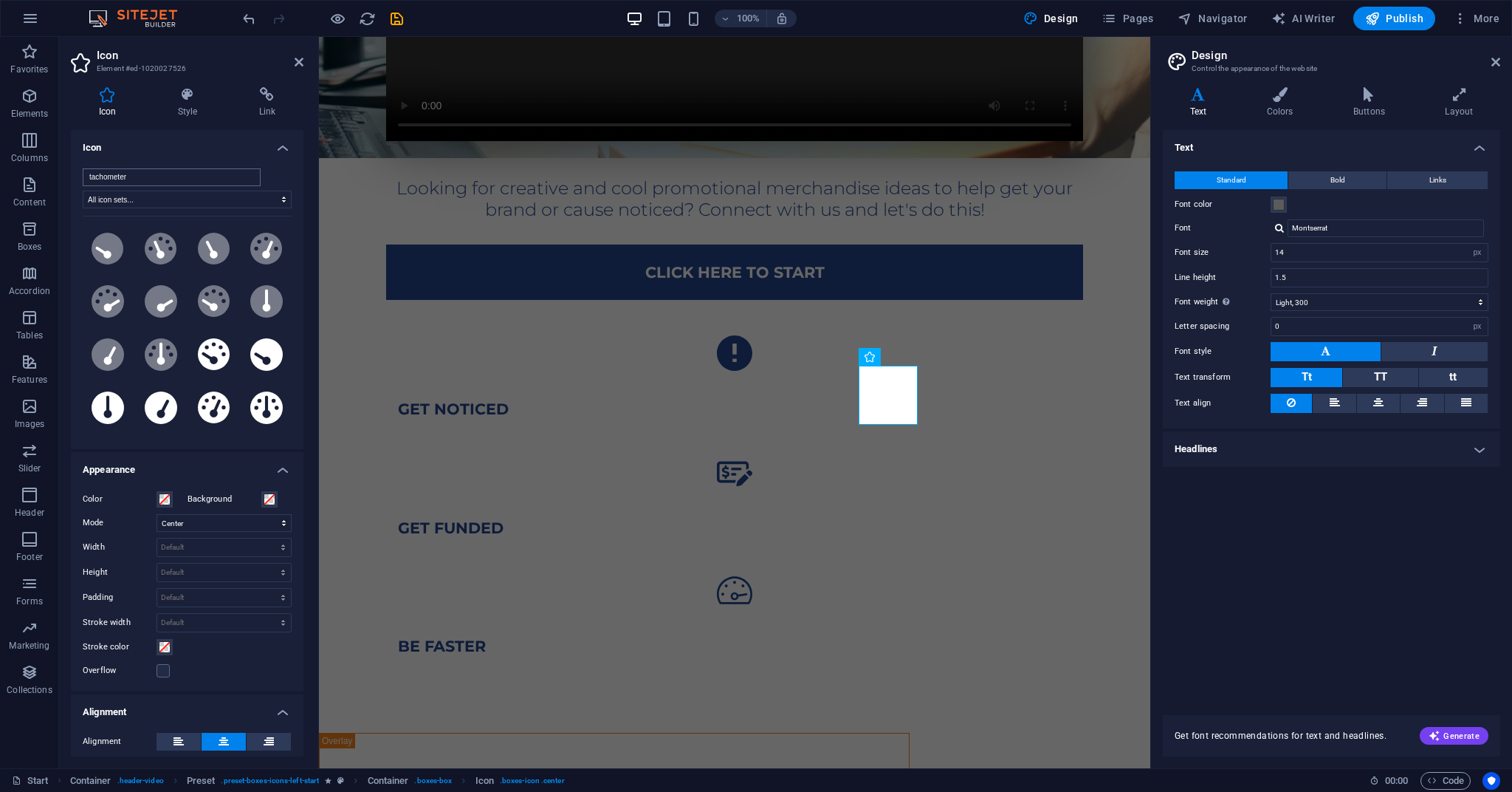
click at [247, 177] on input "tachometer" at bounding box center [171, 177] width 178 height 18
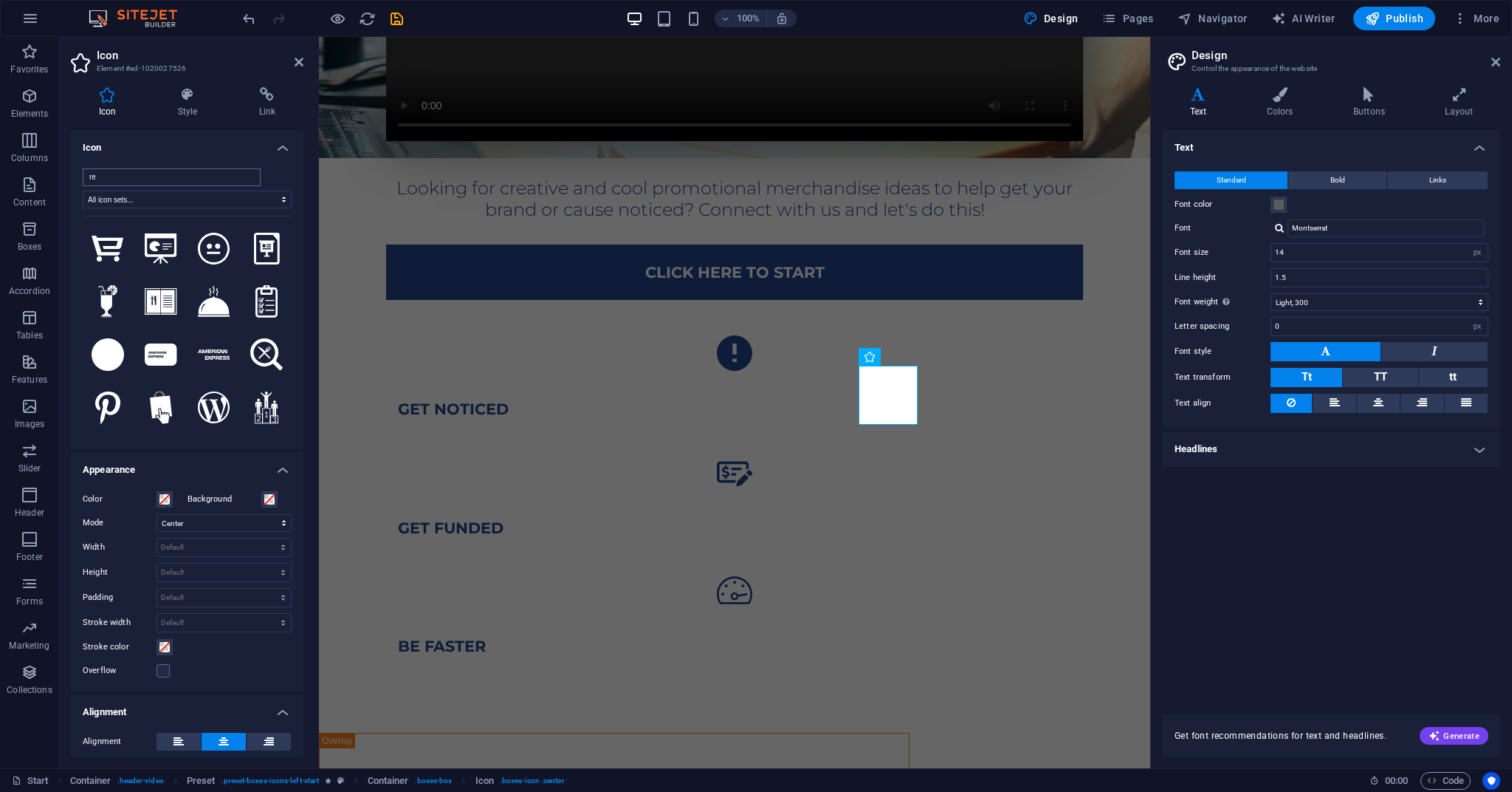
type input "r"
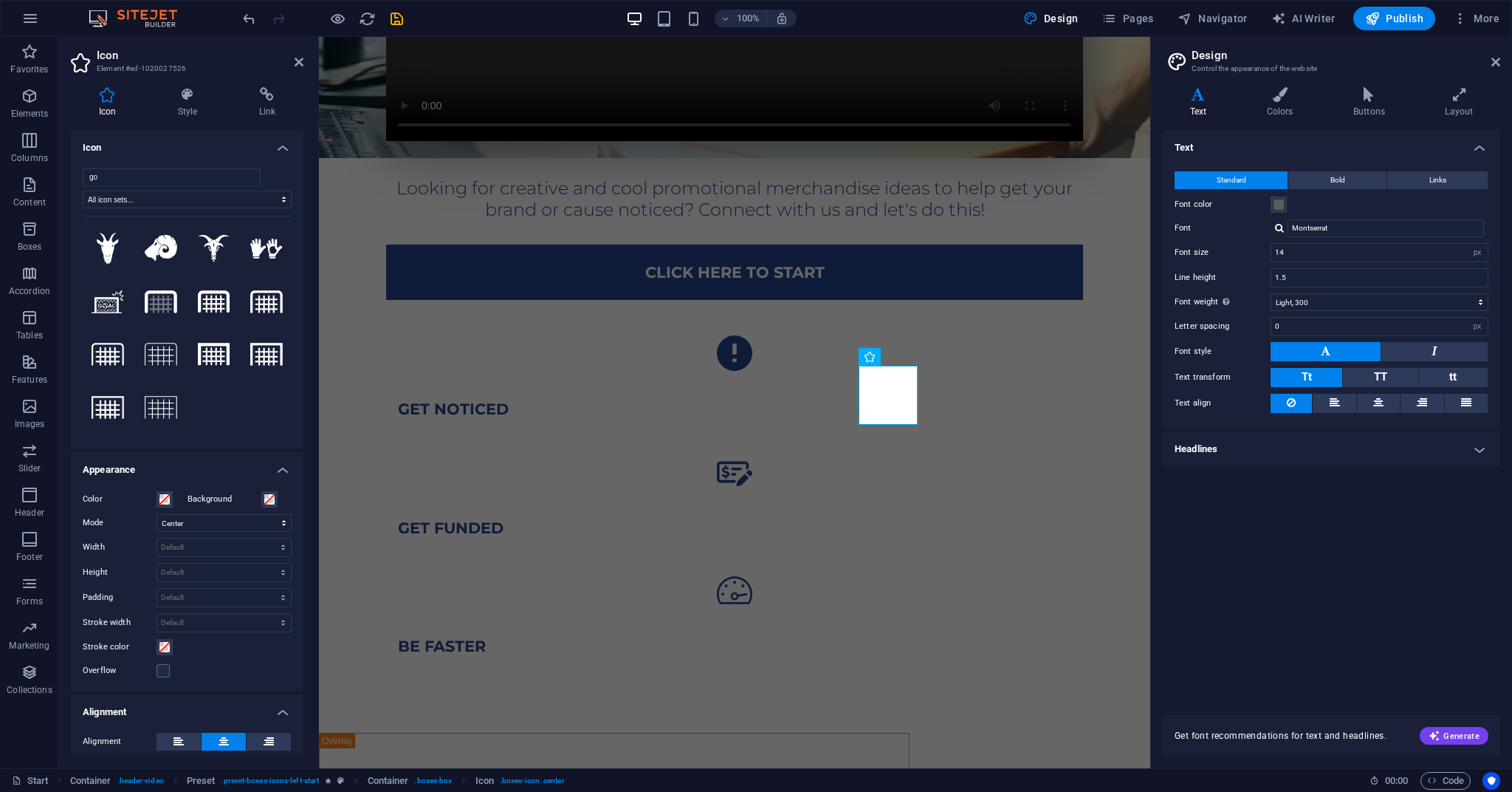
type input "g"
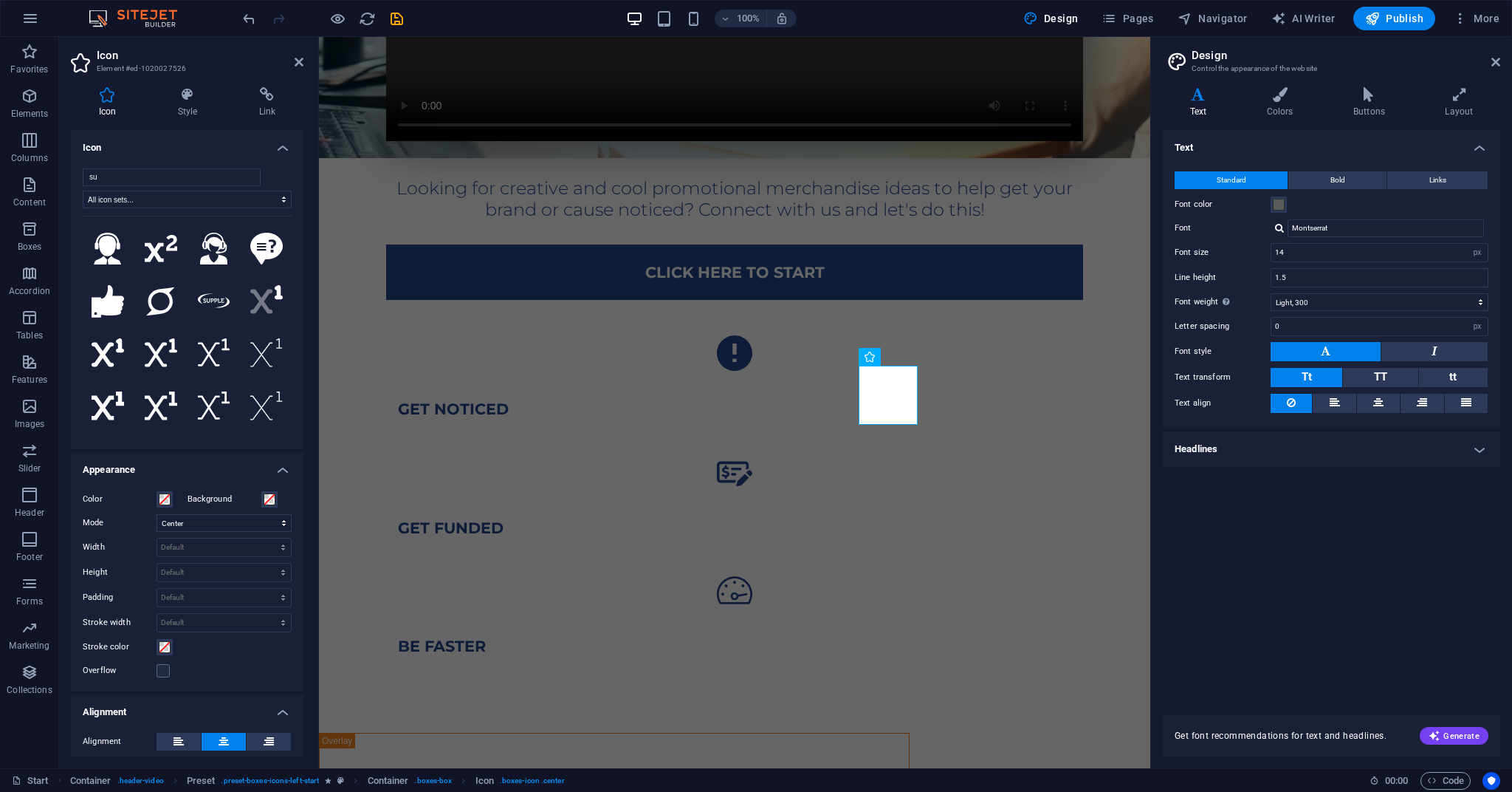
type input "s"
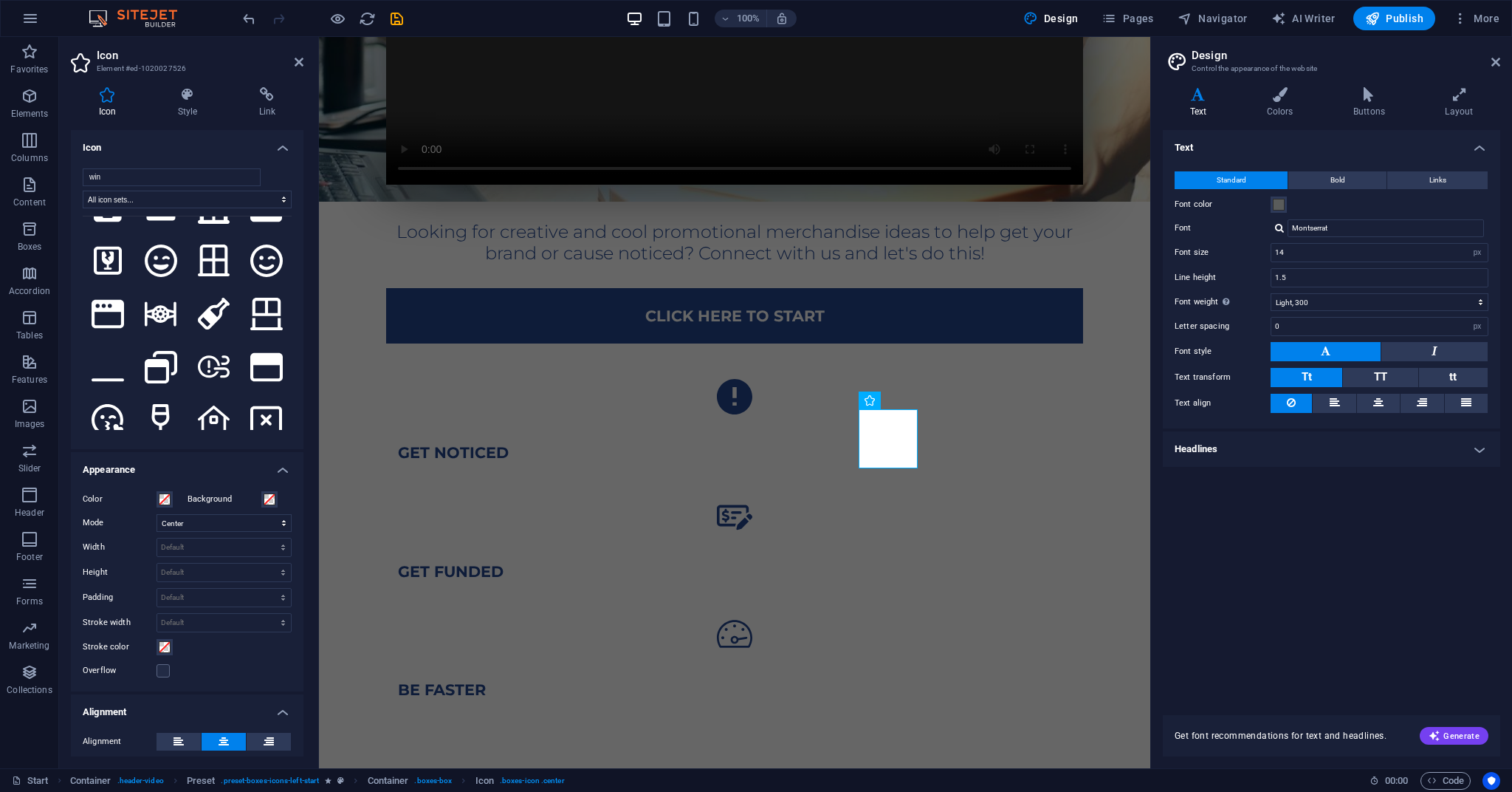
scroll to position [1314, 0]
click at [119, 179] on input "win" at bounding box center [171, 177] width 178 height 18
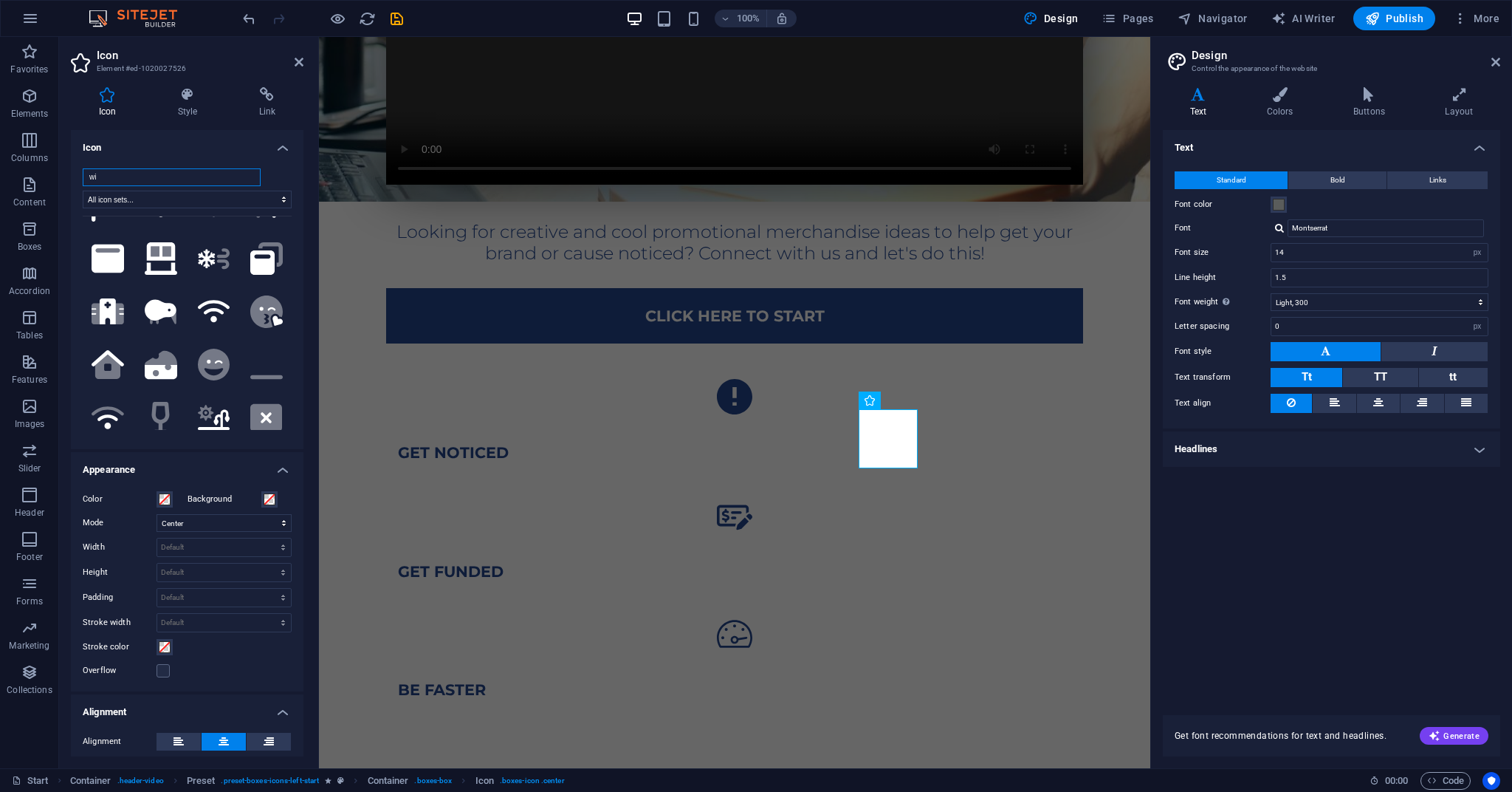
type input "w"
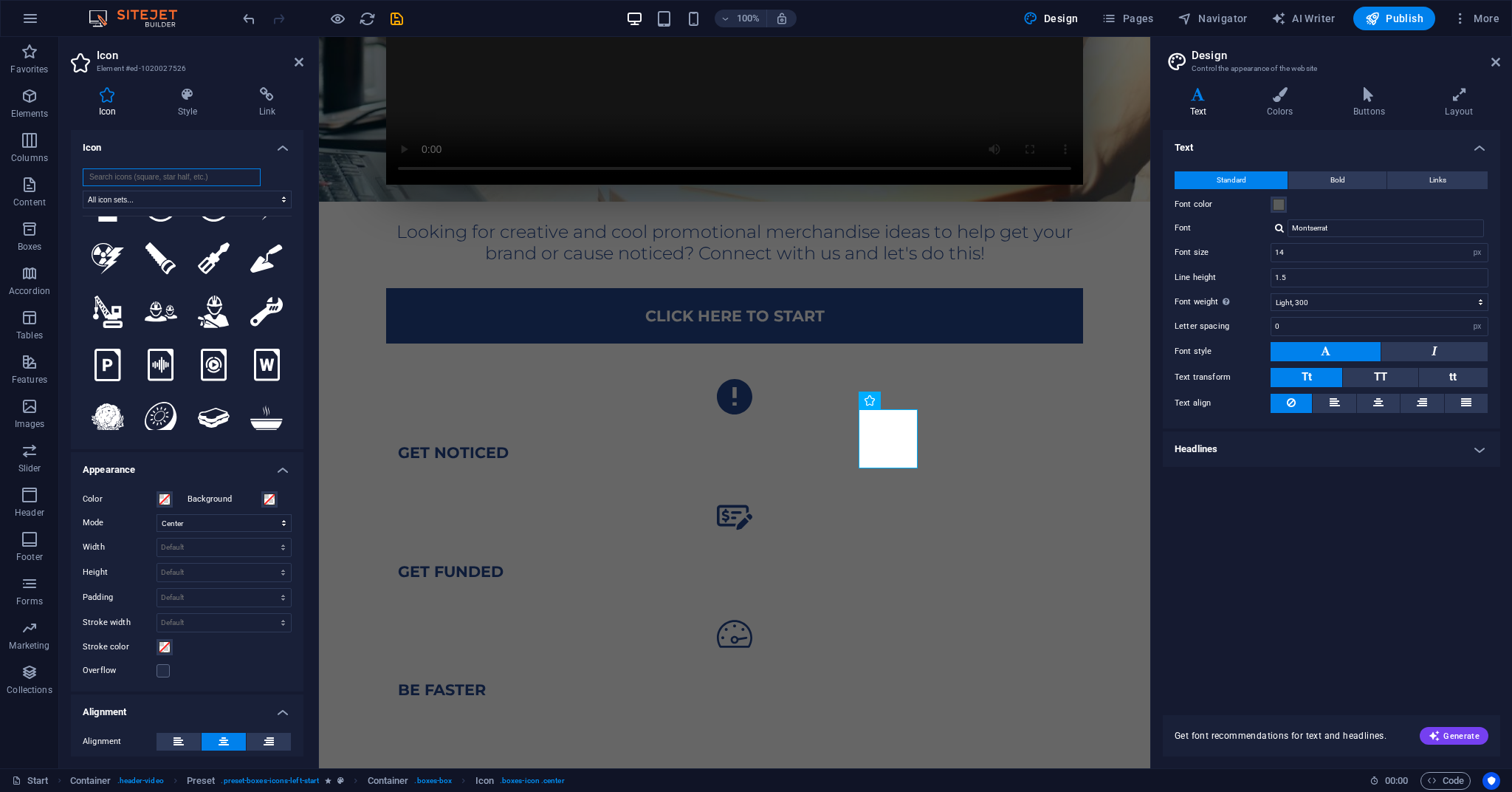
scroll to position [0, 0]
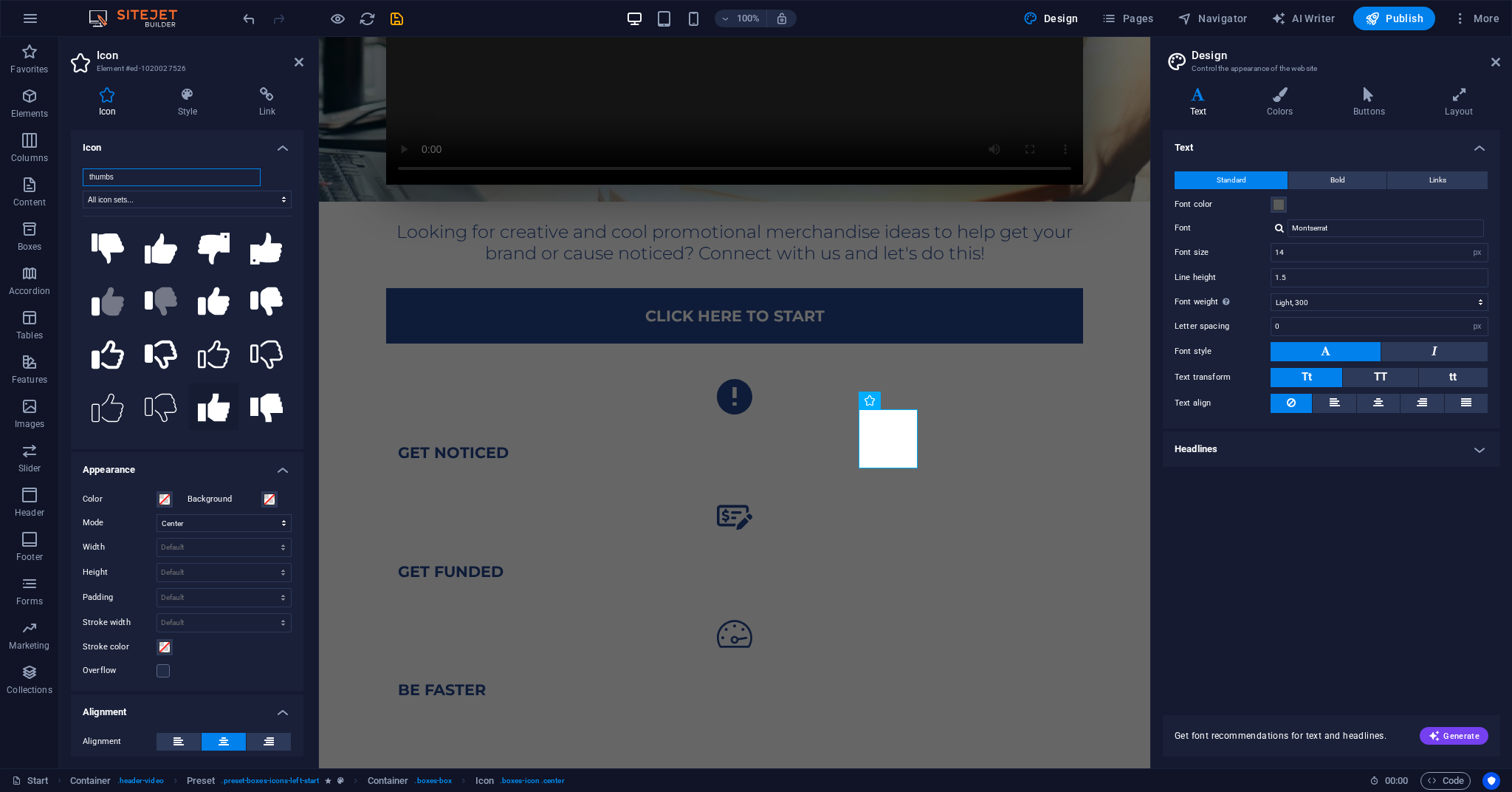
type input "thumbs"
click at [201, 406] on icon at bounding box center [214, 408] width 32 height 28
click at [963, 586] on div "be faster" at bounding box center [734, 690] width 673 height 19
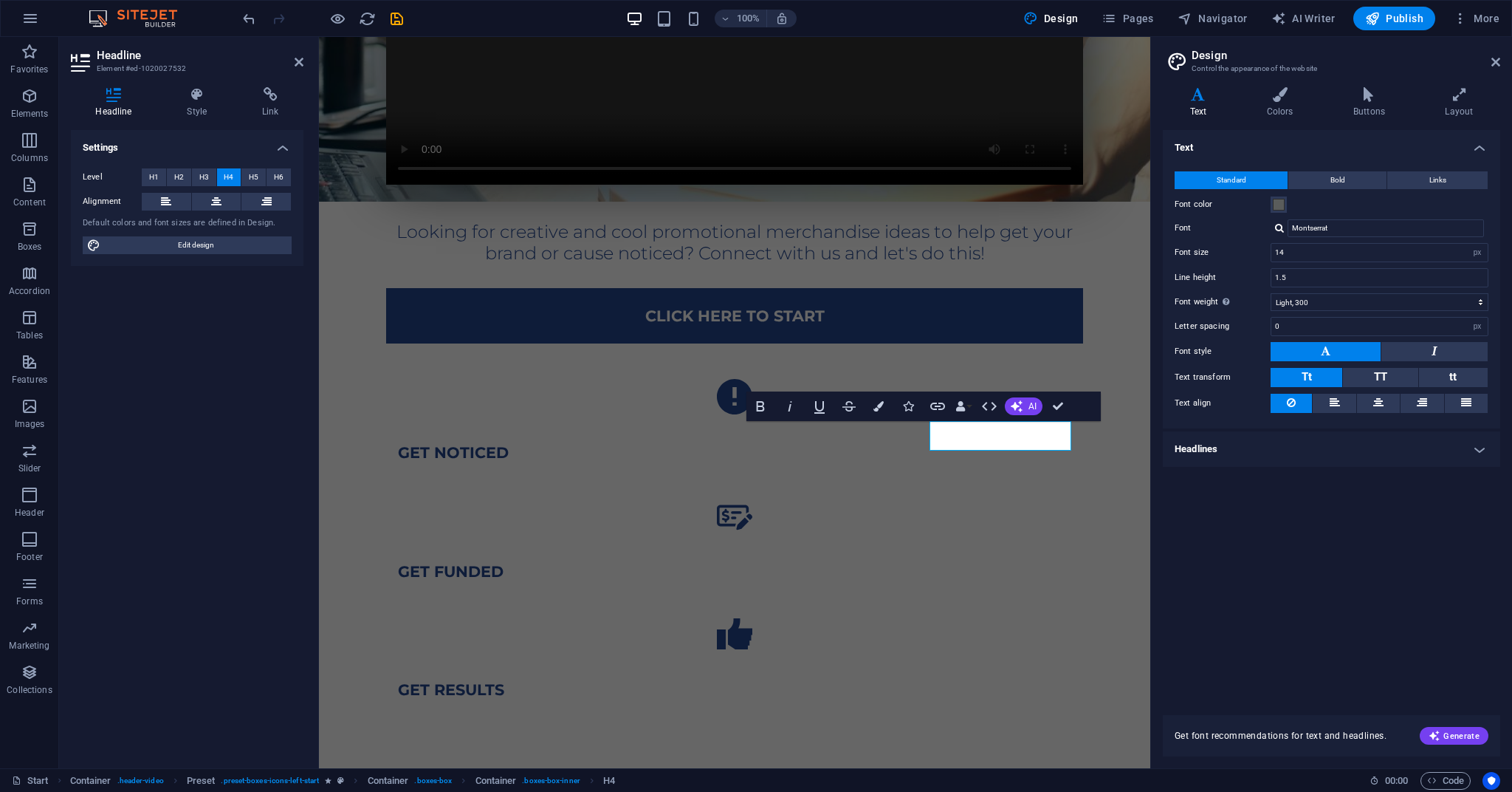
drag, startPoint x: 996, startPoint y: 601, endPoint x: 974, endPoint y: 600, distance: 22.0
click at [744, 520] on div "Looking for creative and cool promotional merchandise ideas to help get your br…" at bounding box center [734, 270] width 831 height 1013
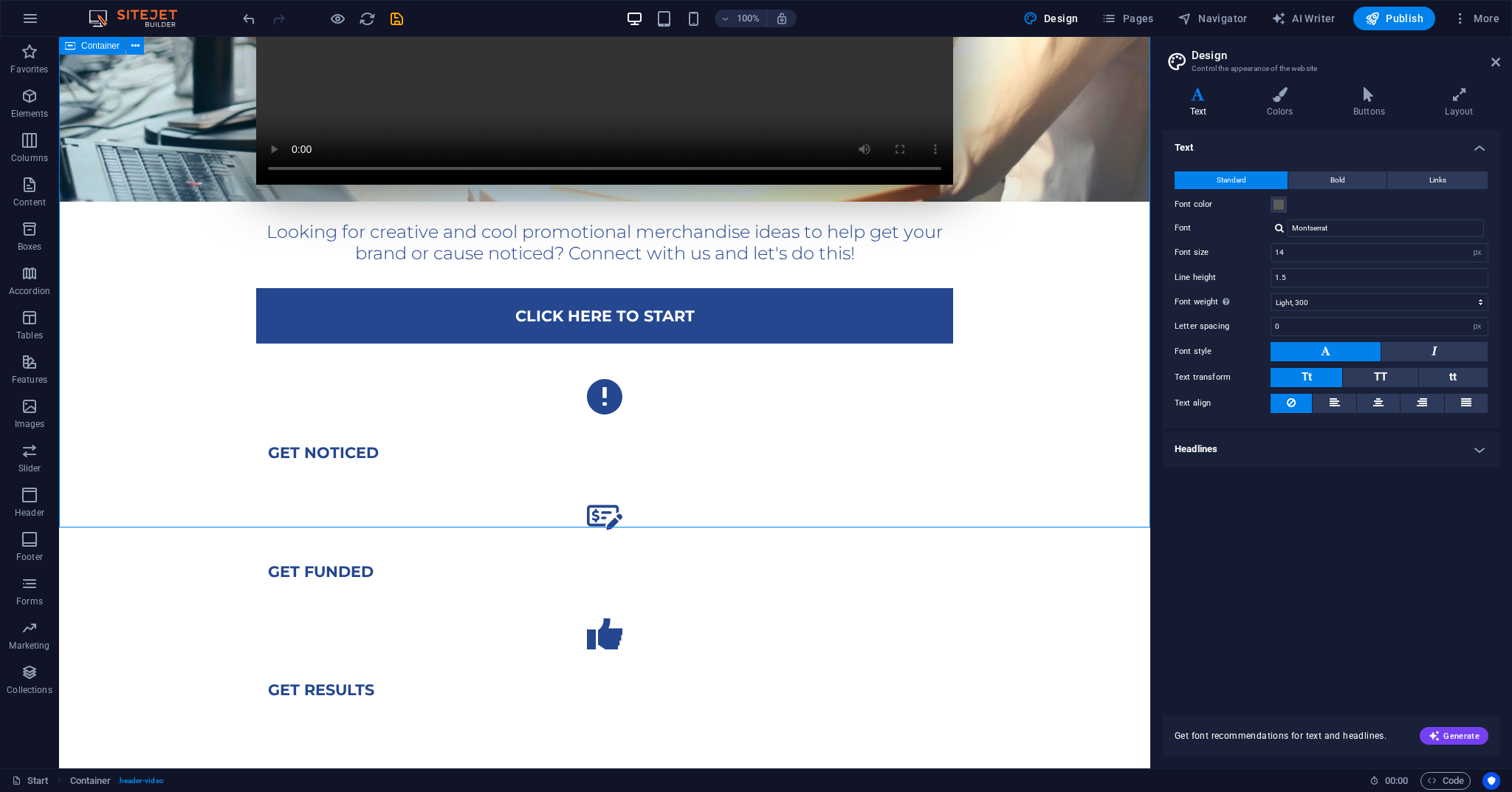
click at [744, 520] on div "Looking for creative and cool promotional merchandise ideas to help get your br…" at bounding box center [605, 270] width 1091 height 1013
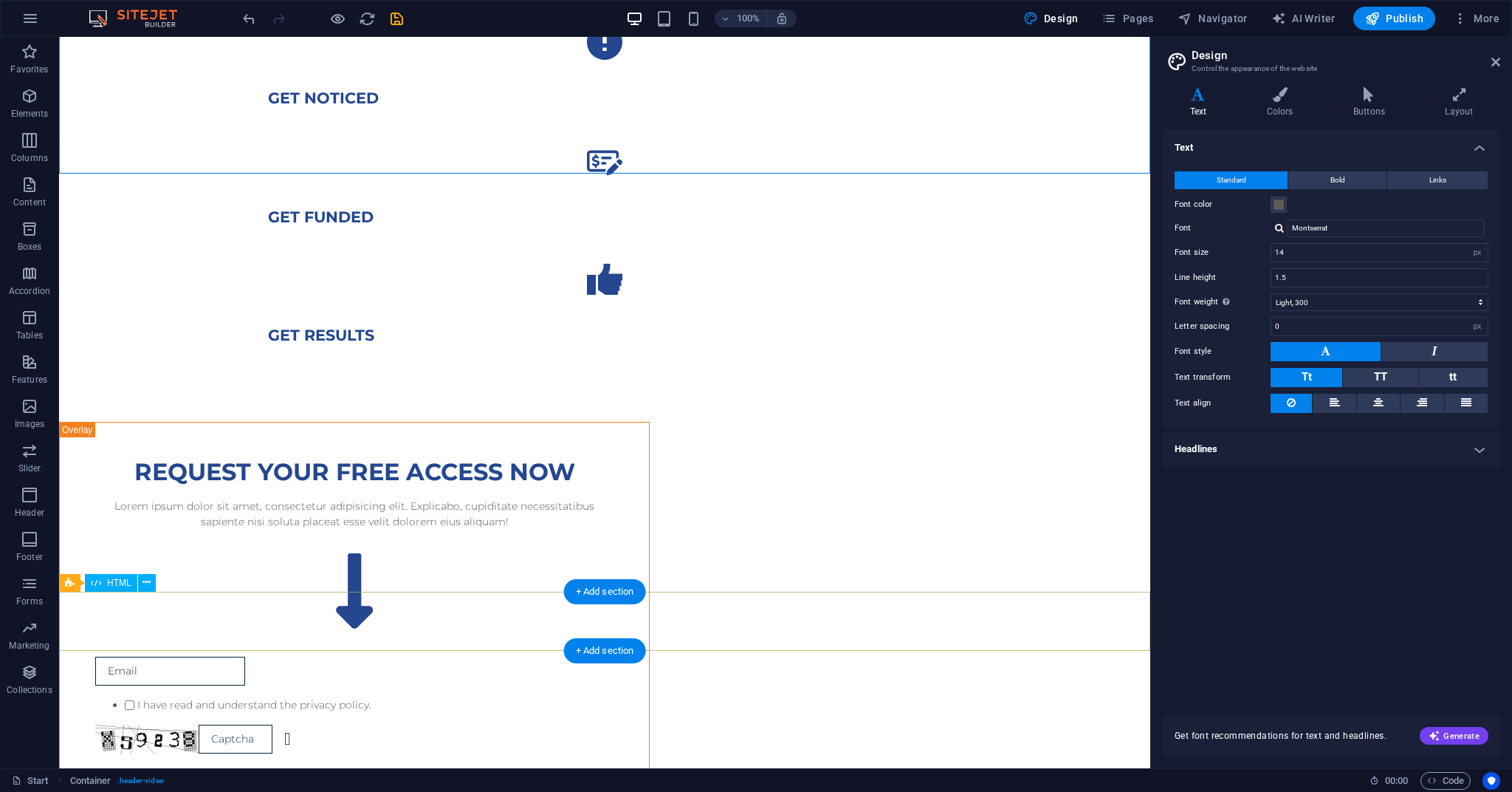
scroll to position [920, 0]
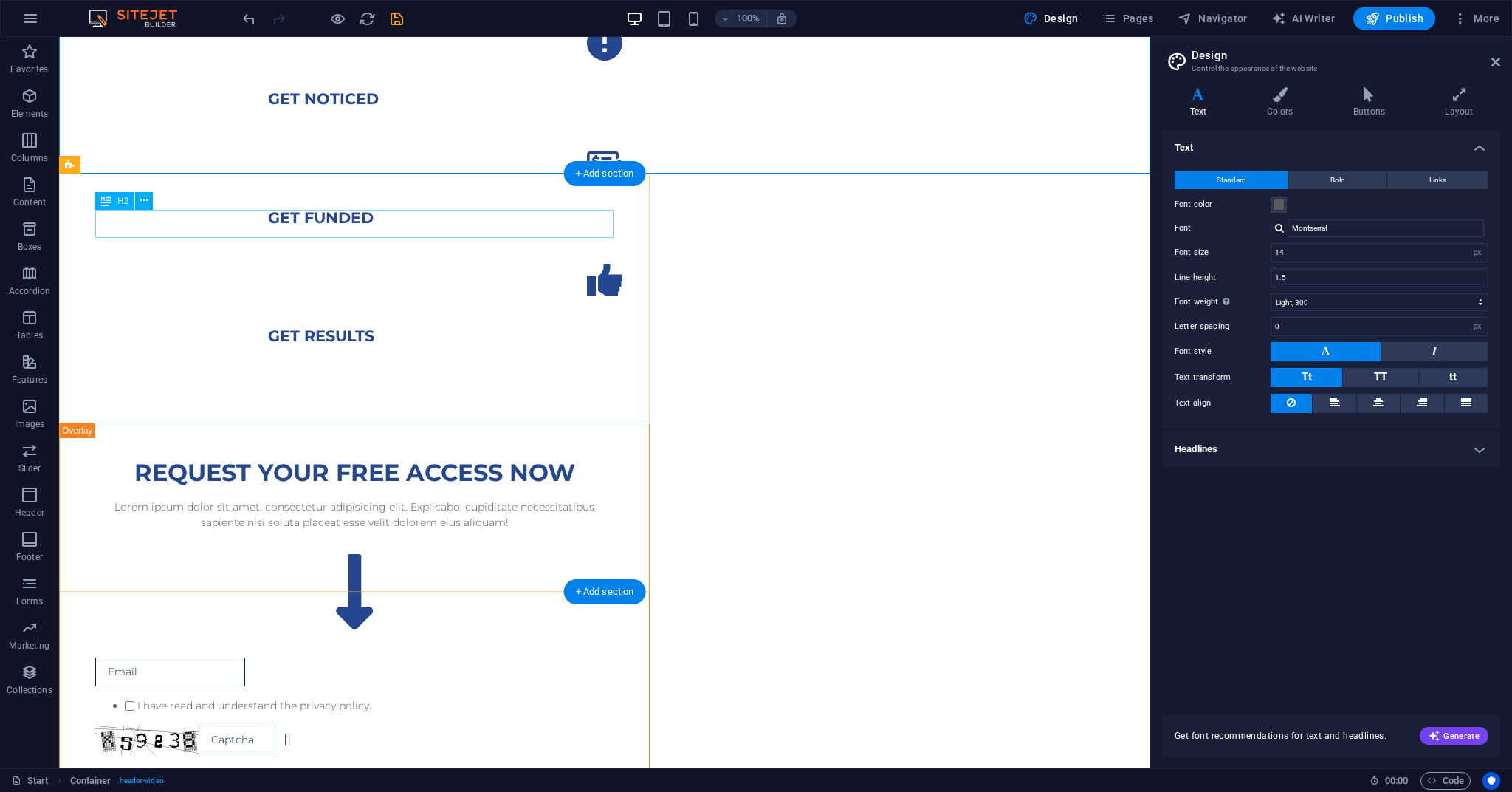
click at [350, 459] on div "Request your Free Access now" at bounding box center [355, 472] width 519 height 28
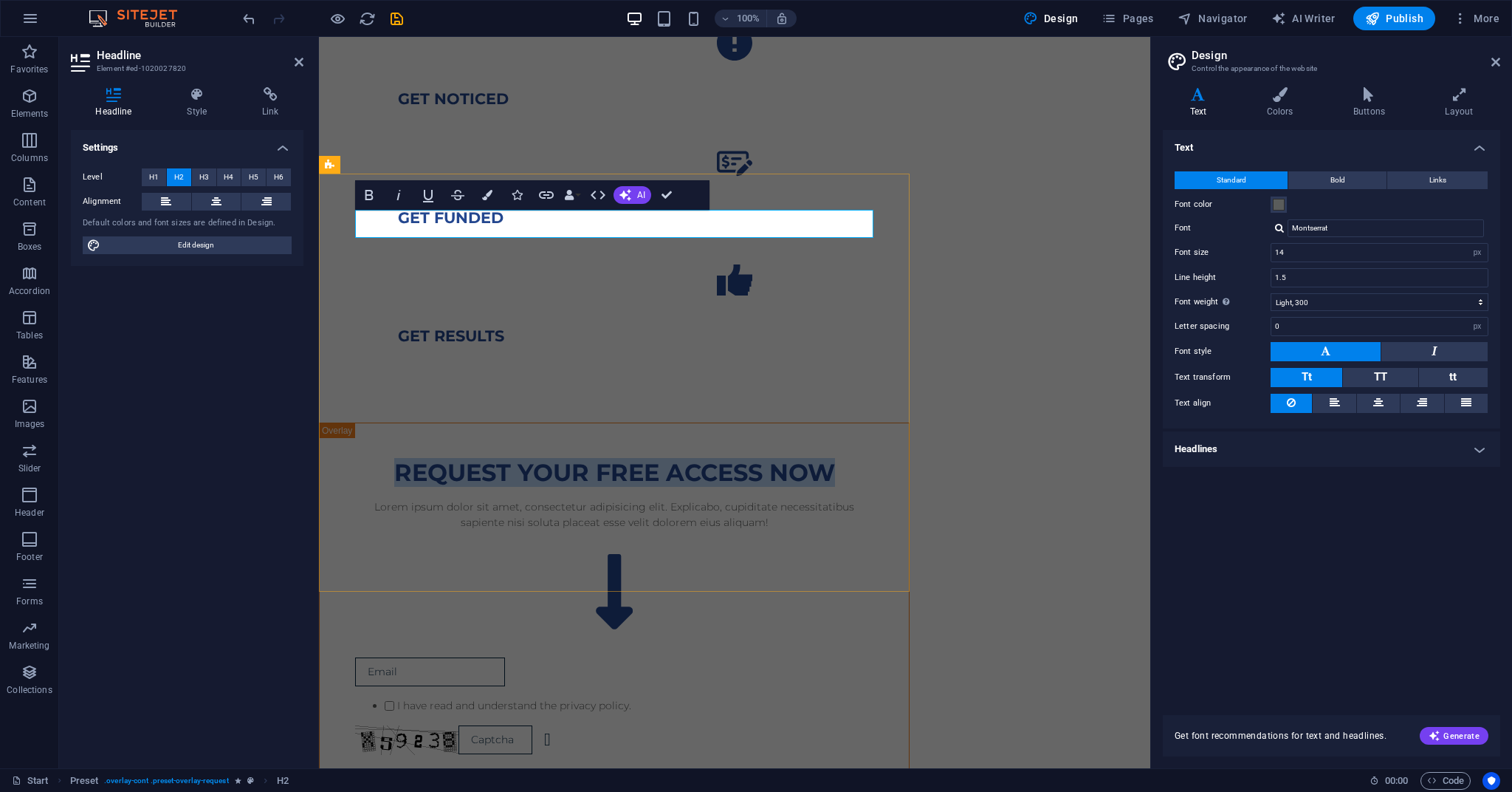
scroll to position [918, 0]
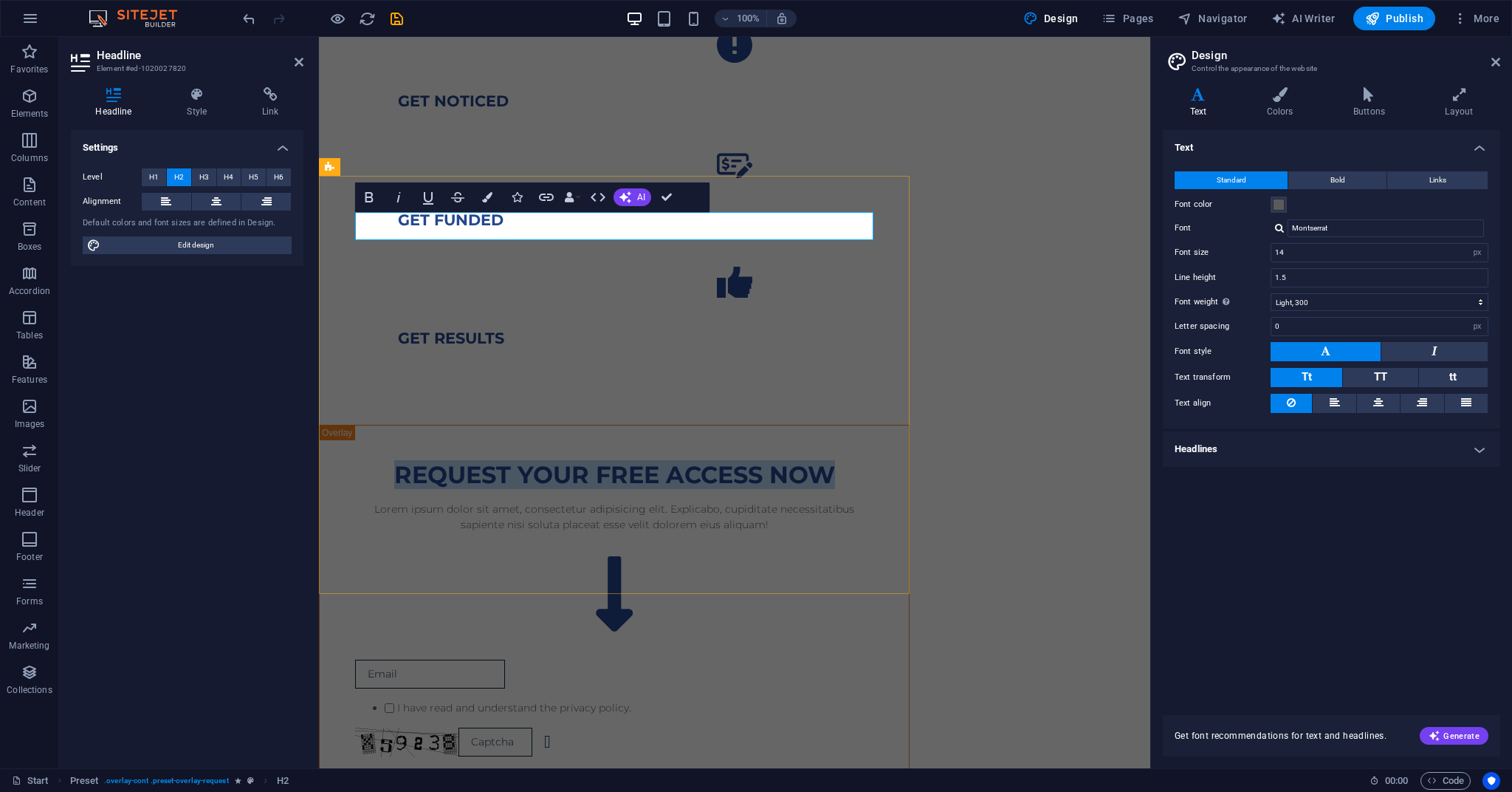
click at [480, 460] on h2 "Request your Free Access now" at bounding box center [614, 474] width 519 height 28
drag, startPoint x: 557, startPoint y: 224, endPoint x: 851, endPoint y: 222, distance: 294.0
click at [853, 460] on h2 "Request your Free Access now" at bounding box center [614, 474] width 519 height 28
drag, startPoint x: 404, startPoint y: 224, endPoint x: 831, endPoint y: 234, distance: 427.1
click at [831, 460] on h2 "Request your Free Access now" at bounding box center [614, 474] width 519 height 28
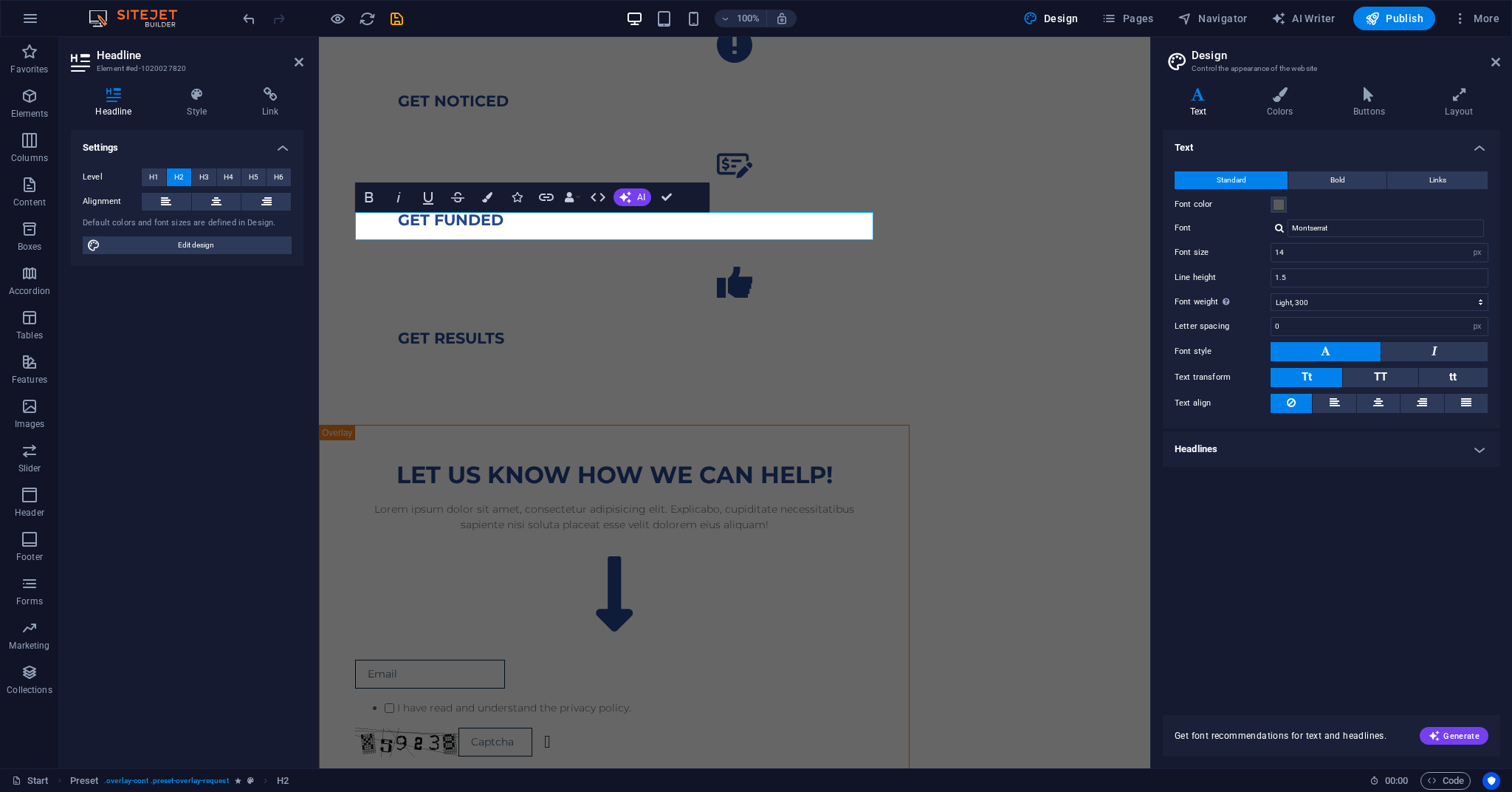
drag, startPoint x: 967, startPoint y: 333, endPoint x: 892, endPoint y: 322, distance: 75.8
click at [519, 501] on div "Lorem ipsum dolor sit amet, consectetur adipisicing elit. Explicabo, cupiditate…" at bounding box center [614, 516] width 519 height 31
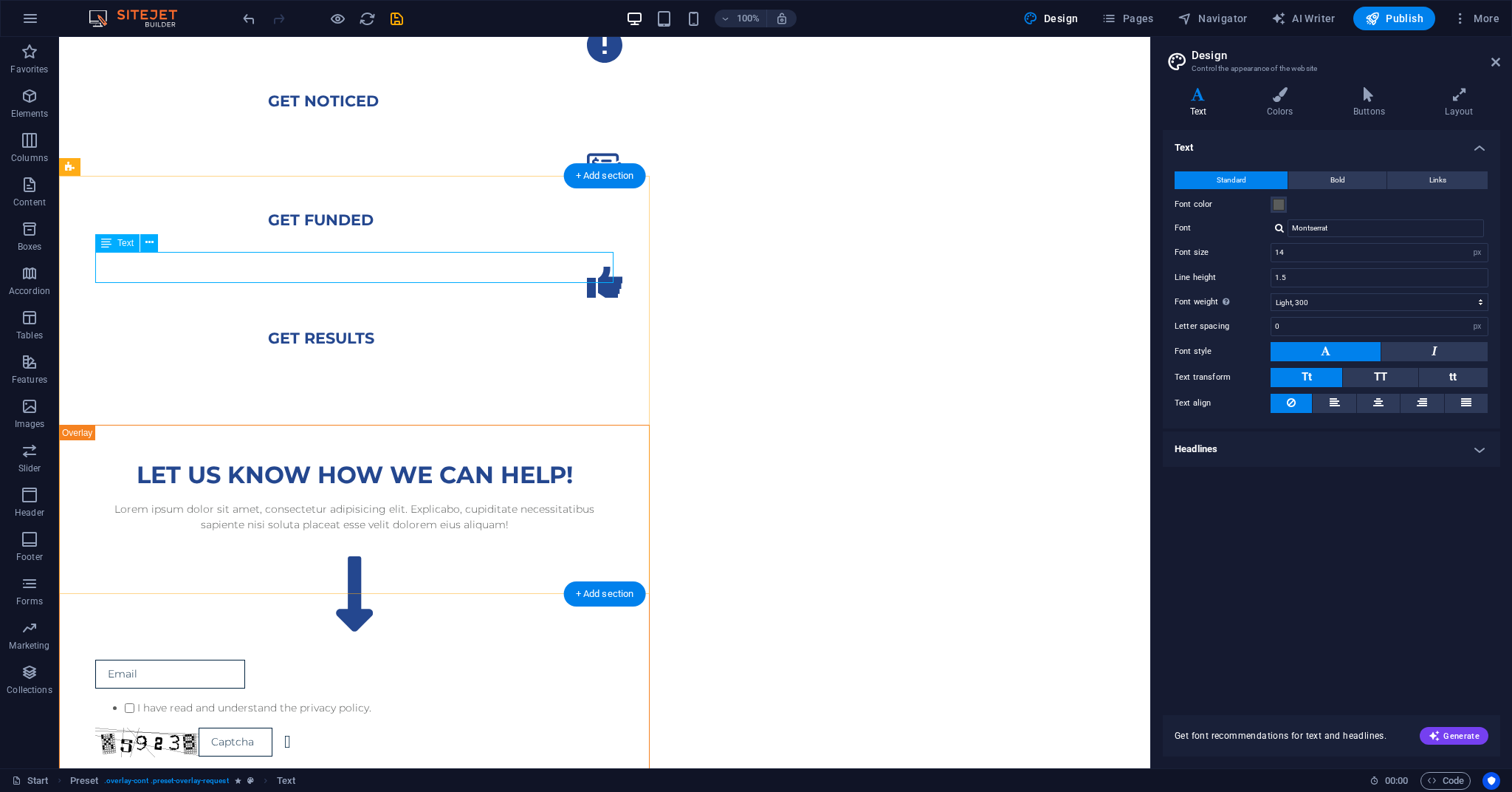
click at [307, 501] on div "Lorem ipsum dolor sit amet, consectetur adipisicing elit. Explicabo, cupiditate…" at bounding box center [355, 516] width 519 height 31
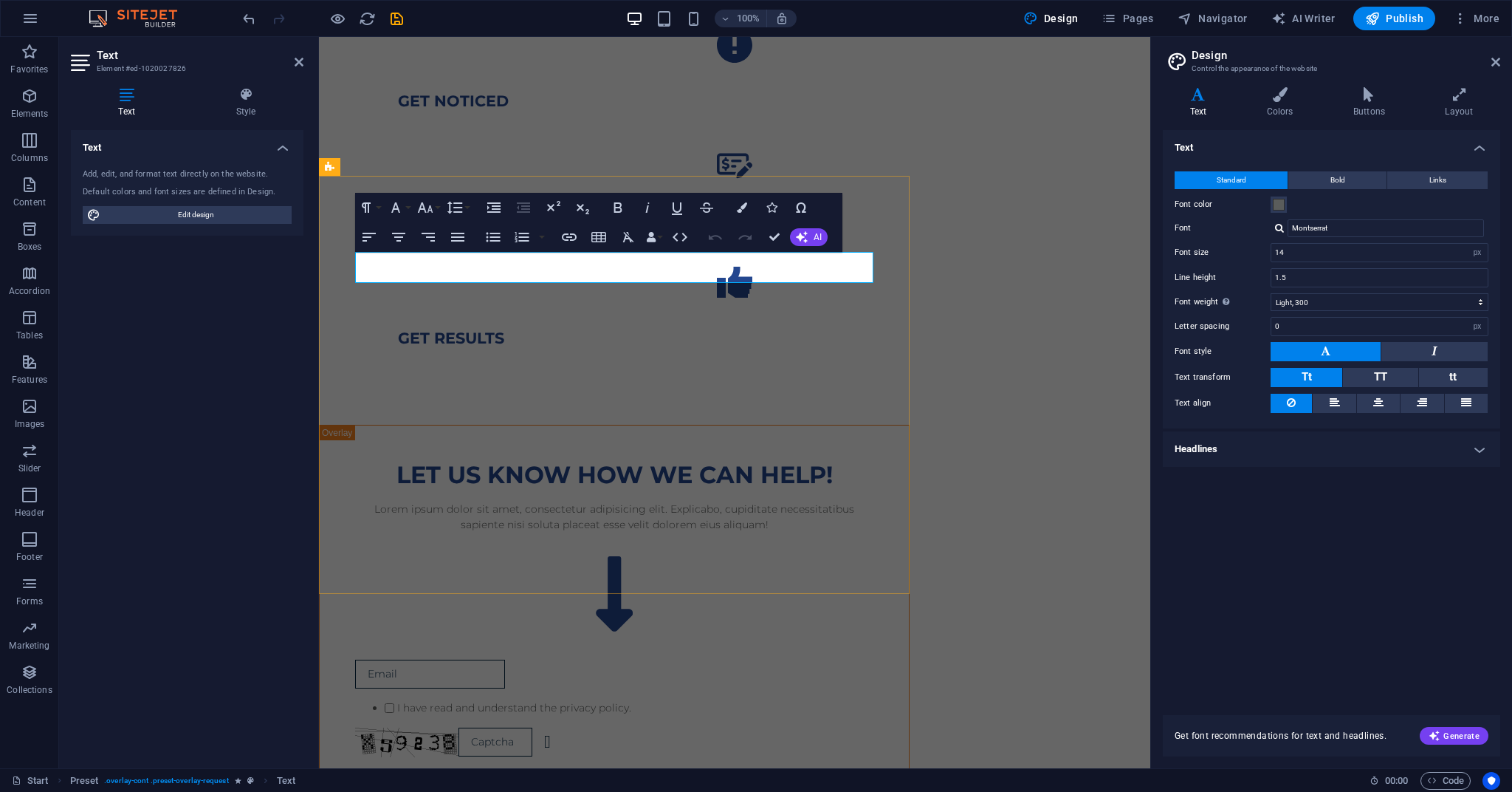
click at [519, 501] on p "Lorem ipsum dolor sit amet, consectetur adipisicing elit. Explicabo, cupiditate…" at bounding box center [614, 516] width 519 height 31
click at [600, 501] on p "Reach out to us via email if you're interested in seeing what Impact Ink Studio…" at bounding box center [614, 516] width 519 height 31
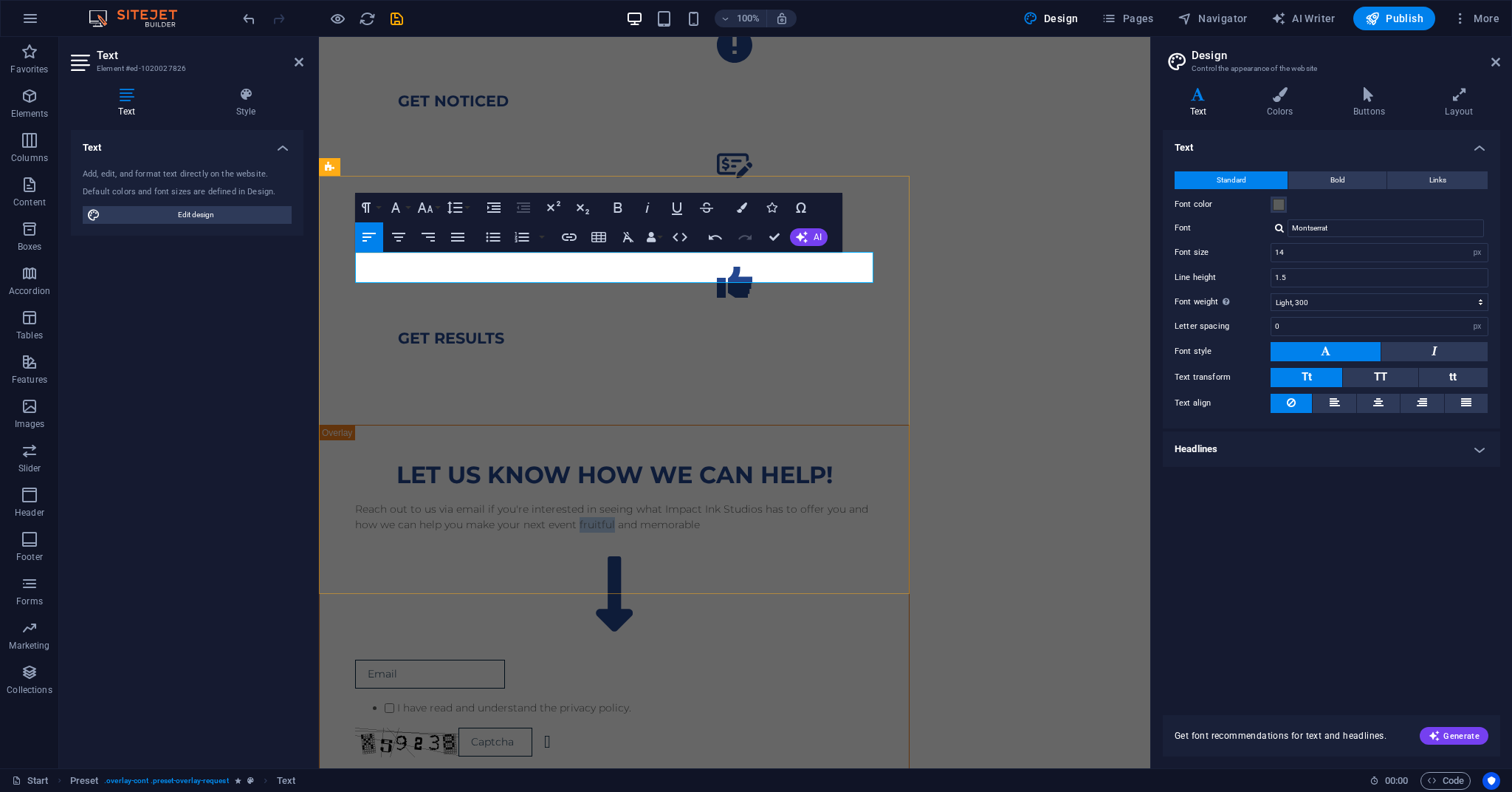
scroll to position [919, 0]
click at [657, 501] on p "Reach out to us via email if you're interested in seeing what Impact Ink Studio…" at bounding box center [614, 516] width 519 height 31
click at [706, 501] on p "Reach out to us via email if you're interested in seeing what Impact Ink Studio…" at bounding box center [614, 516] width 519 height 31
drag, startPoint x: 762, startPoint y: 273, endPoint x: 355, endPoint y: 275, distance: 407.0
click at [355, 424] on div "Let us know how we can help! Reach out to us via email if you're interested in …" at bounding box center [614, 635] width 591 height 421
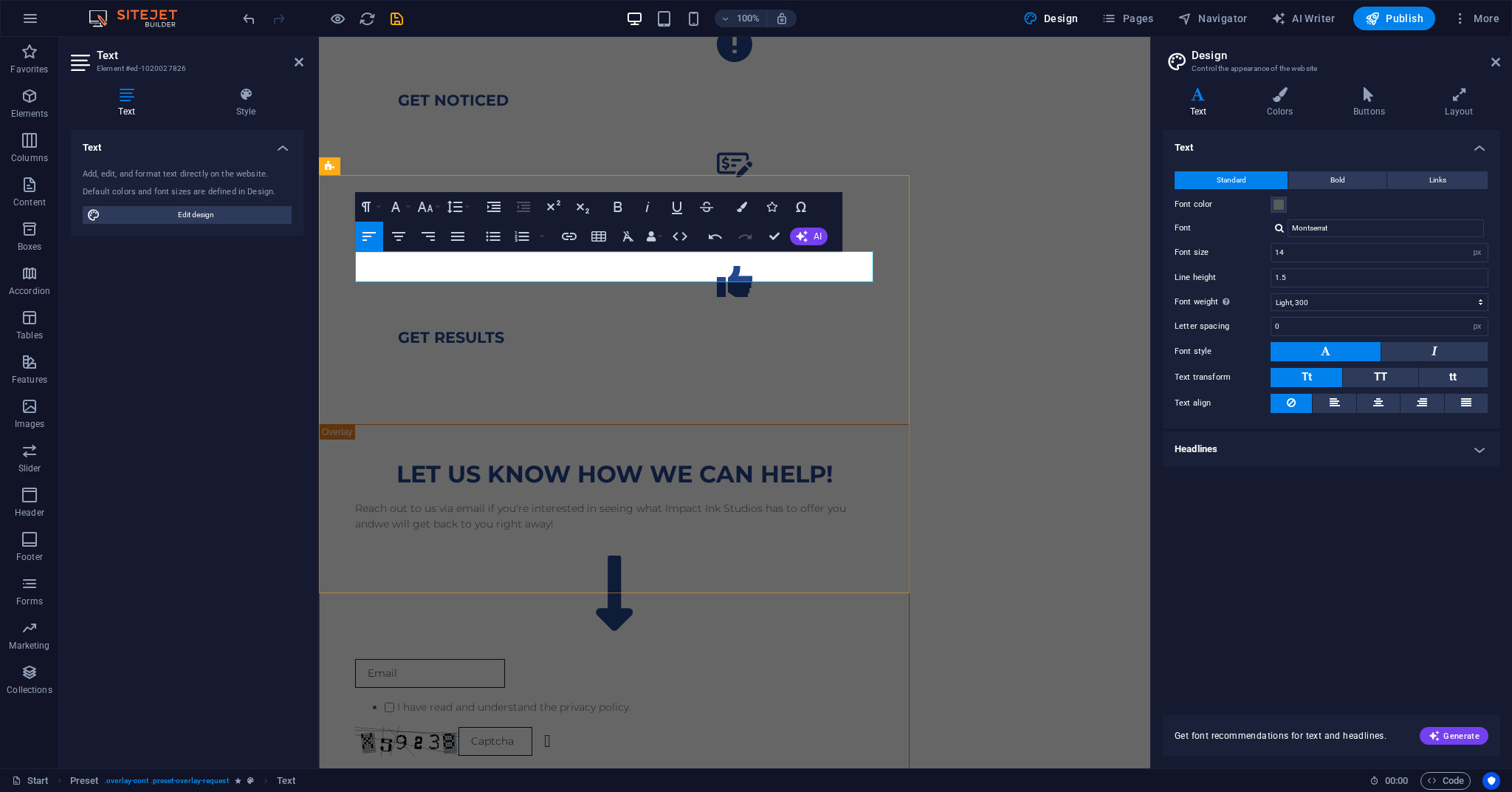
click at [375, 501] on p "Reach out to us via email if you're interested in seeing what Impact Ink Studio…" at bounding box center [614, 516] width 519 height 31
click at [564, 501] on p "Reach out to [GEOGRAPHIC_DATA] via email if you're interested in seeing what Im…" at bounding box center [614, 516] width 519 height 31
drag, startPoint x: 1006, startPoint y: 362, endPoint x: 992, endPoint y: 366, distance: 14.6
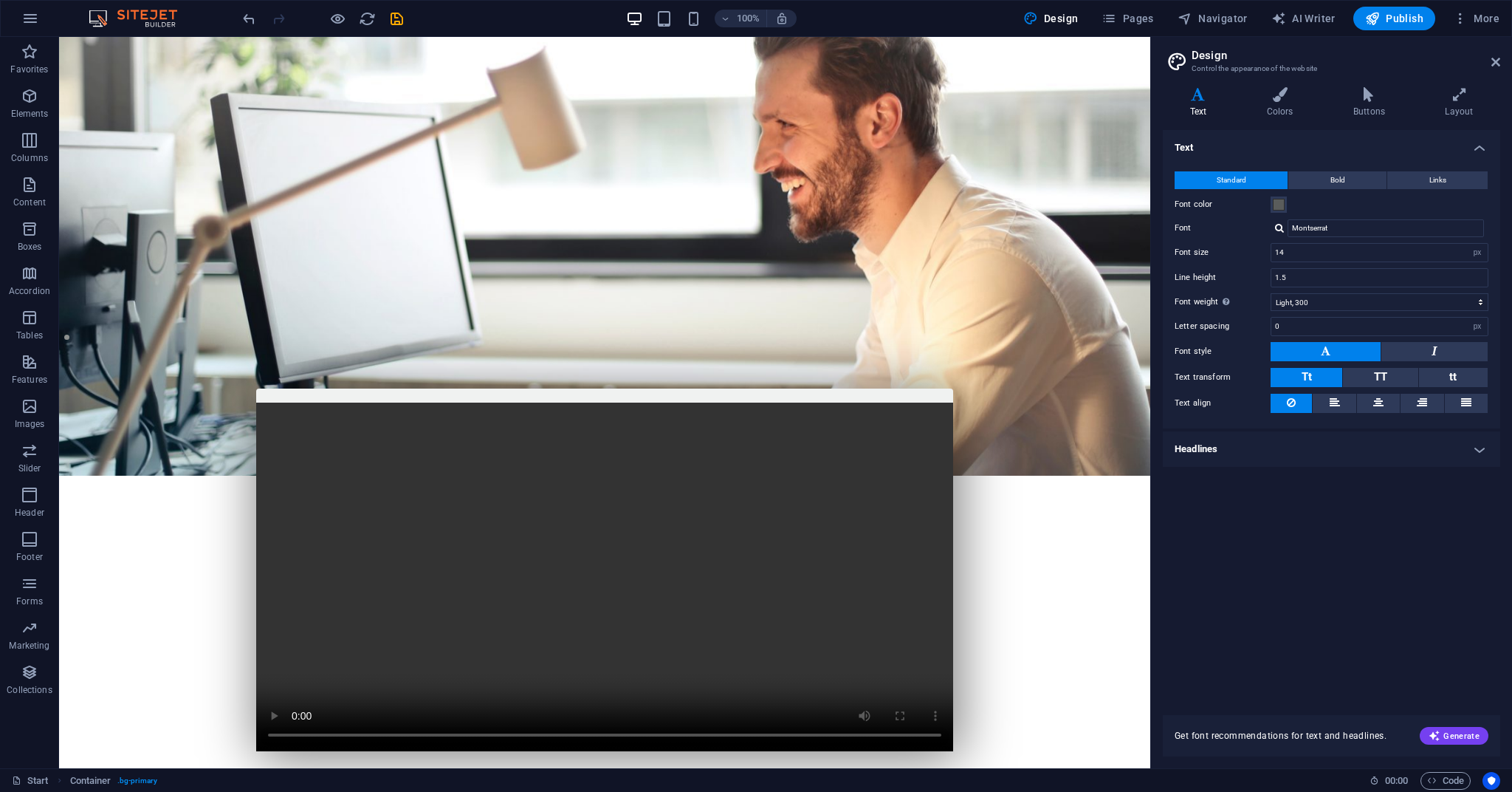
scroll to position [0, 0]
click at [74, 50] on figure at bounding box center [605, 257] width 1091 height 439
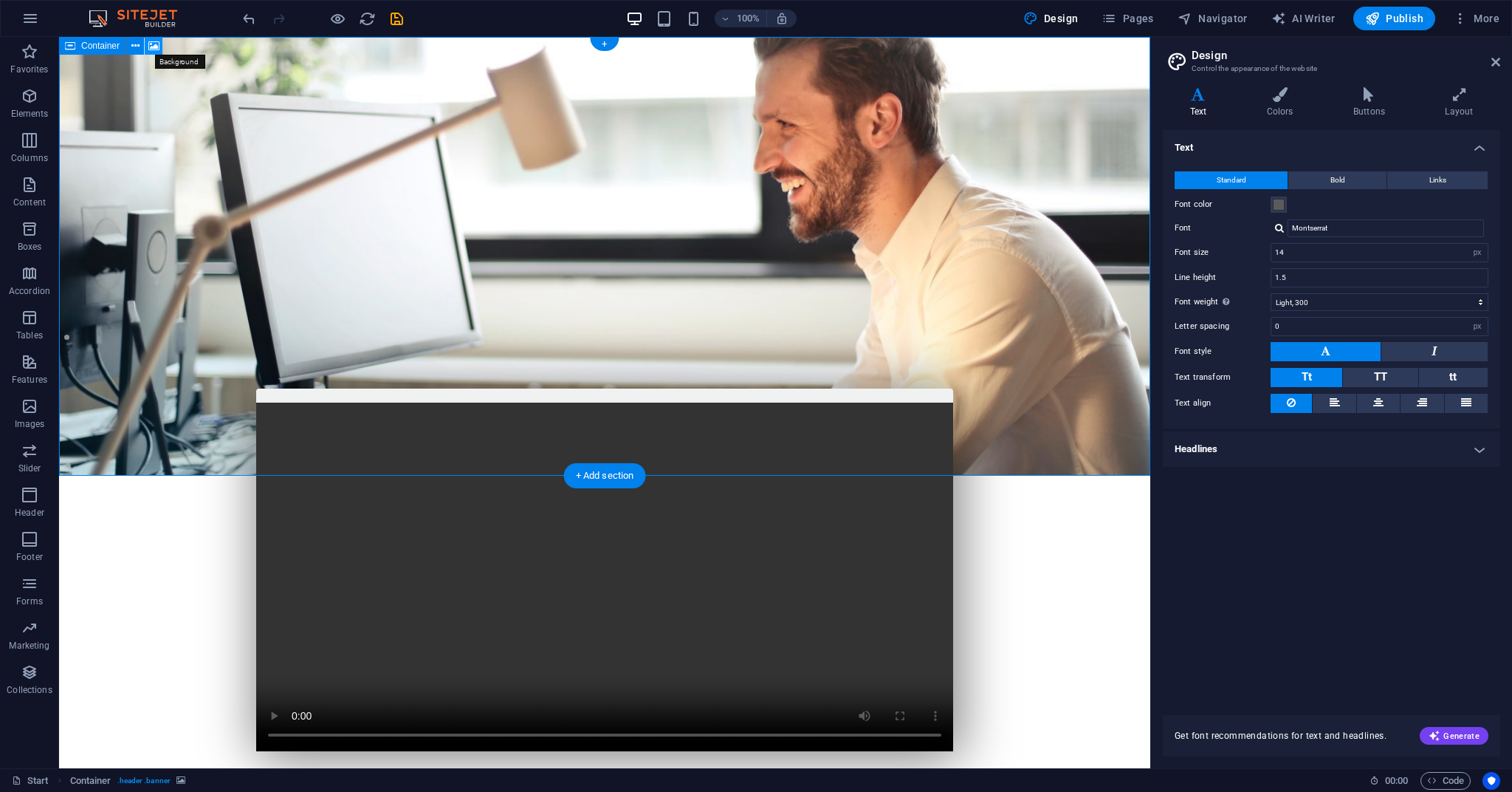
click at [155, 46] on icon at bounding box center [154, 45] width 11 height 16
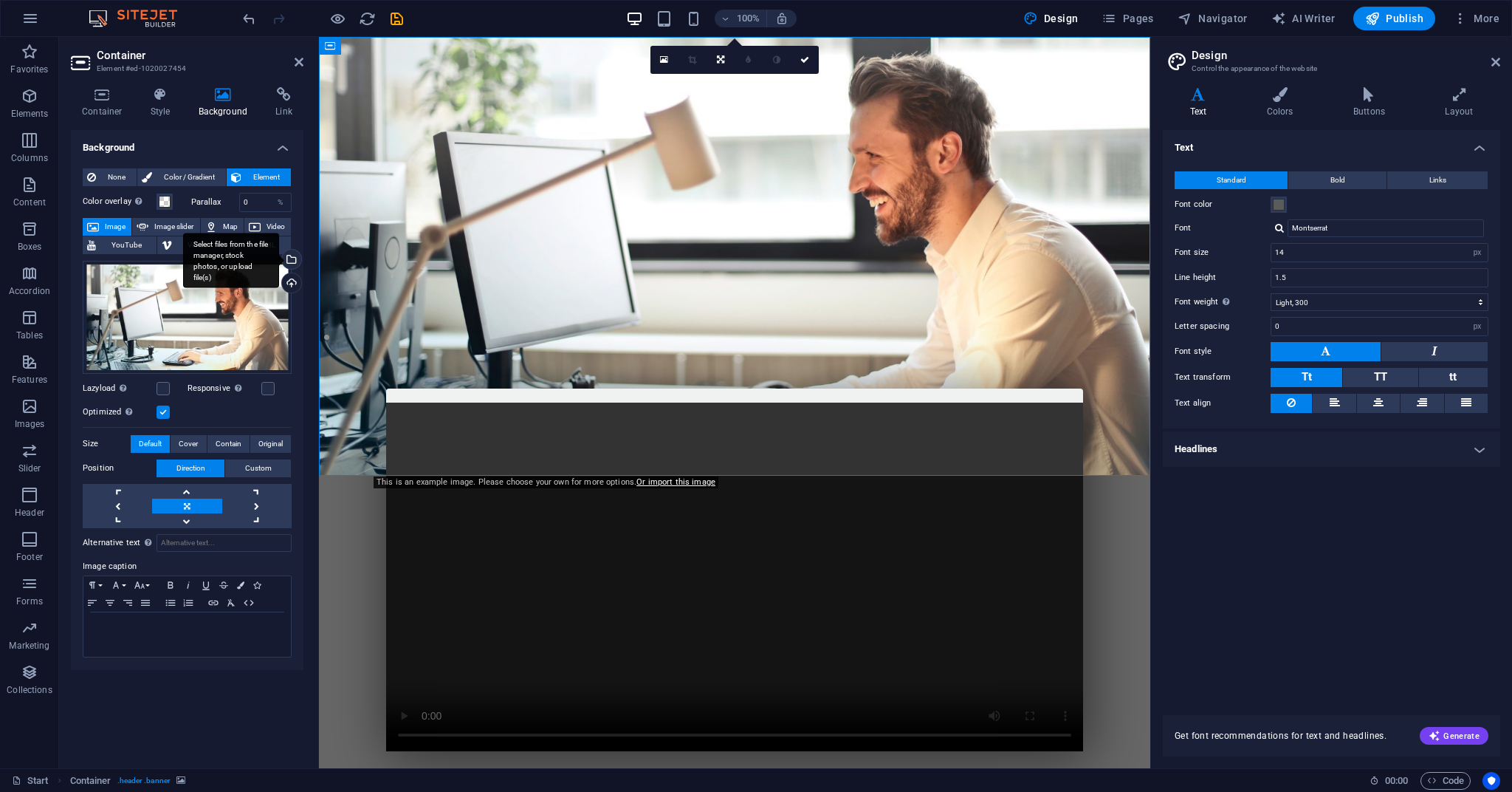
click at [297, 257] on div "Select files from the file manager, stock photos, or upload file(s)" at bounding box center [290, 260] width 22 height 22
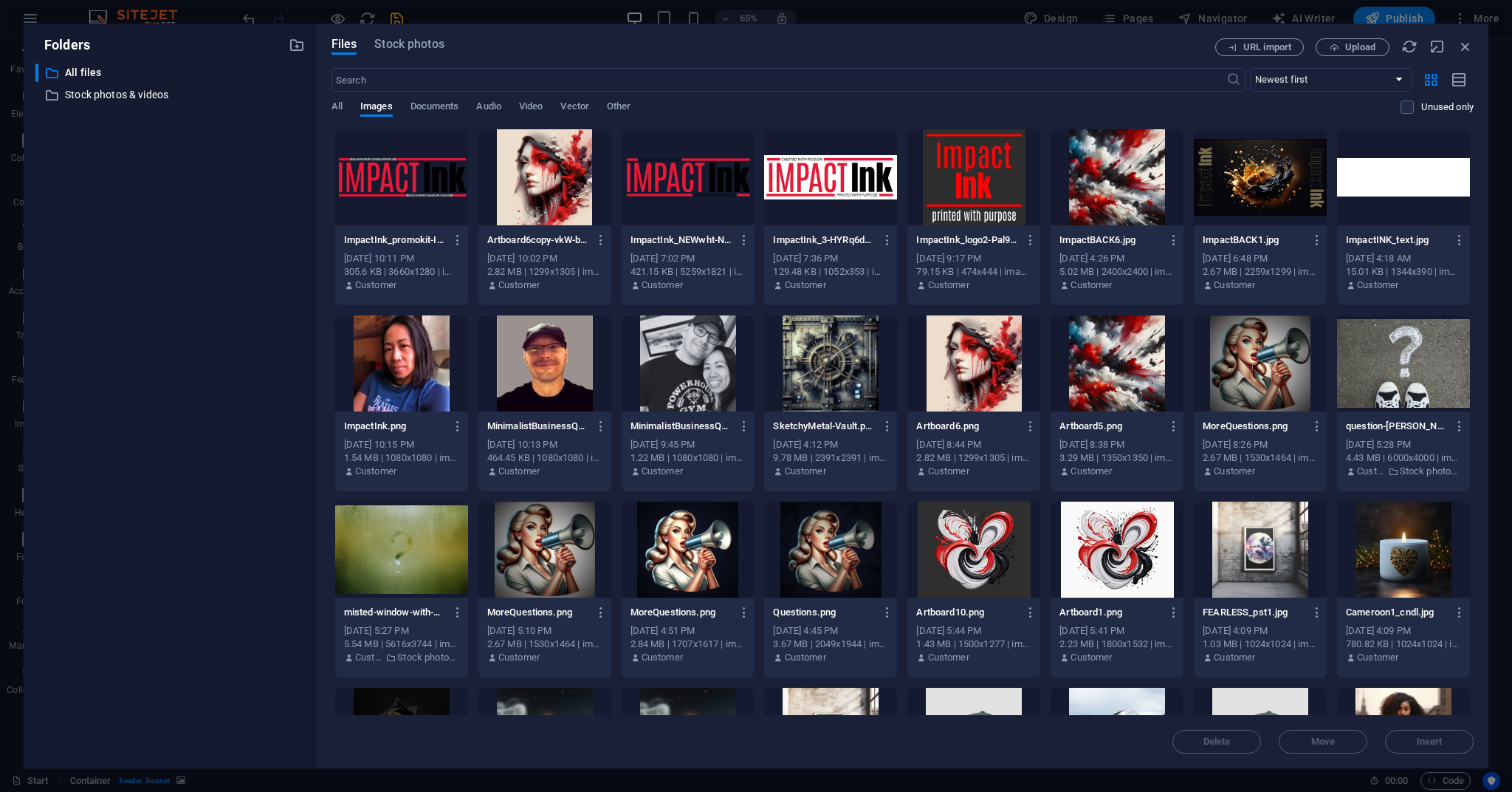
click at [1010, 185] on div at bounding box center [1116, 178] width 132 height 96
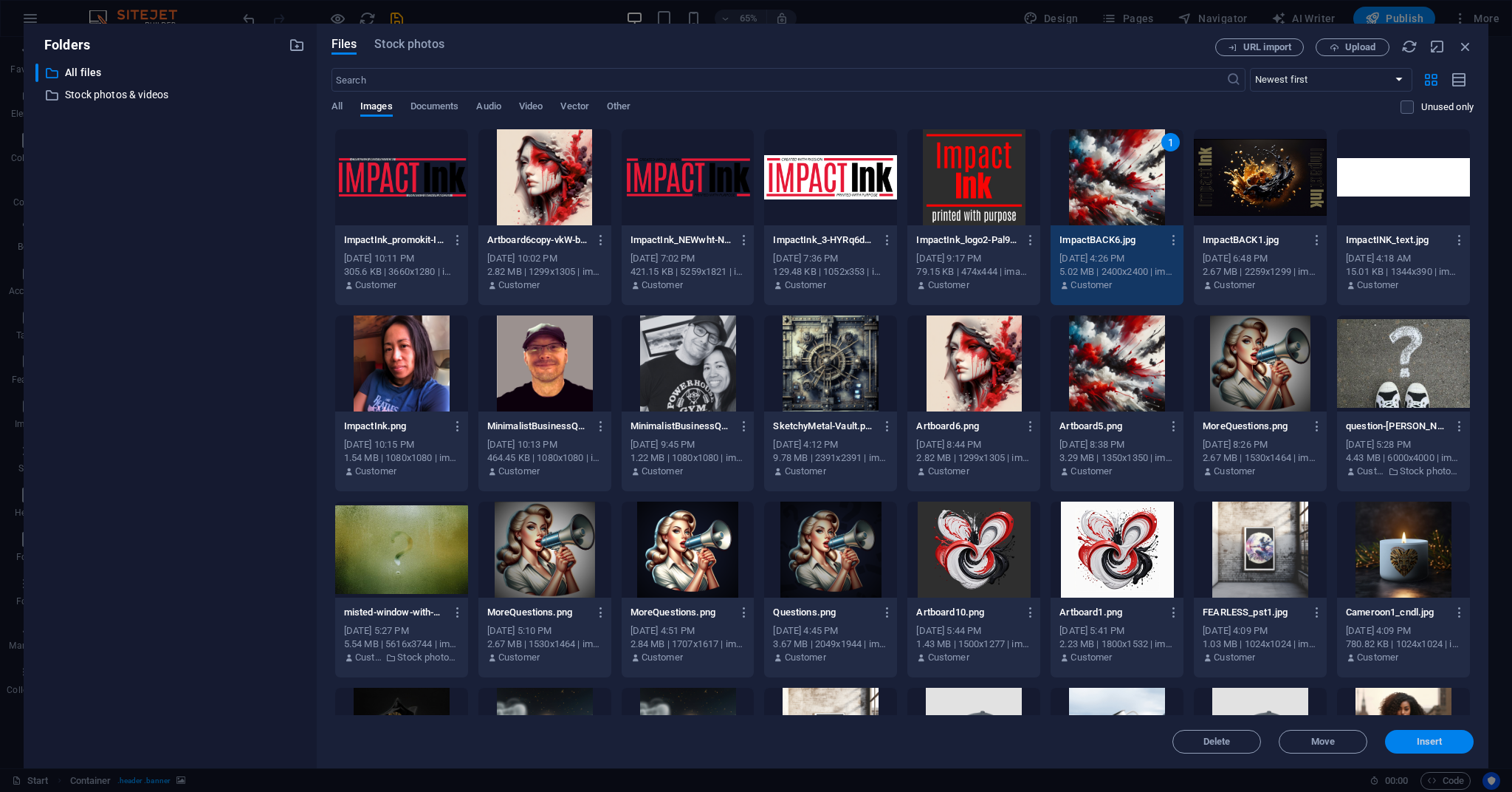
click at [1010, 586] on span "Insert" at bounding box center [1430, 742] width 26 height 9
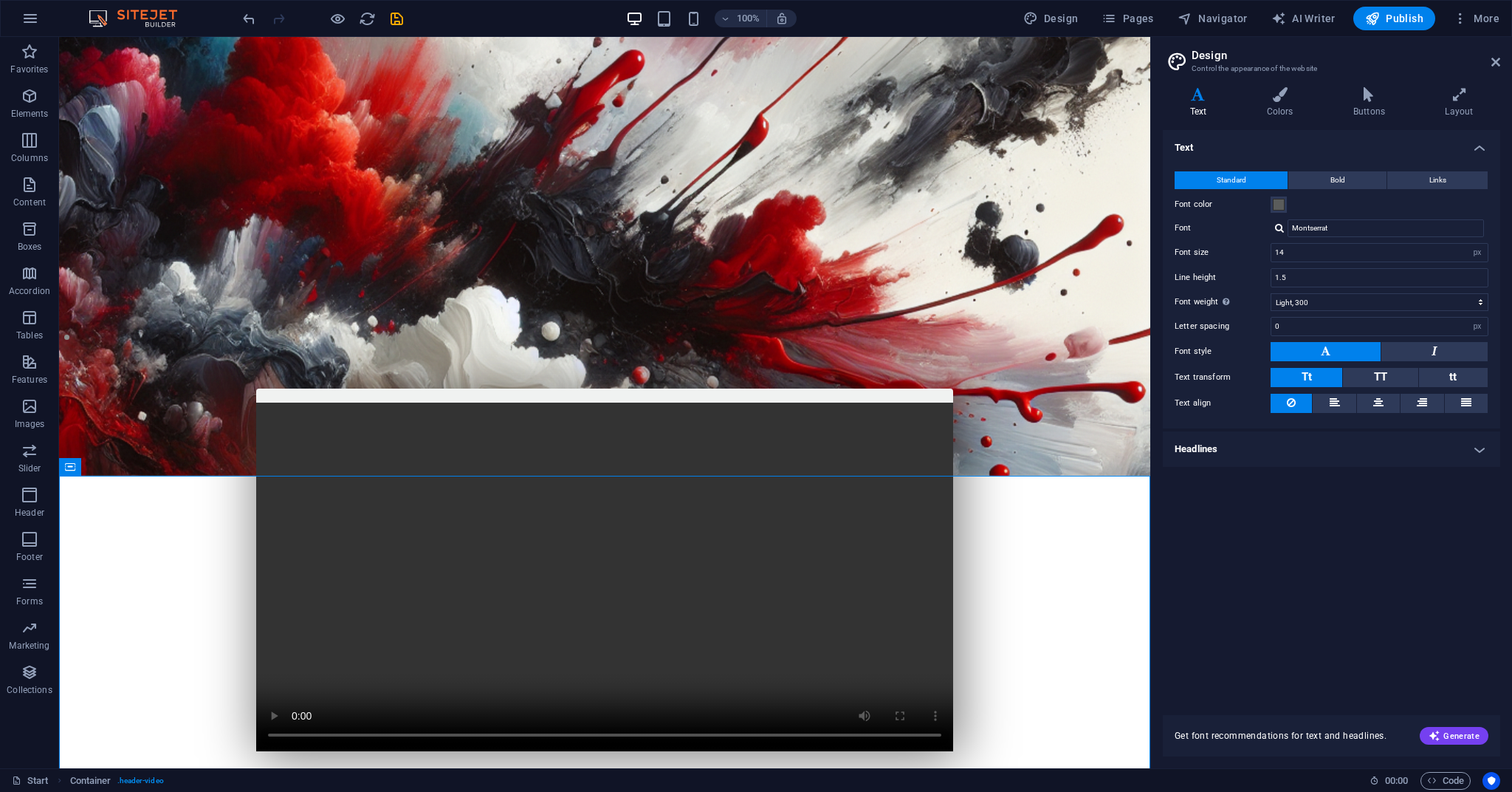
click at [1010, 581] on div "Text Standard Bold Links Font color Font Montserrat Manage fonts → Font size 14…" at bounding box center [1331, 413] width 337 height 567
click at [111, 60] on figure at bounding box center [605, 257] width 1091 height 439
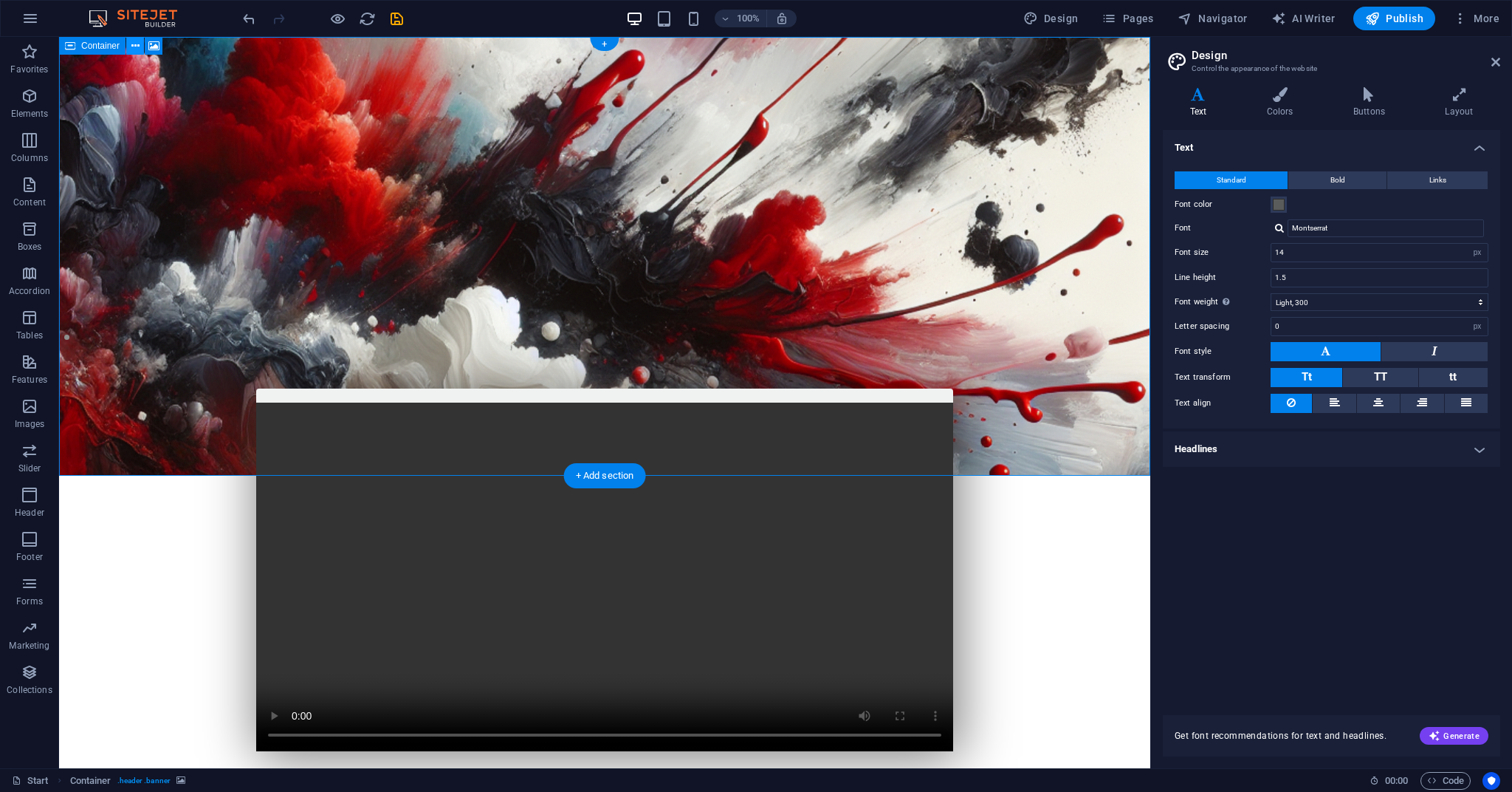
click at [132, 44] on icon at bounding box center [135, 45] width 8 height 16
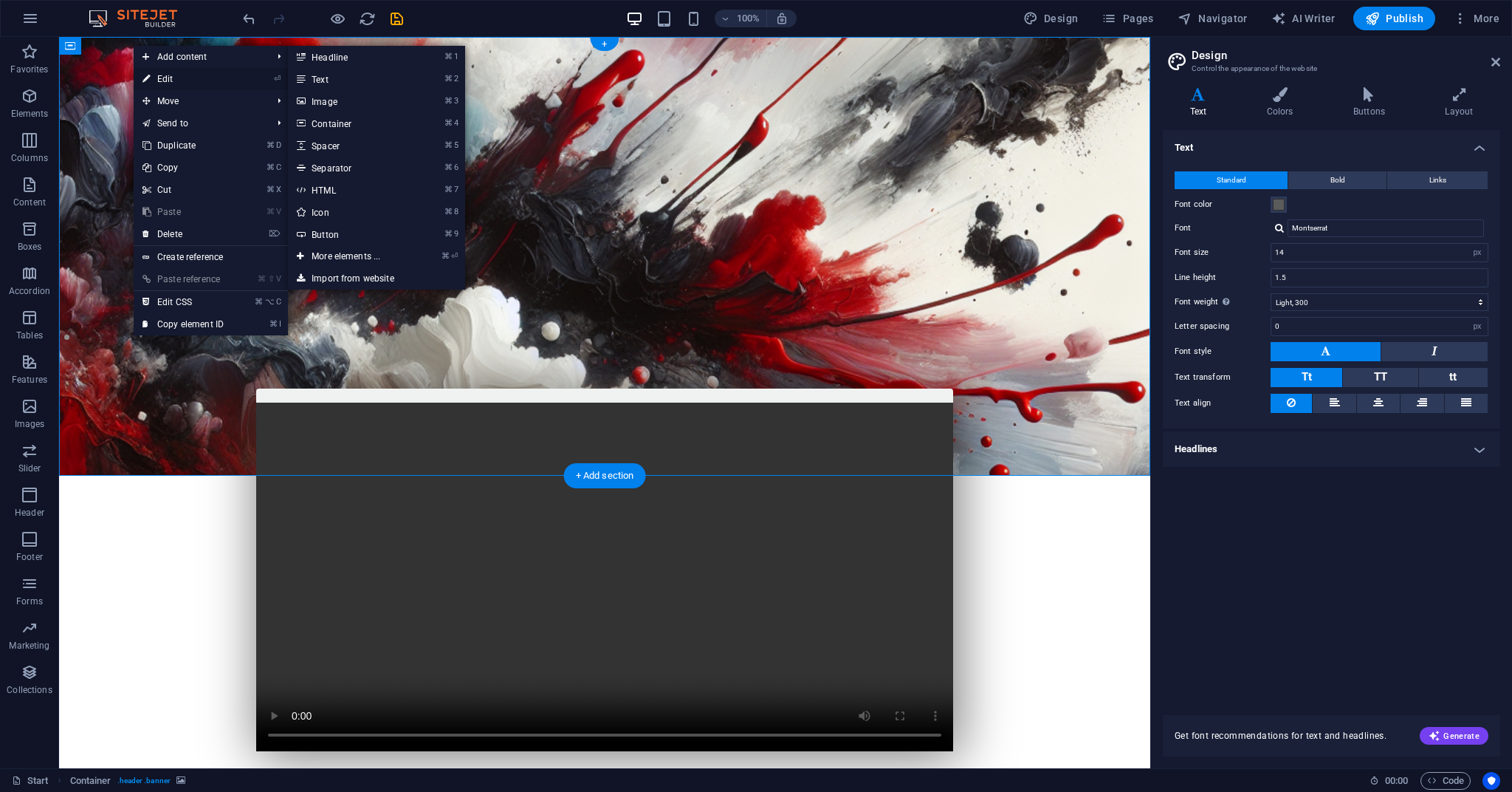
click at [162, 77] on link "⏎ Edit" at bounding box center [182, 79] width 99 height 22
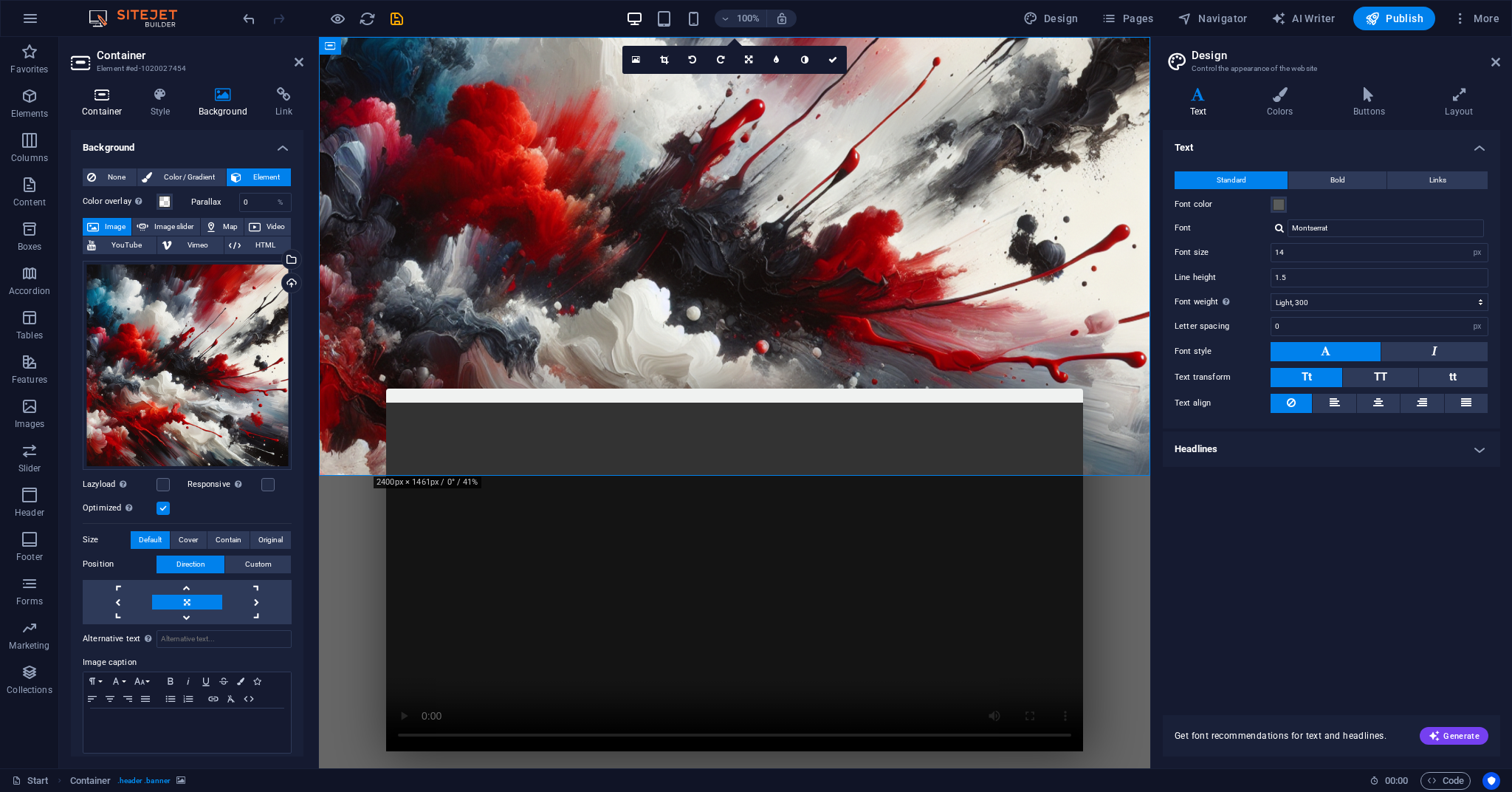
click at [93, 99] on icon at bounding box center [103, 94] width 63 height 15
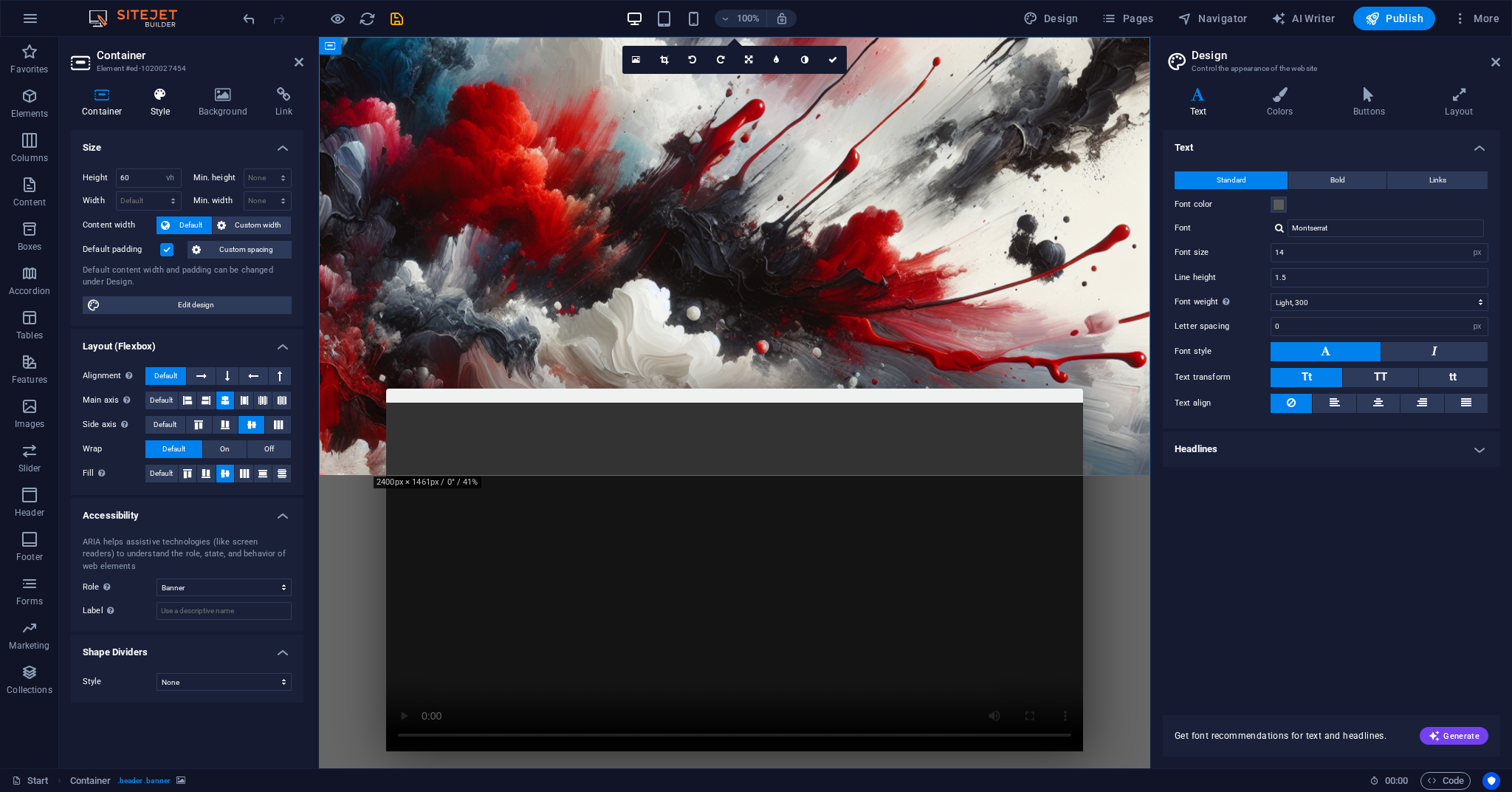
click at [163, 101] on icon at bounding box center [160, 94] width 42 height 15
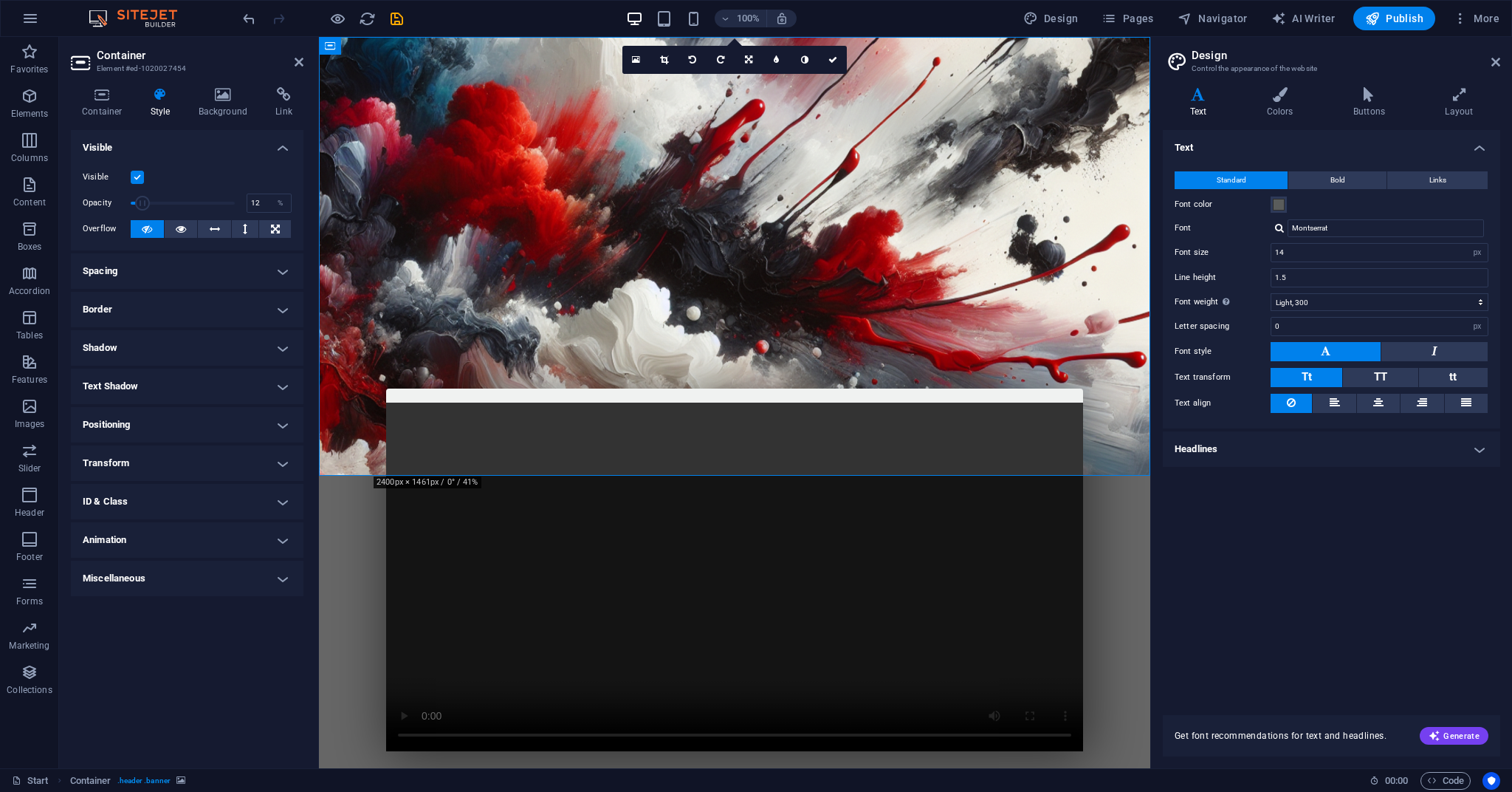
drag, startPoint x: 230, startPoint y: 203, endPoint x: 142, endPoint y: 202, distance: 88.0
click at [142, 202] on span at bounding box center [143, 203] width 15 height 15
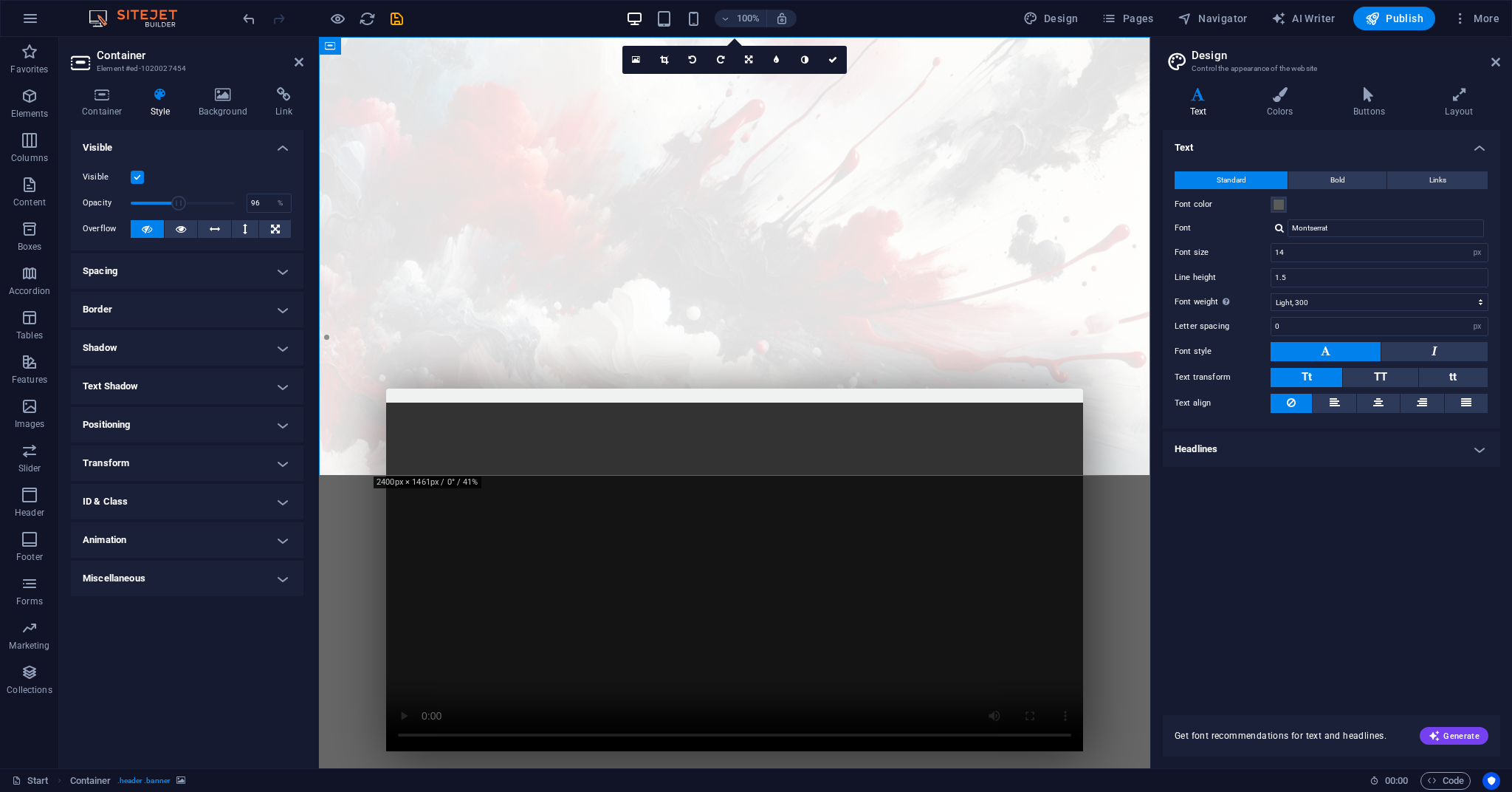
type input "100"
drag, startPoint x: 155, startPoint y: 202, endPoint x: 246, endPoint y: 208, distance: 91.2
click at [246, 208] on div "Opacity 100 %" at bounding box center [187, 203] width 209 height 22
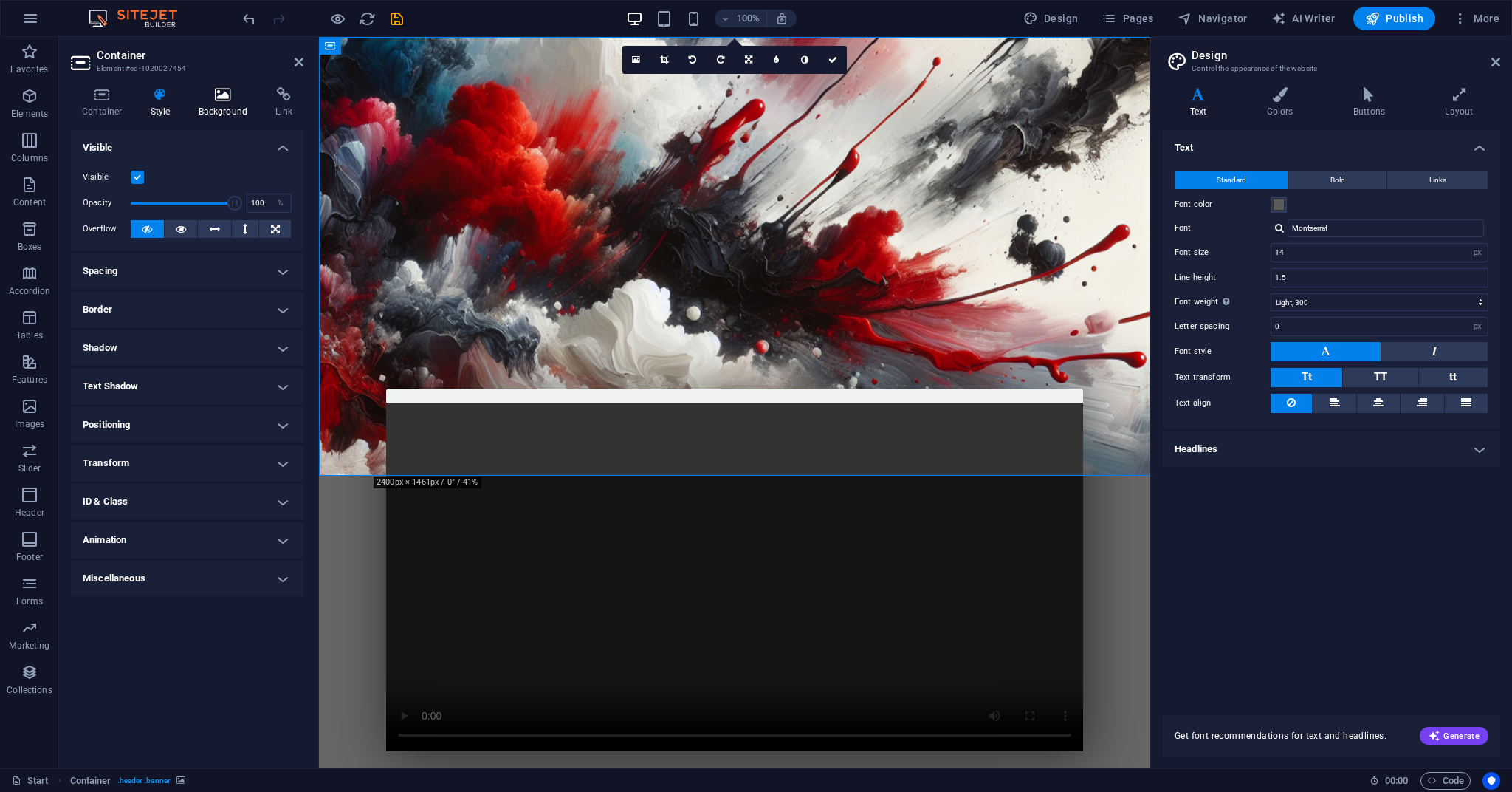
click at [216, 91] on icon at bounding box center [222, 94] width 71 height 15
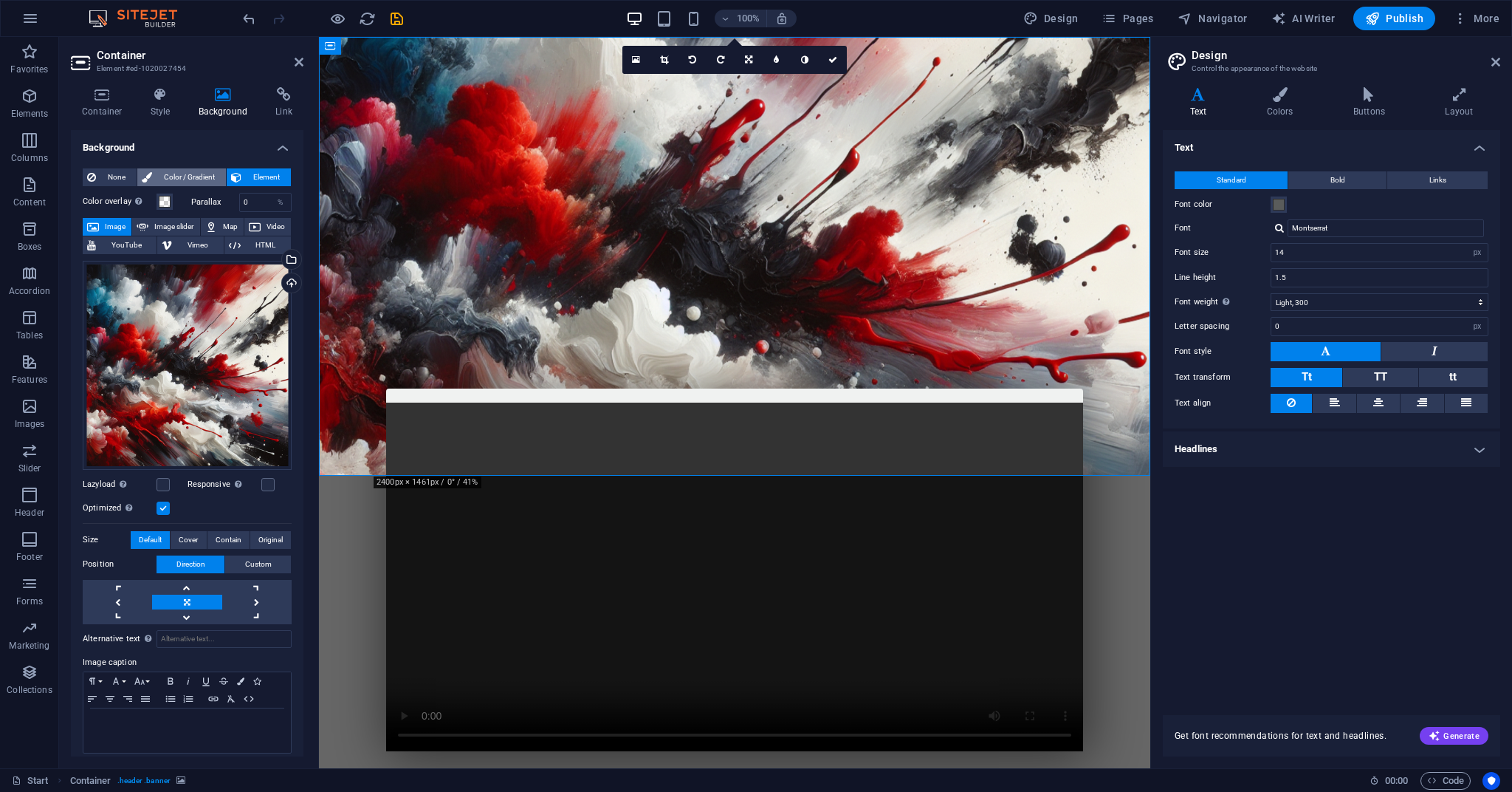
click at [168, 175] on span "Color / Gradient" at bounding box center [189, 177] width 65 height 18
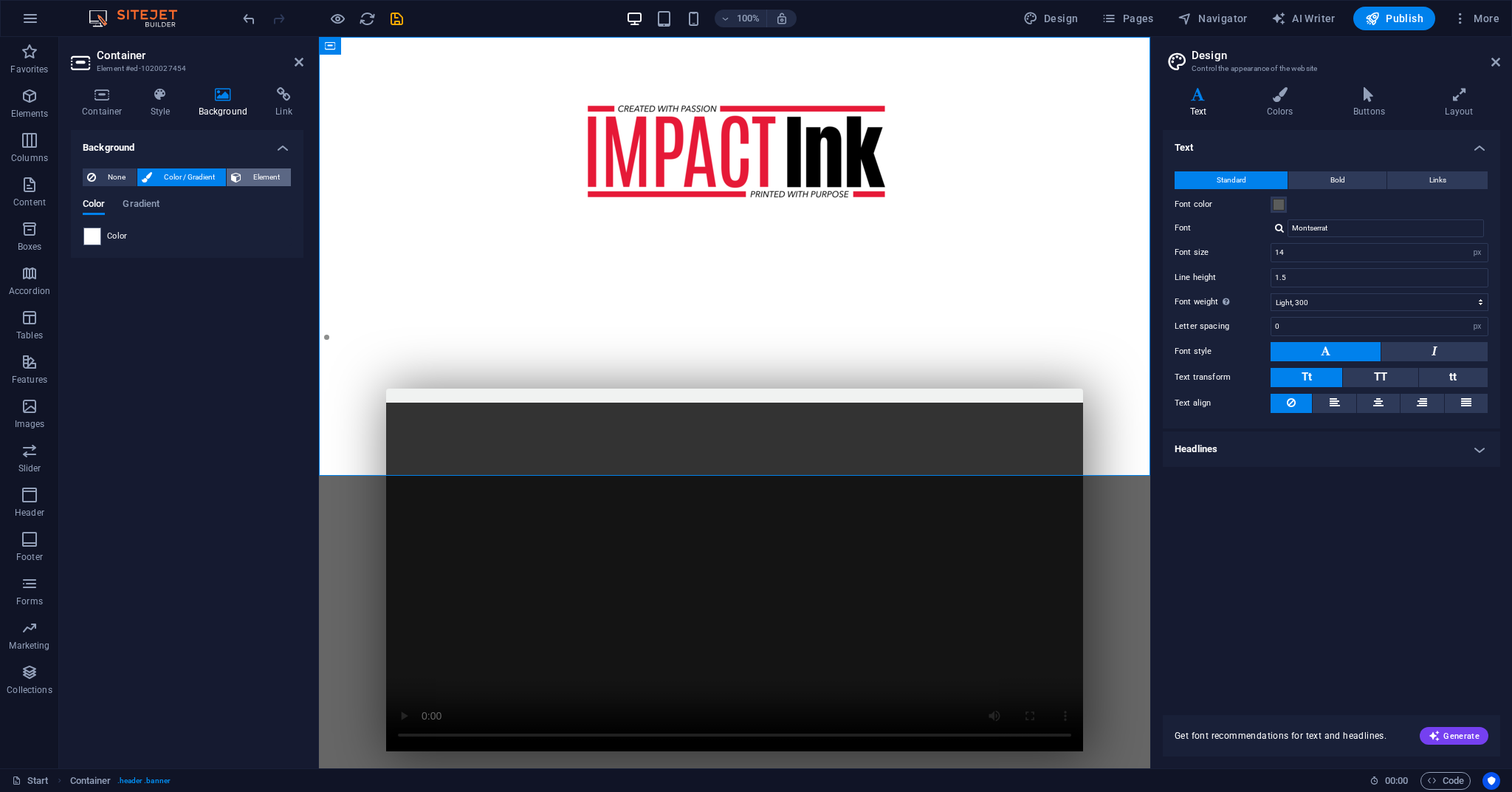
click at [228, 173] on button "Element" at bounding box center [258, 177] width 64 height 18
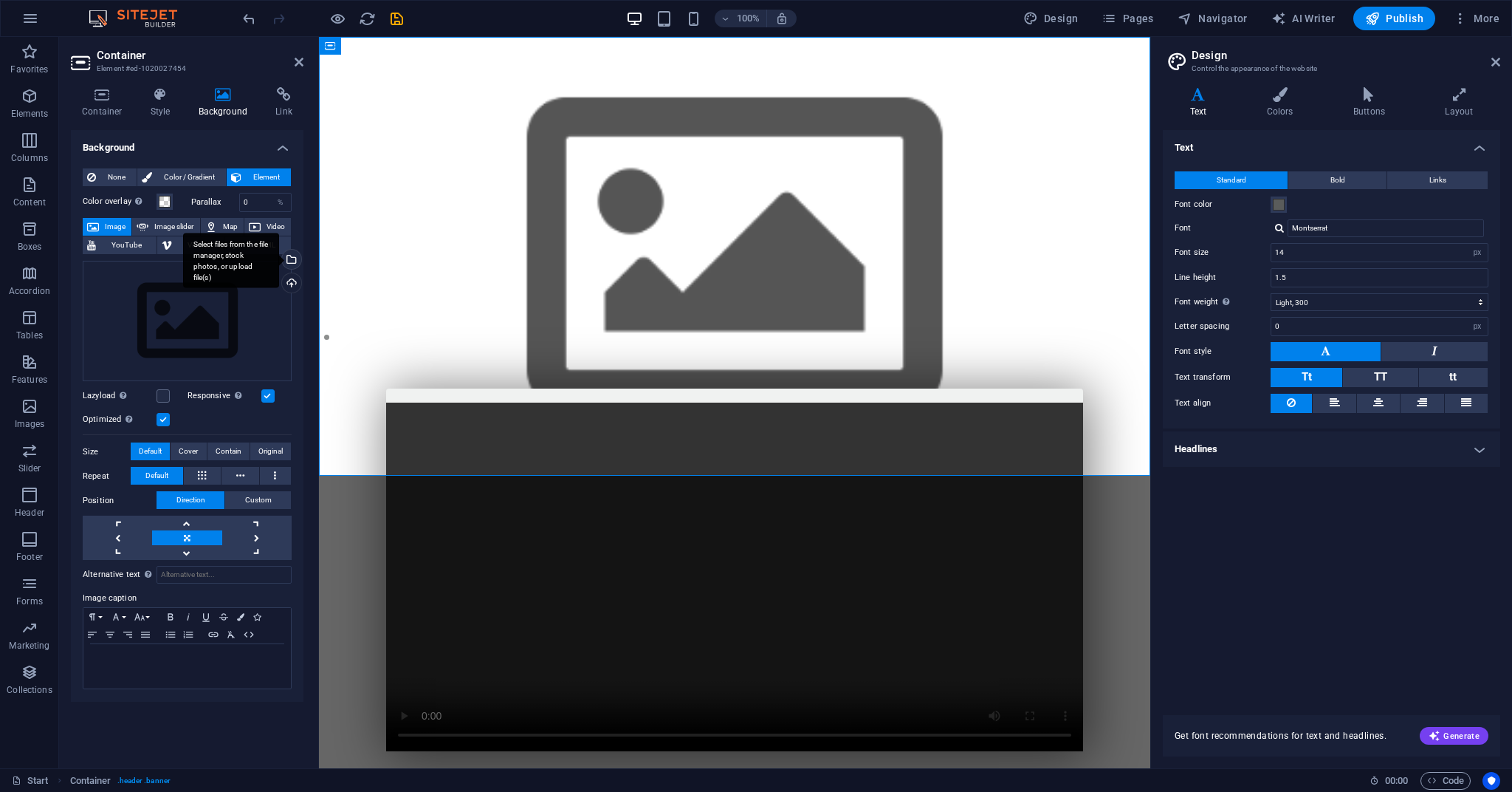
click at [297, 261] on div "Select files from the file manager, stock photos, or upload file(s)" at bounding box center [290, 260] width 22 height 22
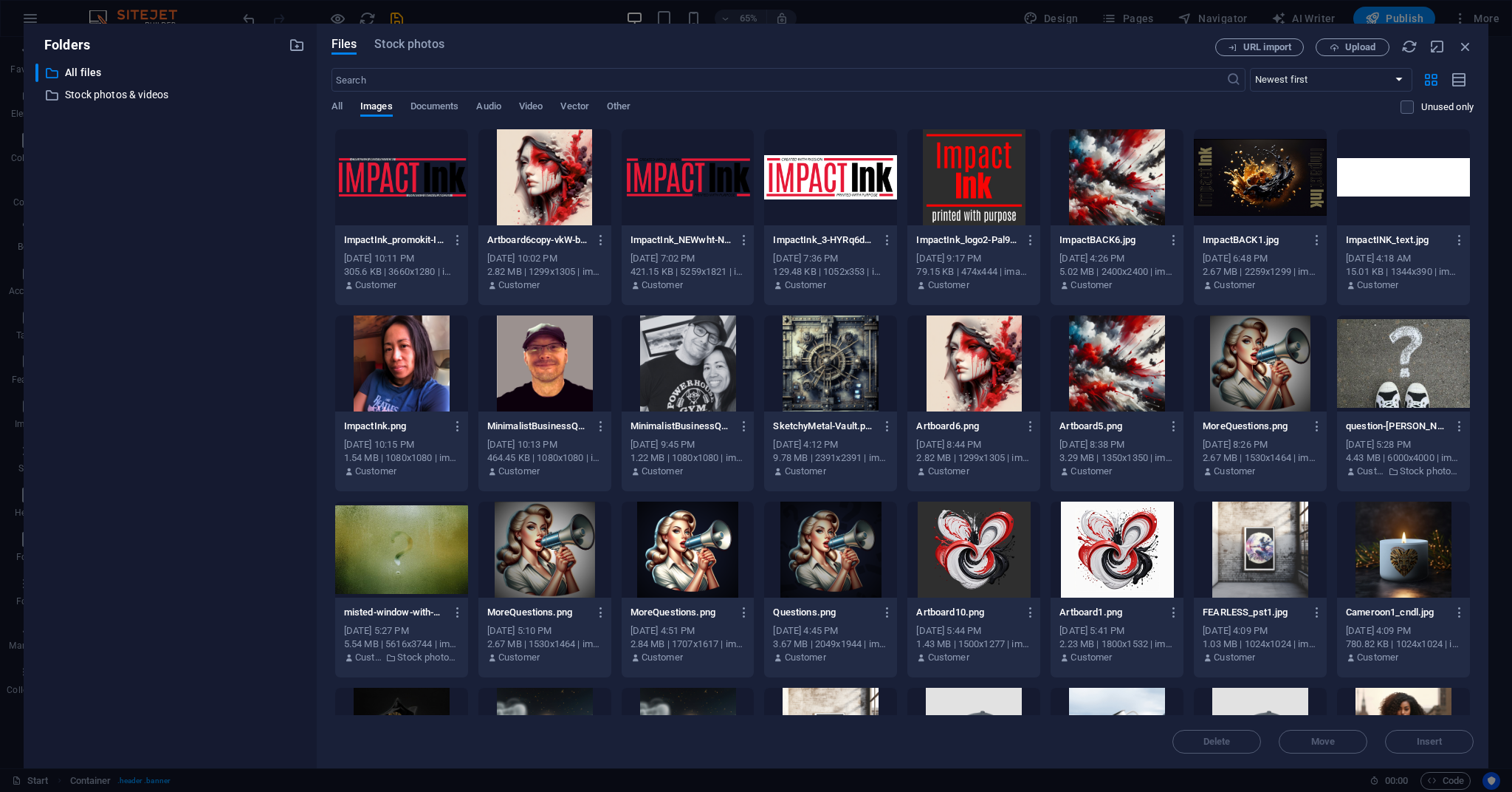
click at [1010, 357] on div at bounding box center [1116, 363] width 132 height 96
drag, startPoint x: 1444, startPoint y: 734, endPoint x: 1319, endPoint y: 709, distance: 127.5
click at [1010, 586] on button "Insert" at bounding box center [1430, 742] width 89 height 24
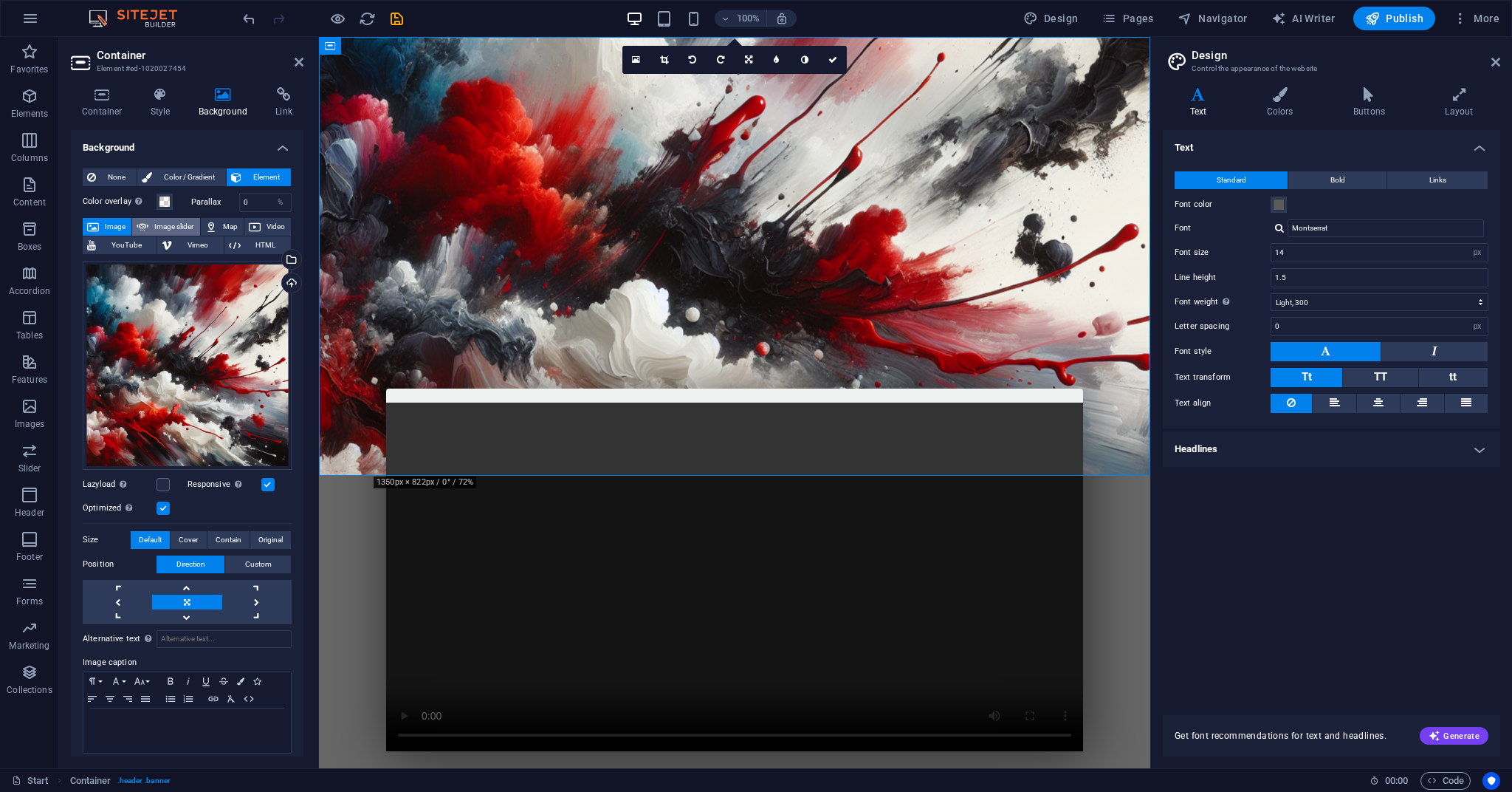
click at [173, 224] on span "Image slider" at bounding box center [173, 226] width 42 height 18
select select "ms"
select select "s"
select select "progressive"
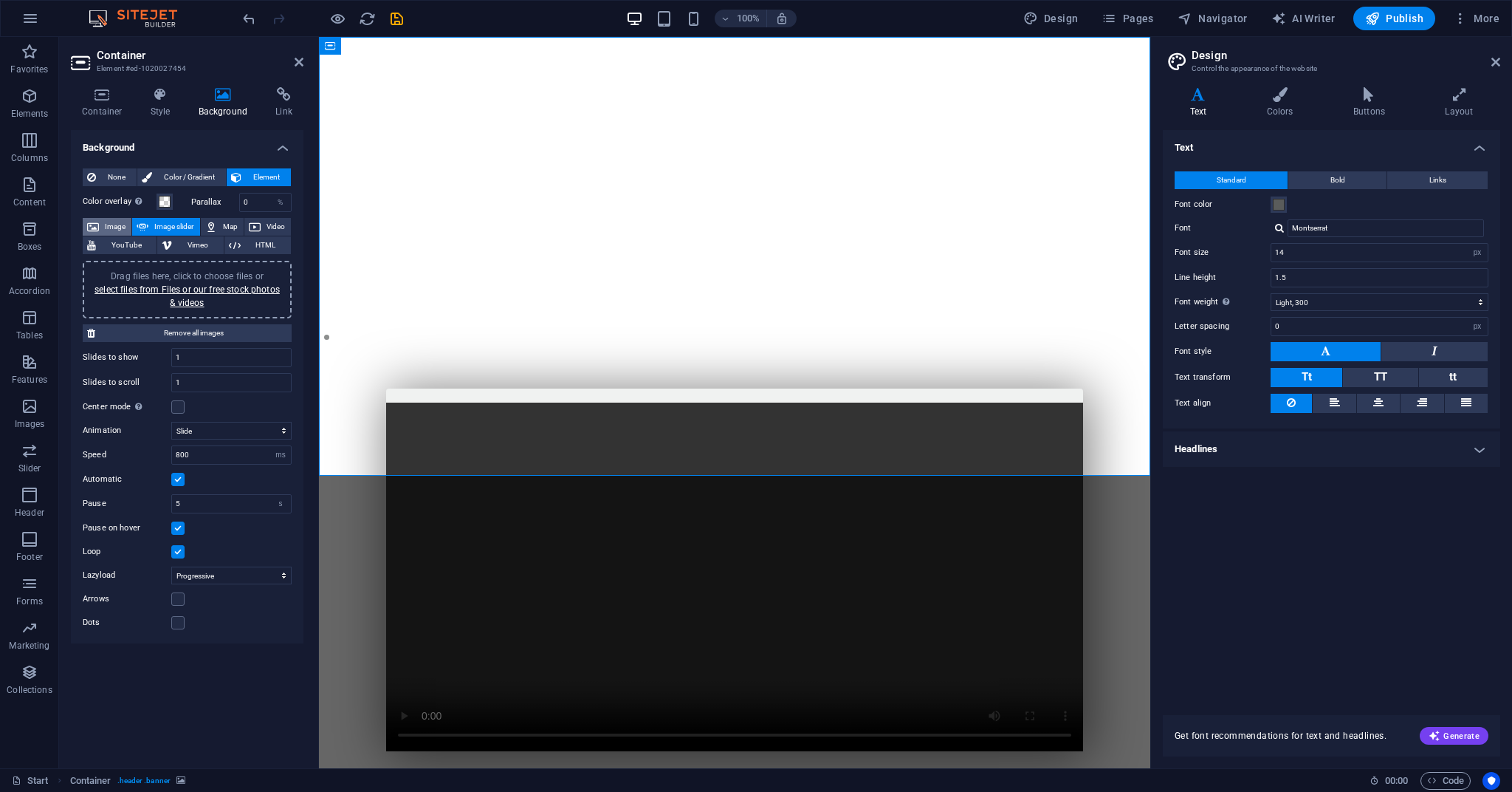
click at [113, 228] on span "Image" at bounding box center [116, 226] width 24 height 18
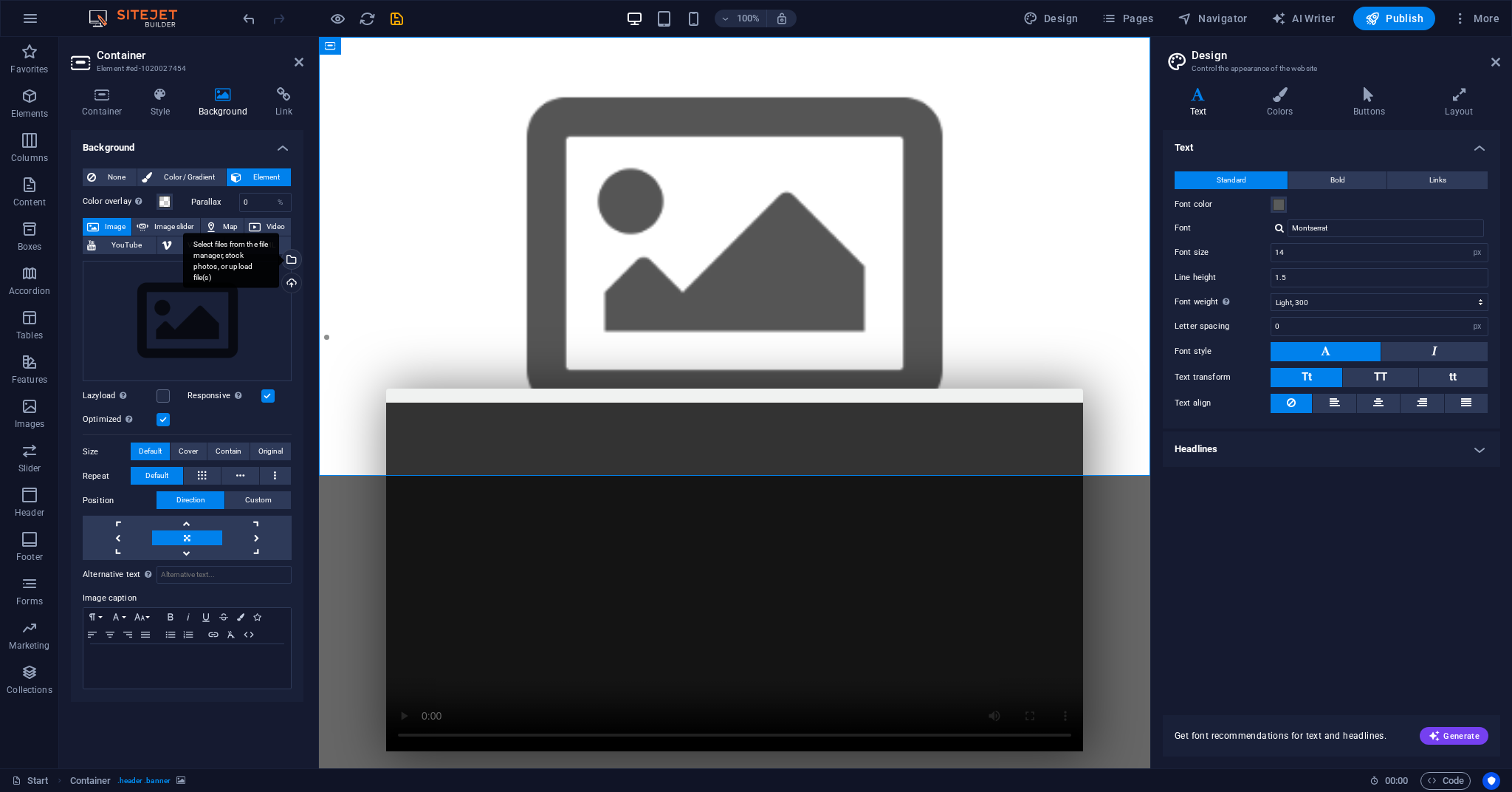
click at [292, 258] on div "Select files from the file manager, stock photos, or upload file(s)" at bounding box center [290, 260] width 22 height 22
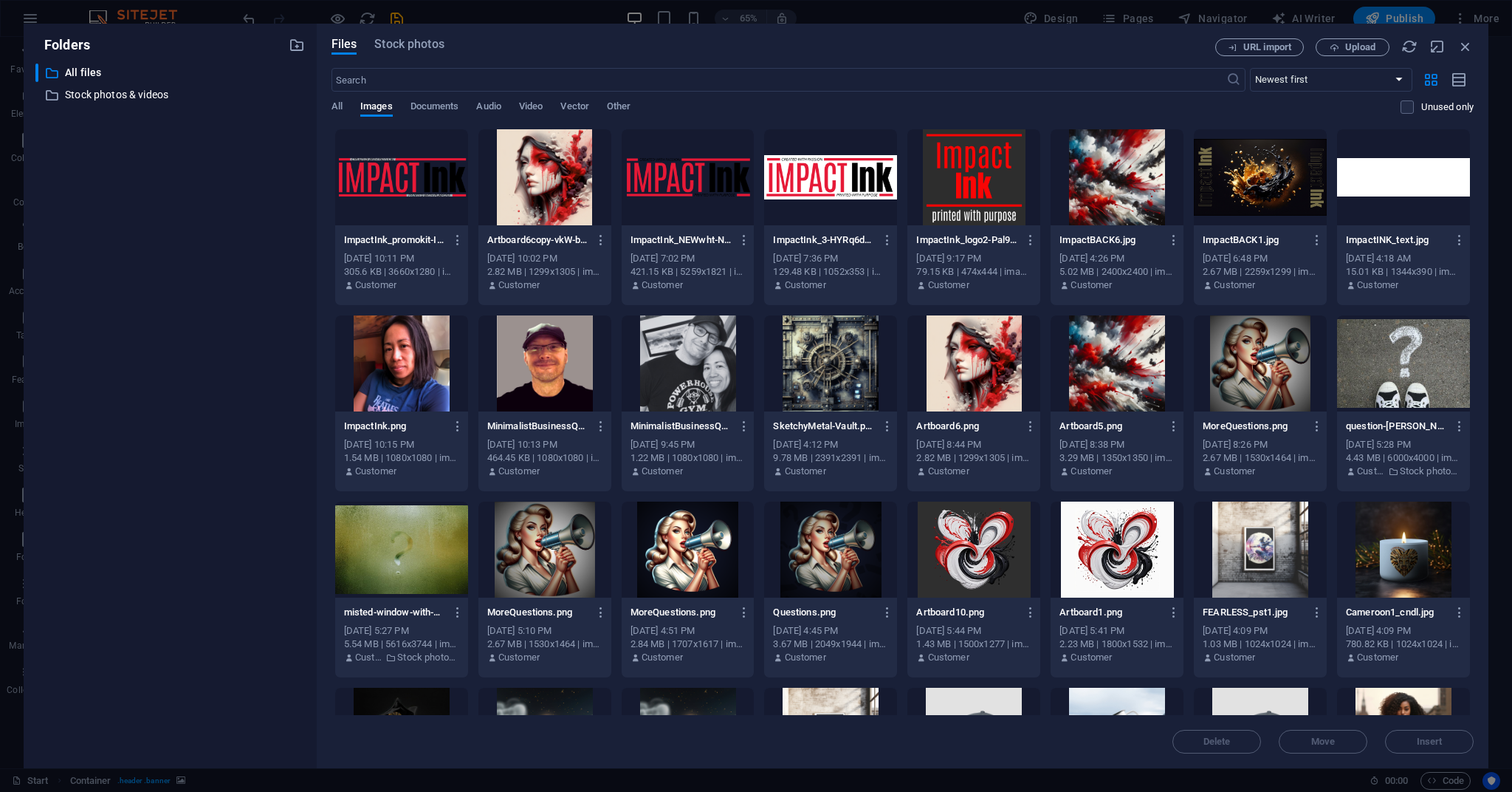
drag, startPoint x: 1104, startPoint y: 414, endPoint x: 1097, endPoint y: 406, distance: 10.6
click at [1010, 413] on div "Artboard5.png Artboard5.png [DATE] 8:38 PM 3.29 MB | 1350x1350 | image/png Cust…" at bounding box center [1116, 448] width 132 height 75
click at [1010, 586] on span "Insert" at bounding box center [1430, 742] width 26 height 9
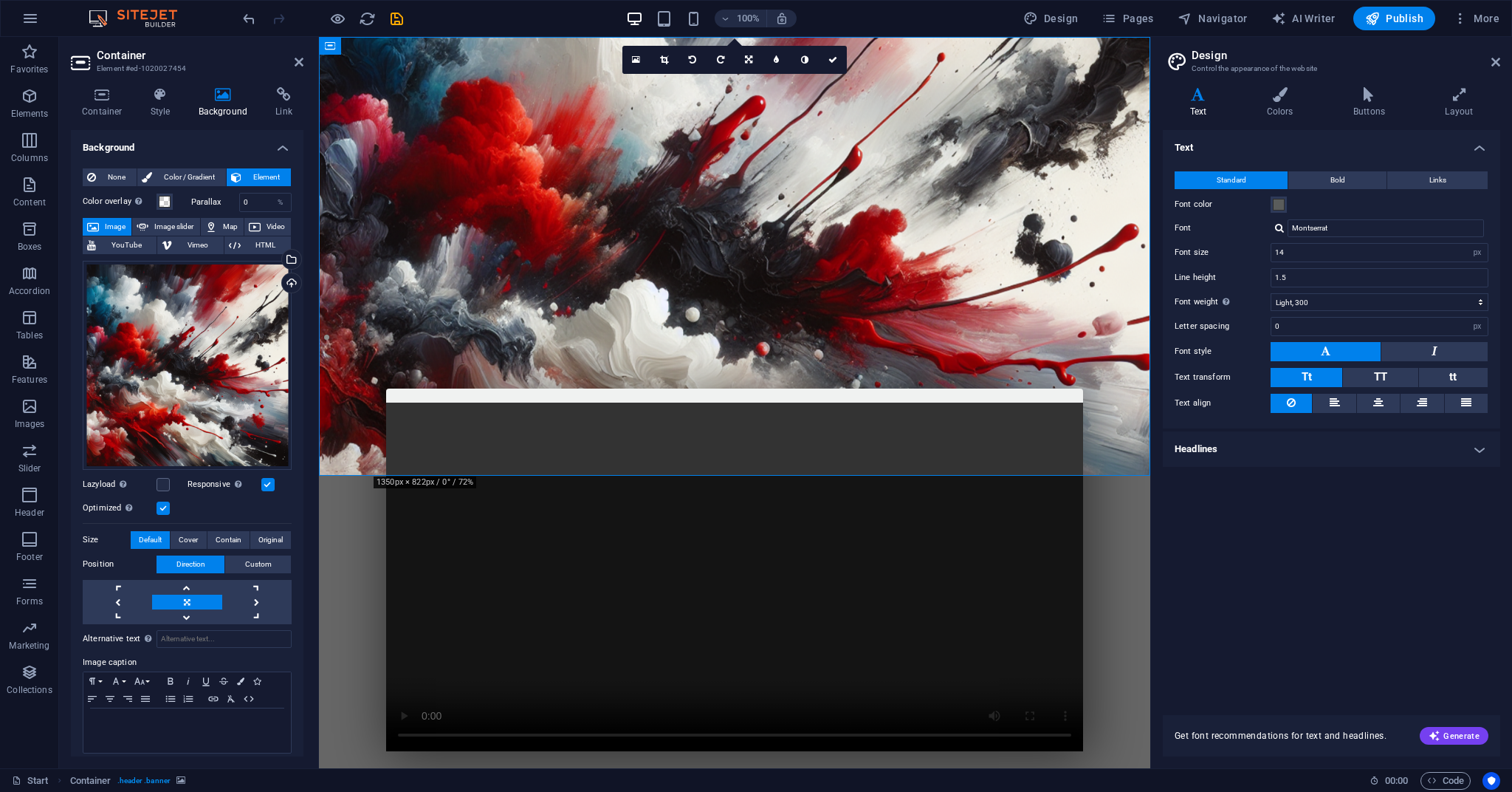
click at [1010, 567] on div "Variants Text Colors Buttons Layout Text Standard Bold Links Font color Font Mo…" at bounding box center [1331, 421] width 361 height 693
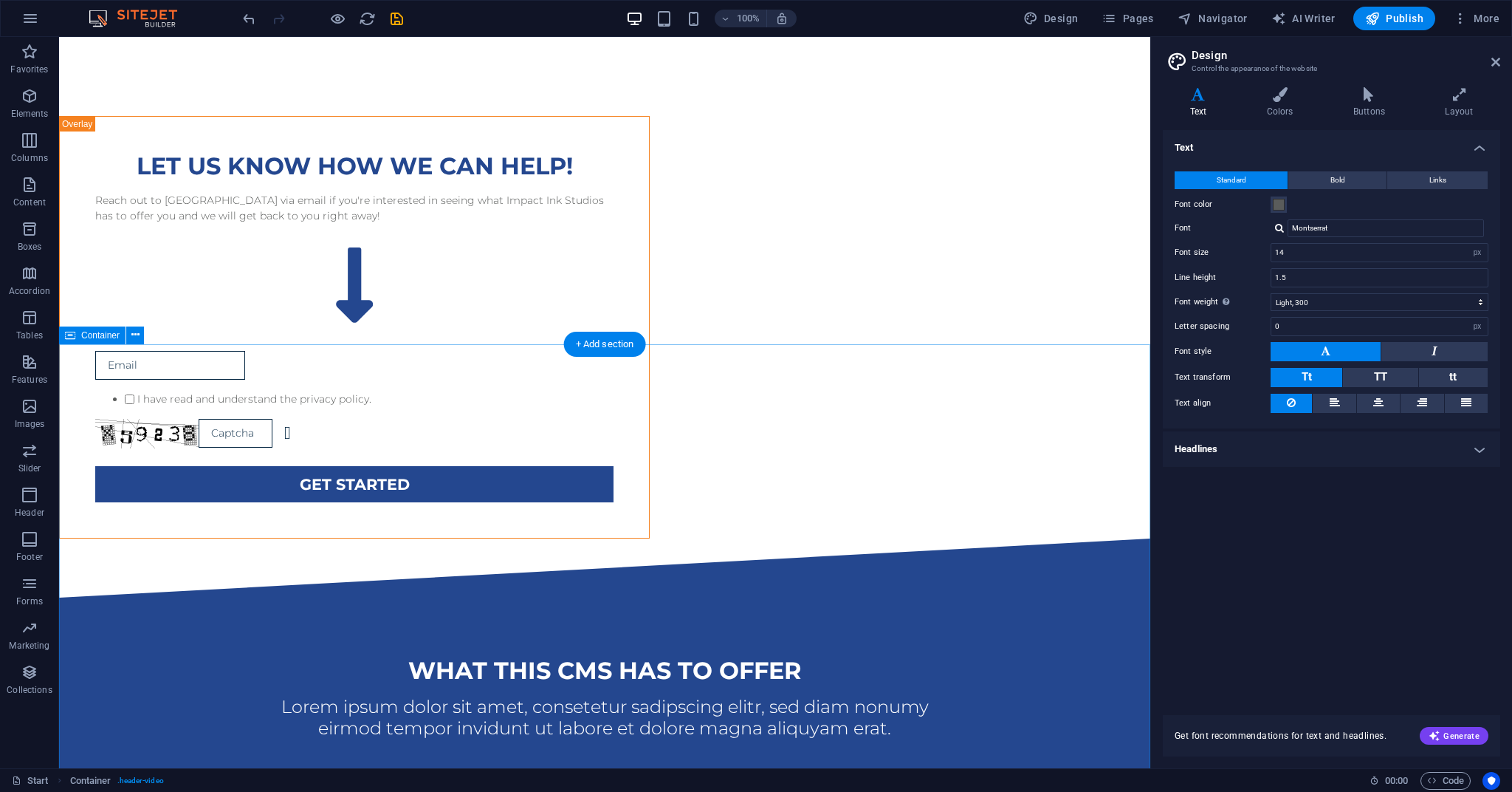
scroll to position [1226, 0]
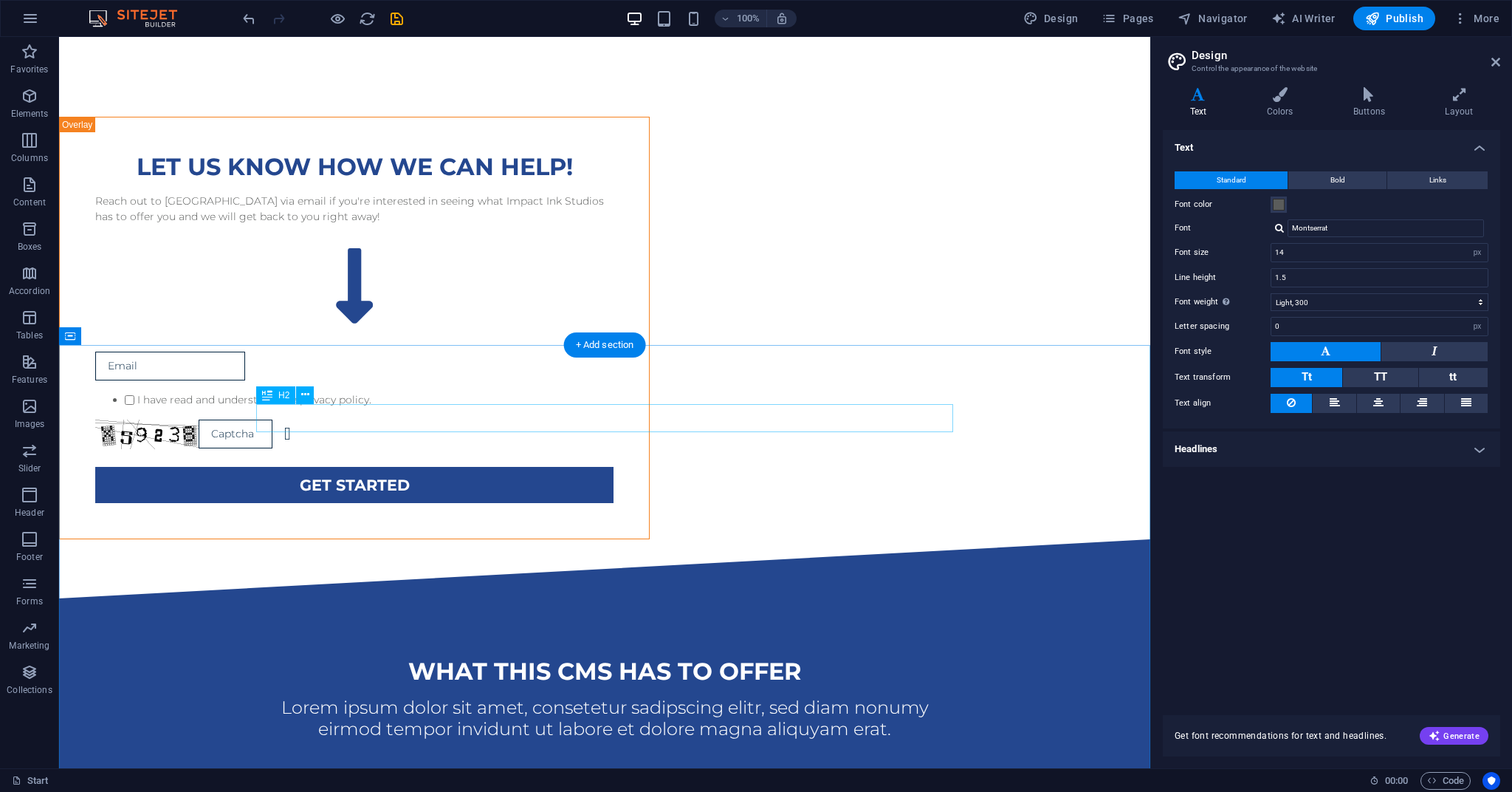
click at [607, 586] on div "What this CMS has to offer" at bounding box center [605, 672] width 697 height 28
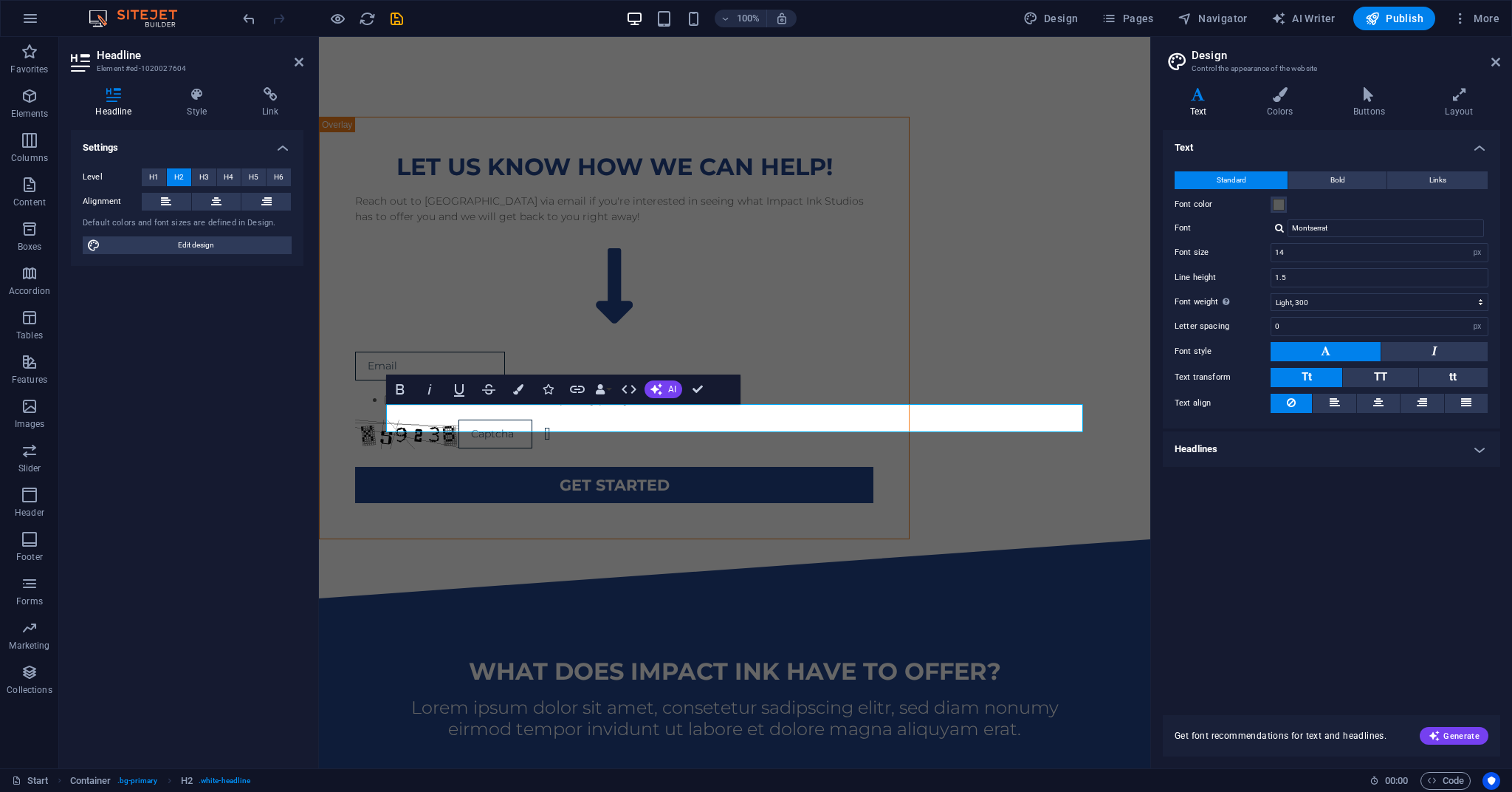
click at [286, 445] on div "Settings Level H1 H2 H3 H4 H5 H6 Alignment Default colors and font sizes are de…" at bounding box center [187, 443] width 232 height 626
click at [224, 435] on div "Settings Level H1 H2 H3 H4 H5 H6 Alignment Default colors and font sizes are de…" at bounding box center [187, 443] width 232 height 626
click at [1010, 526] on div "Text Standard Bold Links Font color Font Montserrat Manage fonts → Font size 14…" at bounding box center [1331, 413] width 337 height 567
click at [1010, 539] on div at bounding box center [734, 569] width 831 height 59
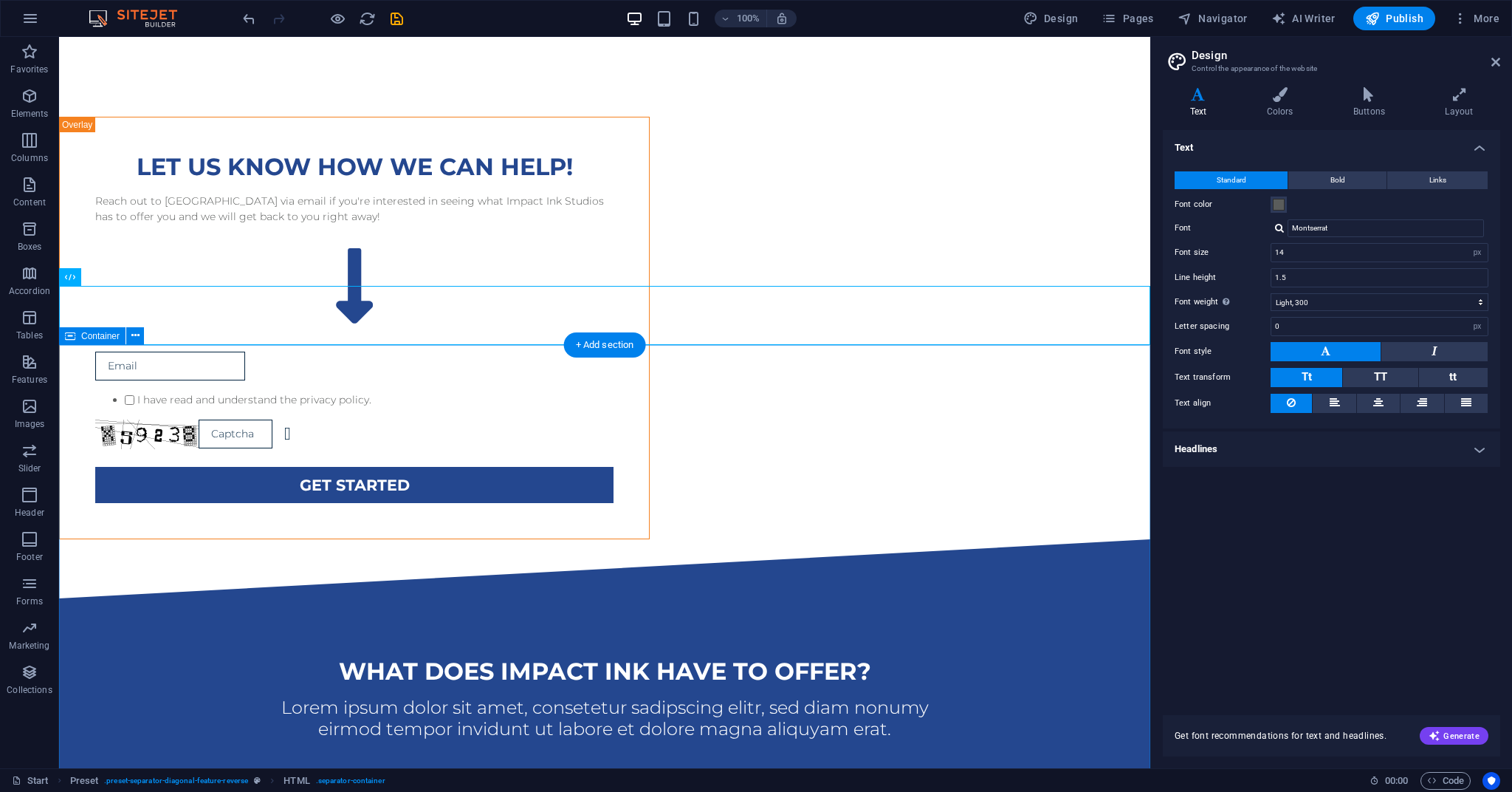
click at [135, 336] on icon at bounding box center [135, 335] width 8 height 16
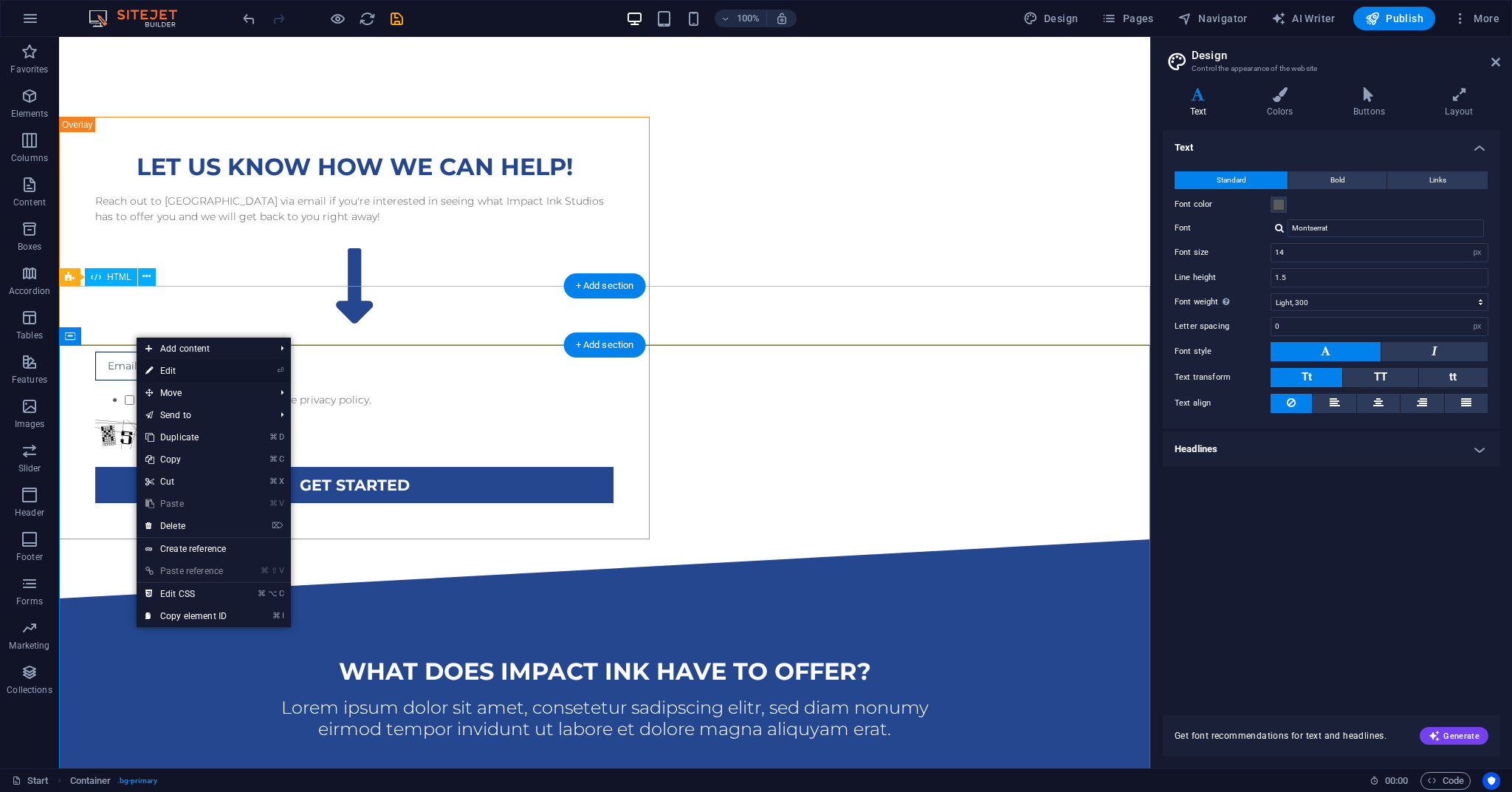
click at [162, 373] on link "⏎ Edit" at bounding box center [185, 371] width 99 height 22
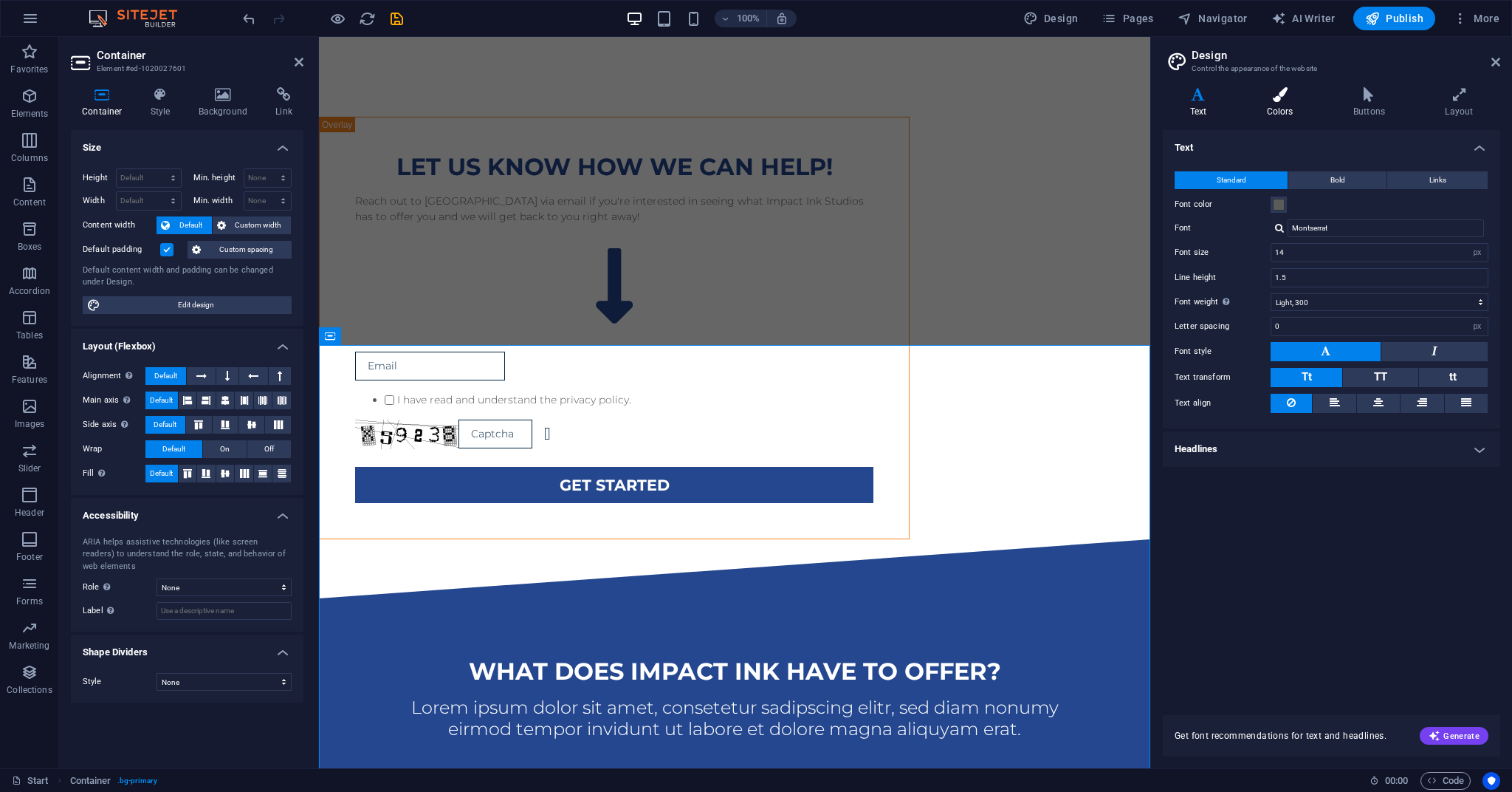
click at [1010, 104] on h4 "Colors" at bounding box center [1282, 102] width 86 height 31
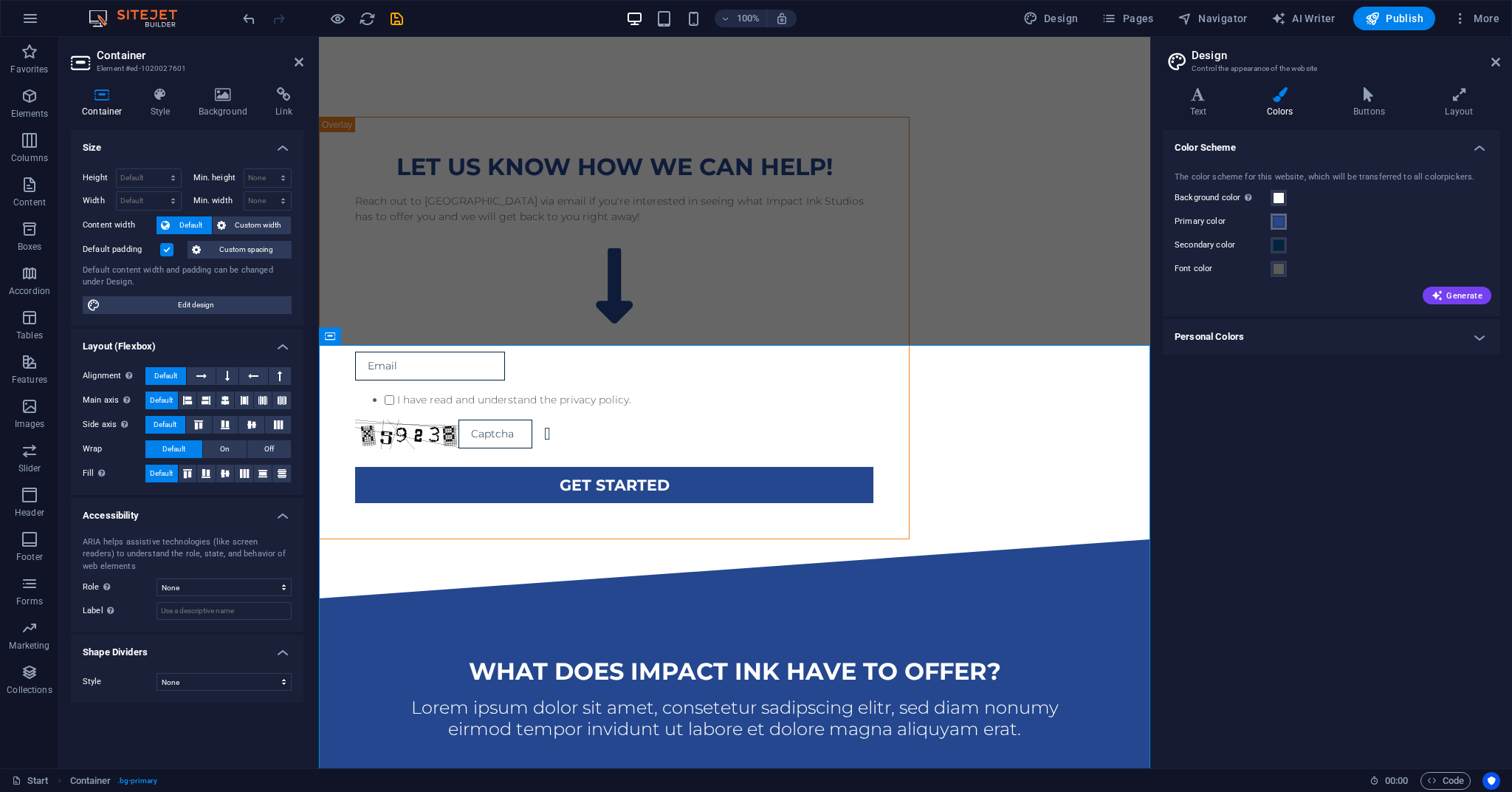
click at [1010, 220] on span at bounding box center [1278, 221] width 12 height 12
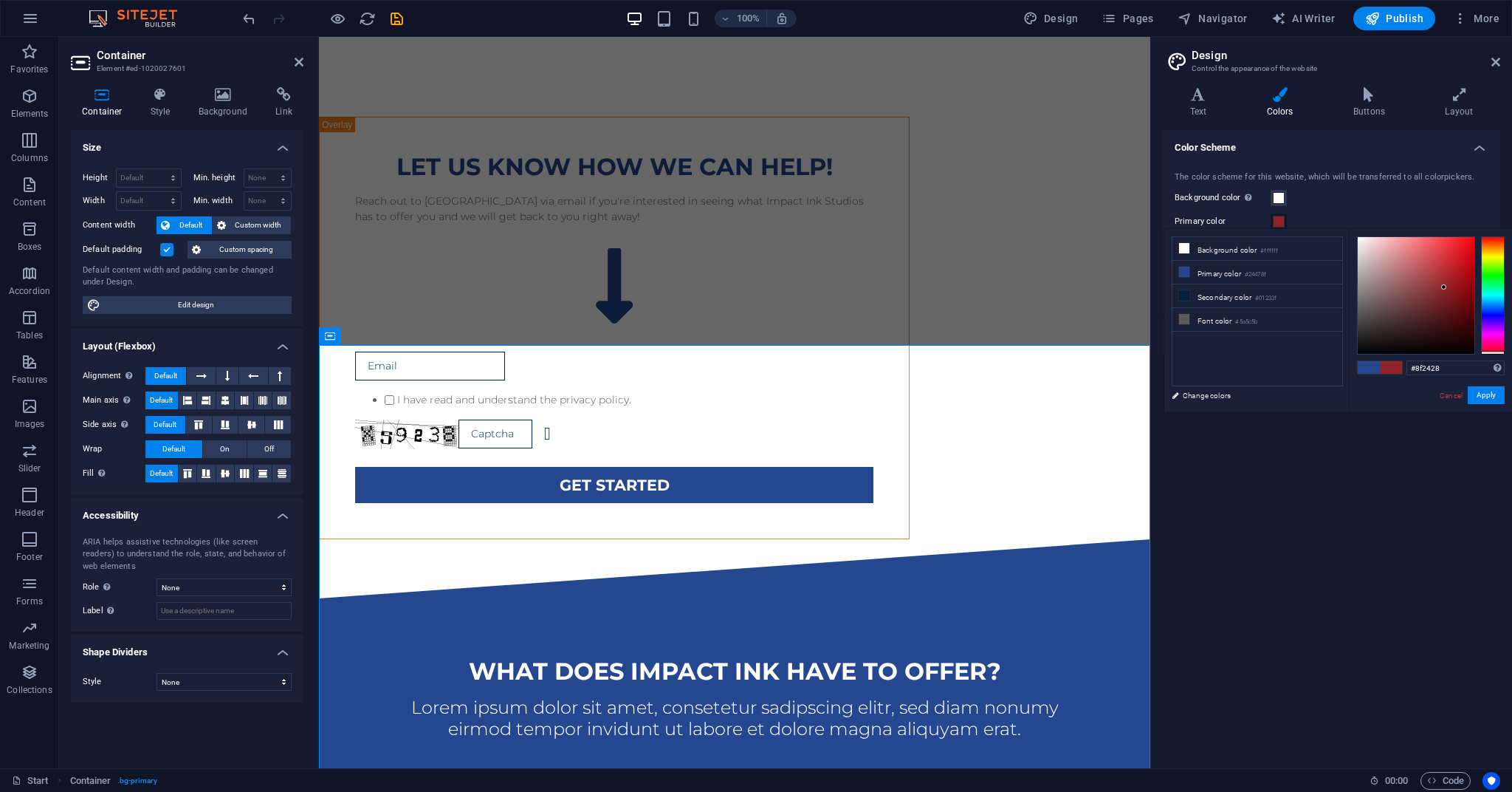
click at [1010, 352] on div at bounding box center [1493, 295] width 24 height 119
click at [1010, 277] on div at bounding box center [1416, 295] width 117 height 117
type input "#d01118"
click at [1010, 258] on div at bounding box center [1416, 295] width 117 height 117
click at [1010, 396] on button "Apply" at bounding box center [1486, 395] width 37 height 18
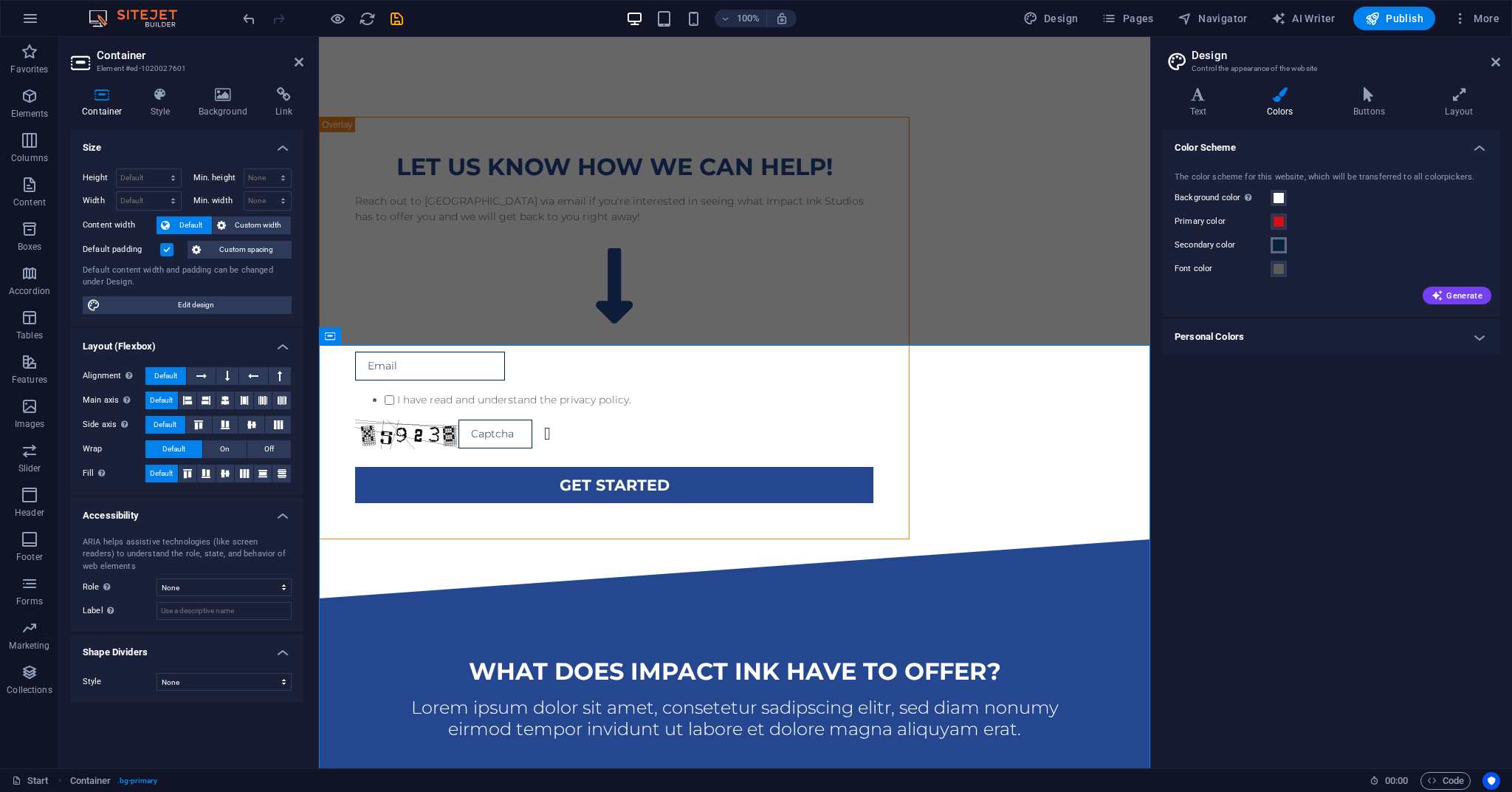
click at [1010, 244] on span at bounding box center [1278, 245] width 12 height 12
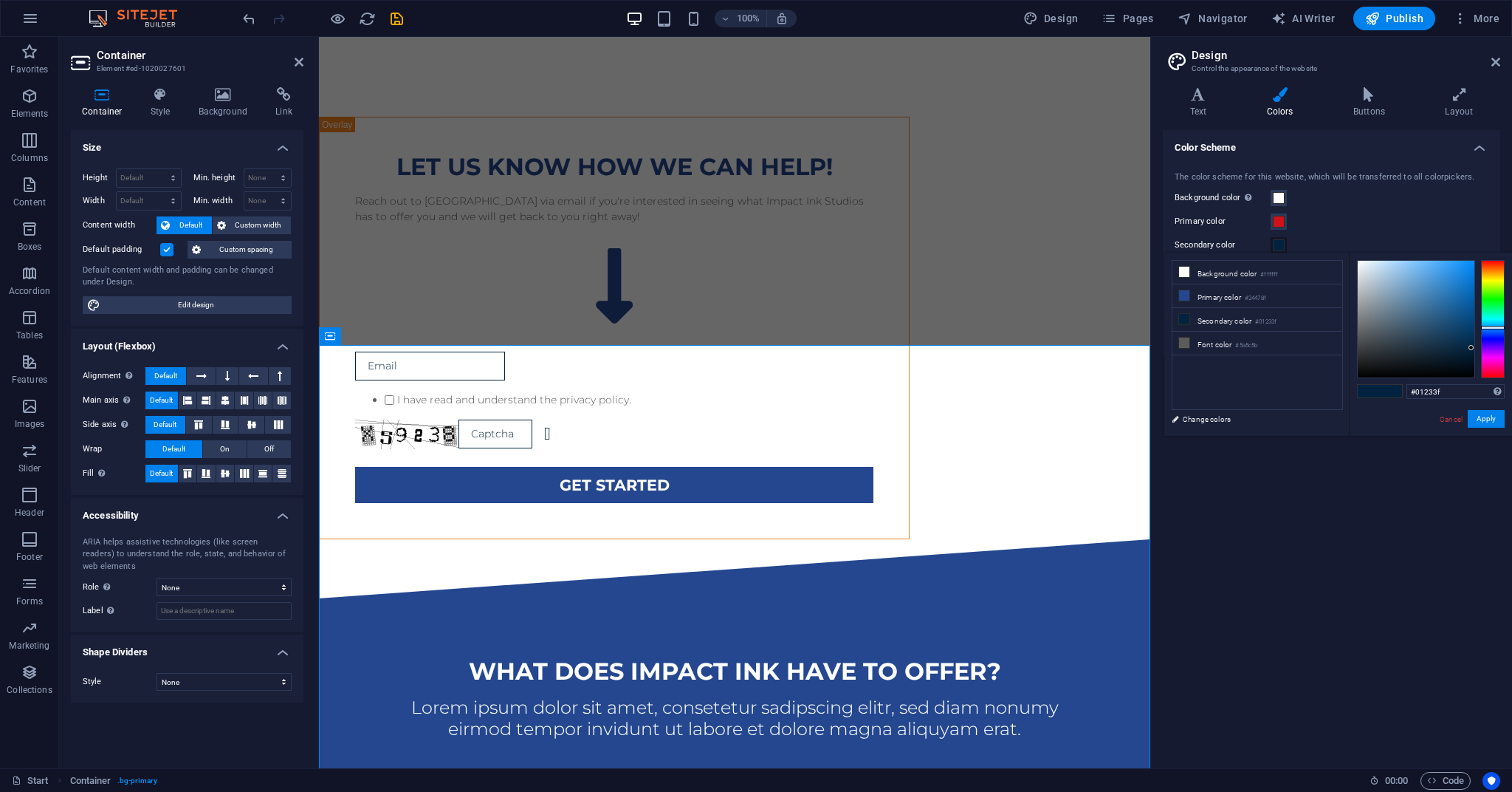
type input "#3f010f"
click at [1010, 372] on div at bounding box center [1493, 320] width 24 height 119
click at [1010, 417] on button "Apply" at bounding box center [1486, 418] width 37 height 18
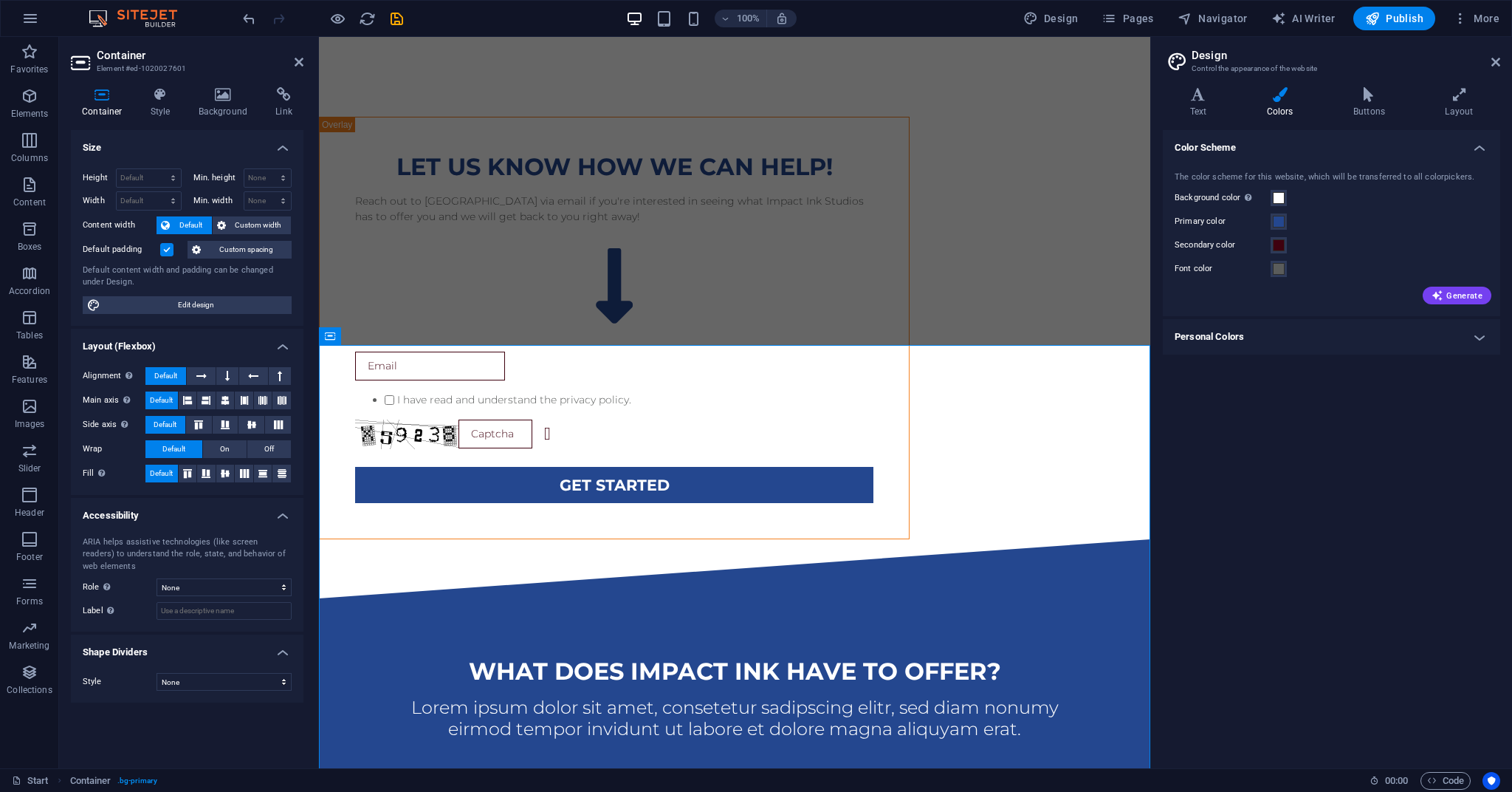
click at [1010, 488] on div "Color Scheme The color scheme for this website, which will be transferred to al…" at bounding box center [1331, 443] width 337 height 626
click at [1010, 294] on span "Generate" at bounding box center [1456, 295] width 51 height 12
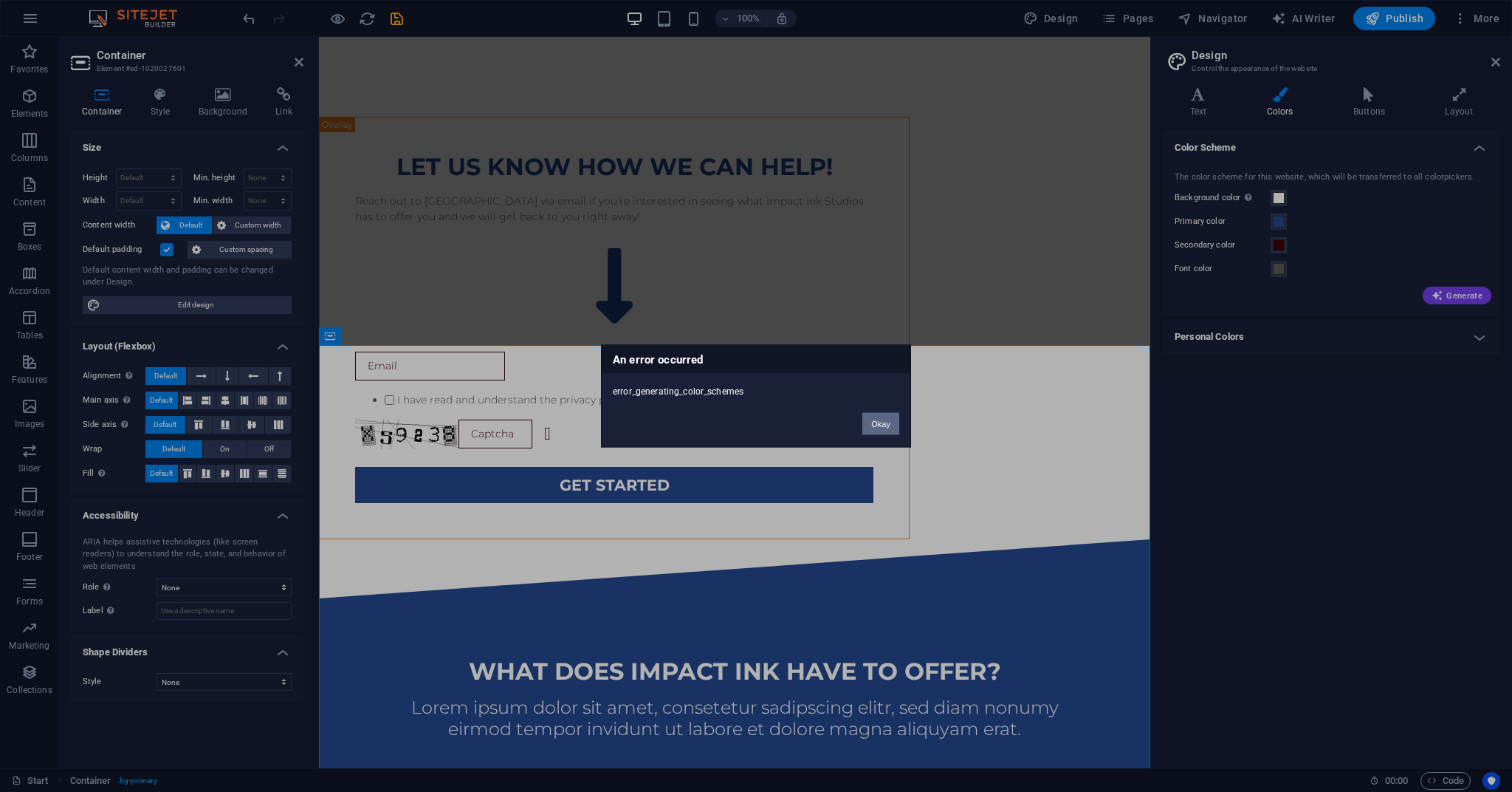
click at [879, 423] on button "Okay" at bounding box center [881, 424] width 37 height 22
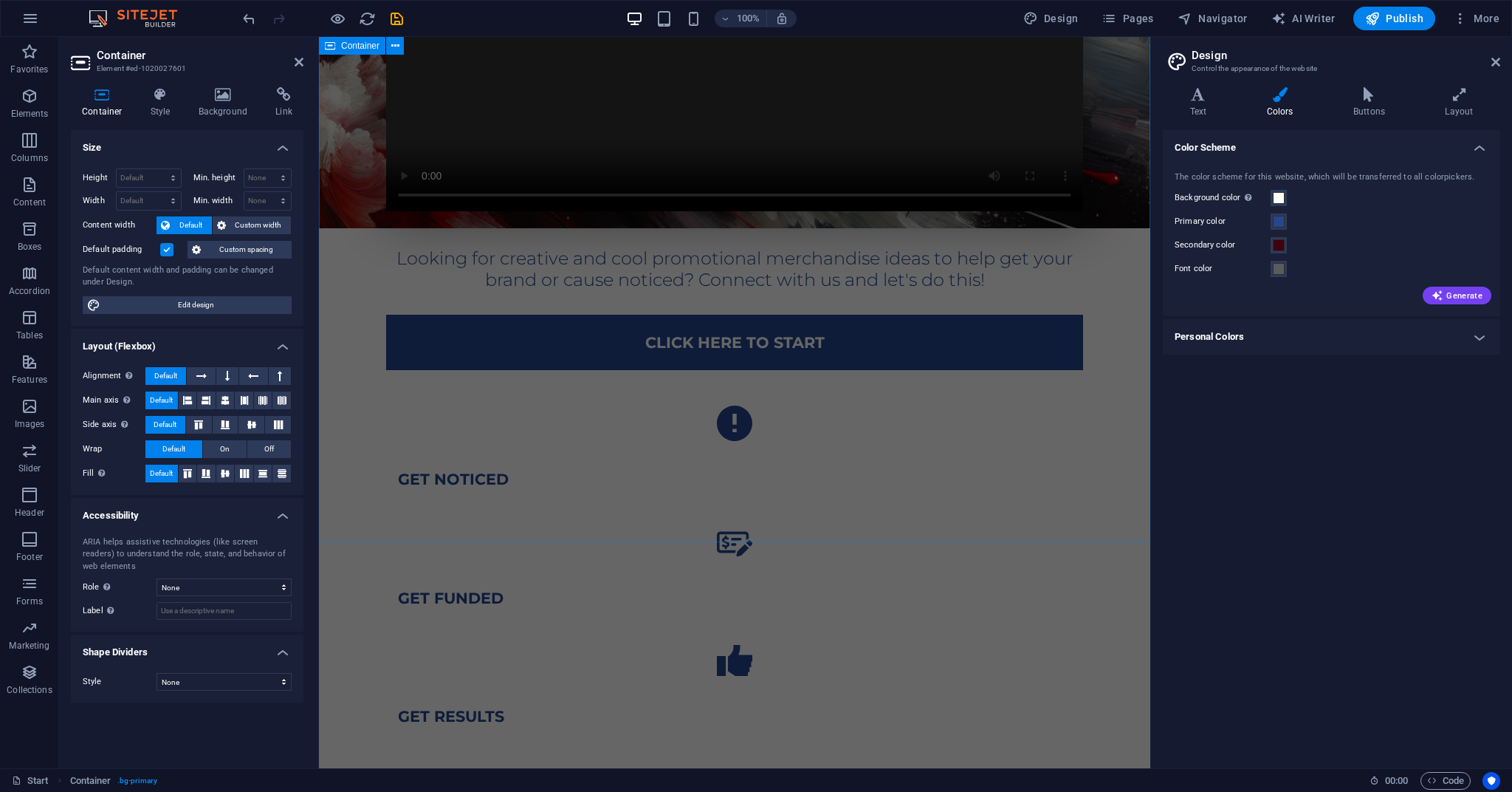
scroll to position [552, 0]
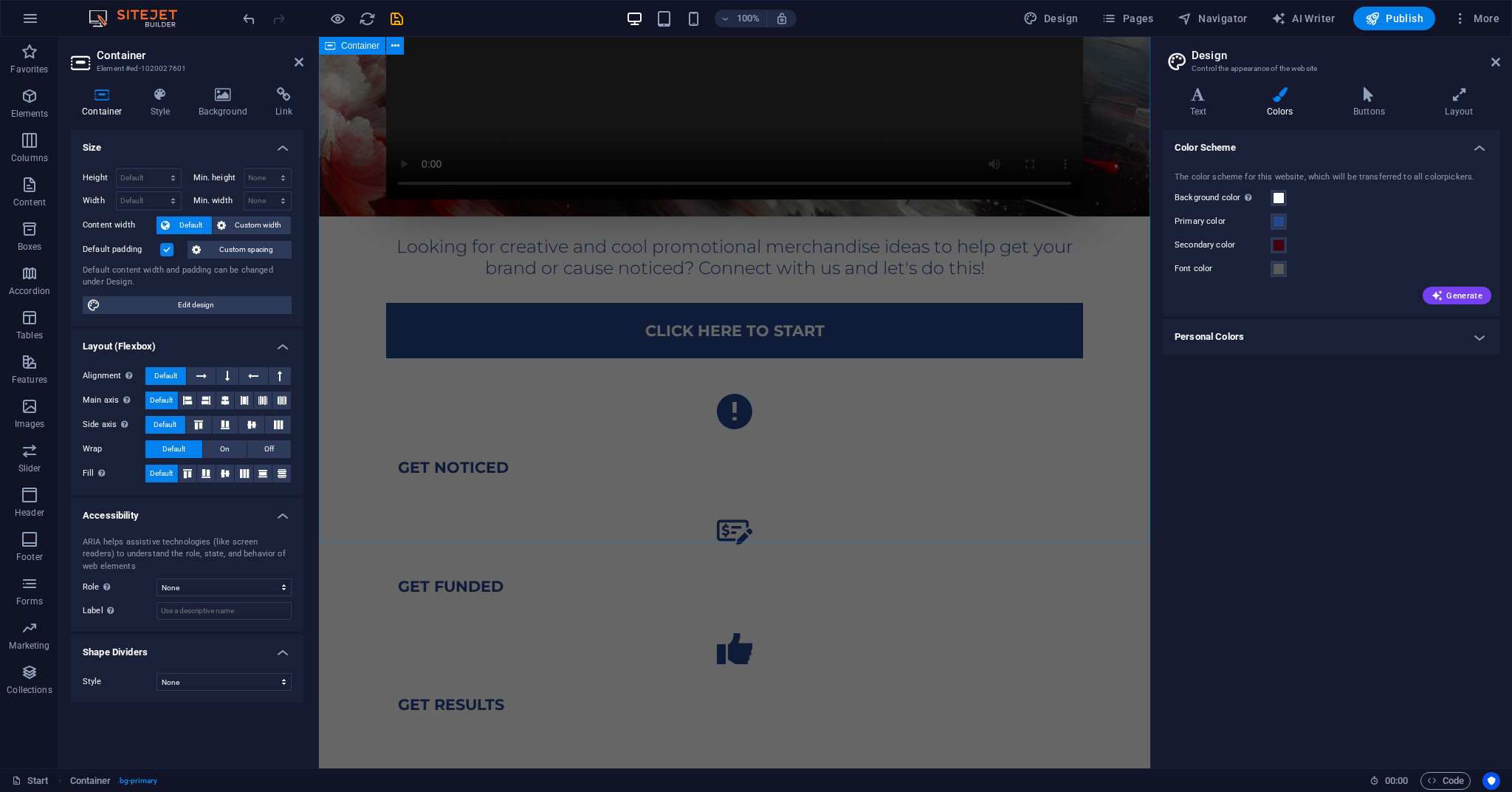
click at [1010, 284] on div "Looking for creative and cool promotional merchandise ideas to help get your br…" at bounding box center [734, 284] width 831 height 1013
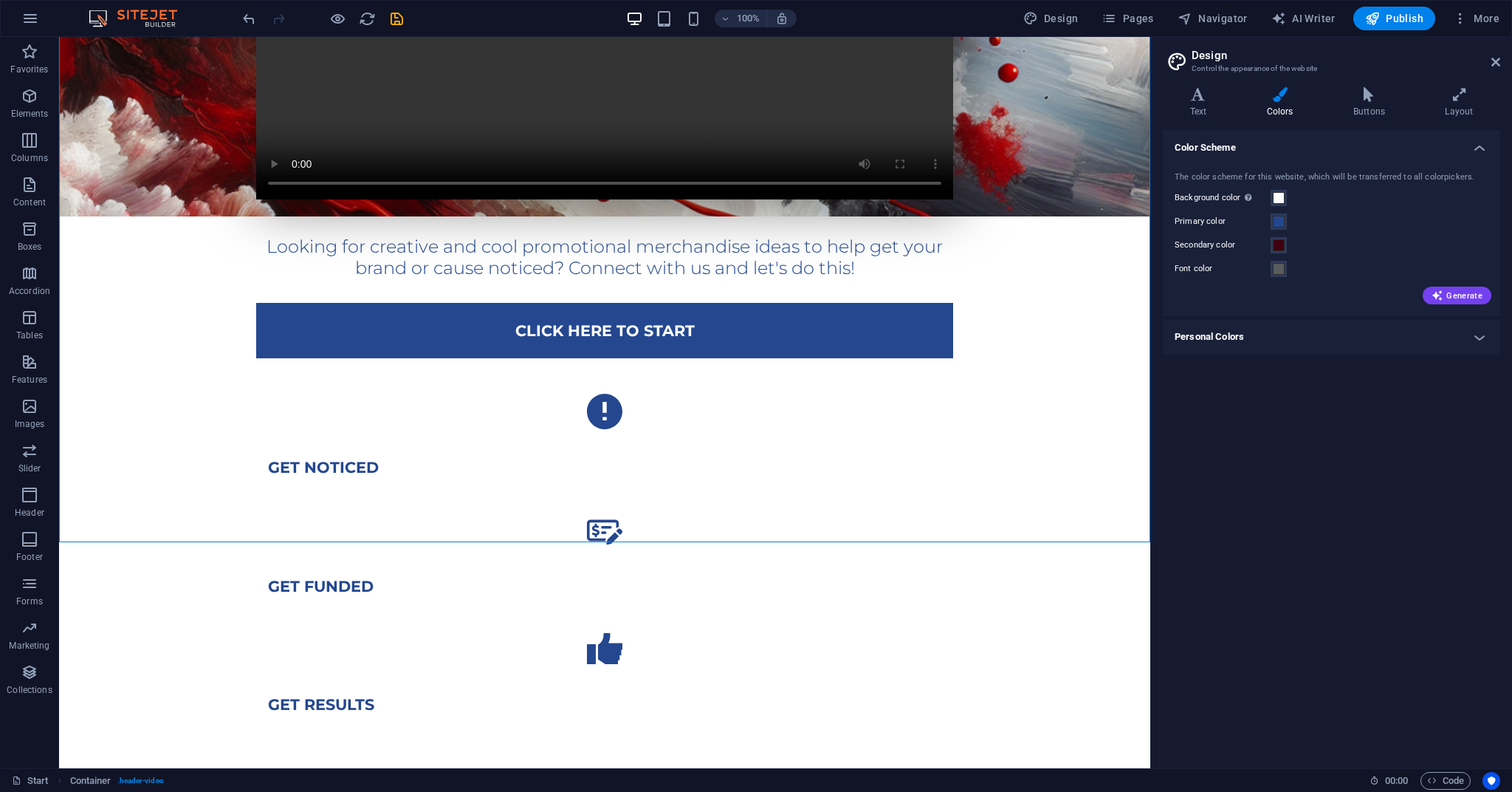
click at [1010, 511] on div "Color Scheme The color scheme for this website, which will be transferred to al…" at bounding box center [1331, 443] width 337 height 626
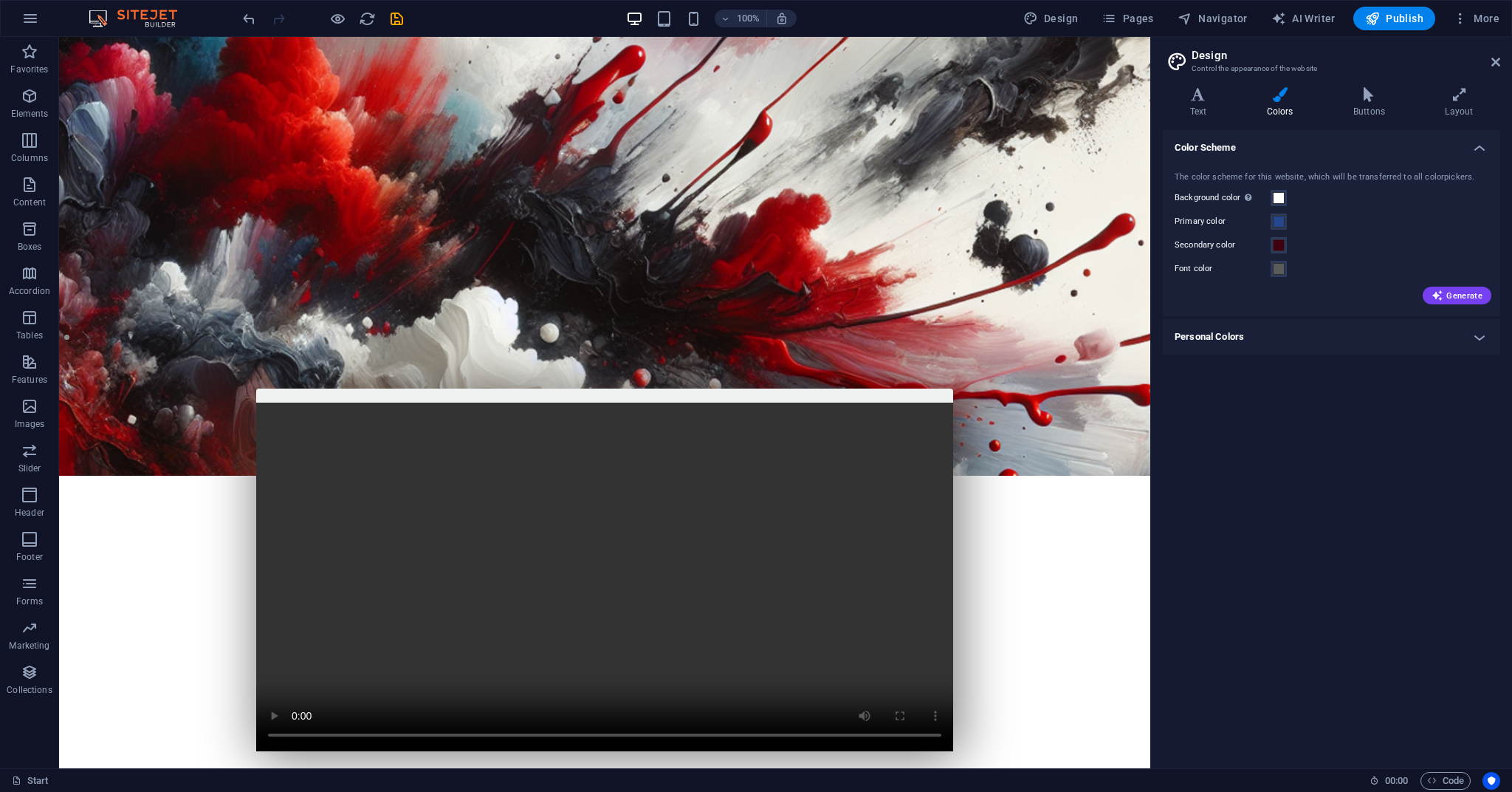
scroll to position [0, 0]
click at [394, 17] on icon "save" at bounding box center [396, 19] width 17 height 17
checkbox input "false"
